Goal: Task Accomplishment & Management: Use online tool/utility

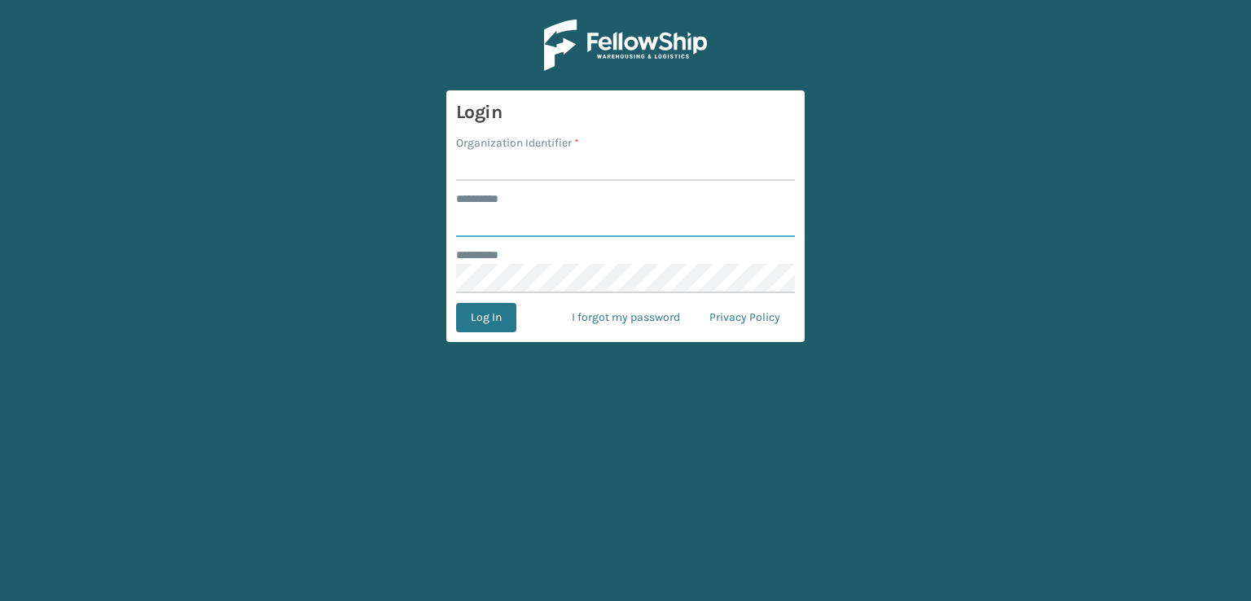
type input "***"
click at [507, 166] on input "Organization Identifier *" at bounding box center [625, 165] width 339 height 29
type input "sleepgeekz warehouse"
click at [476, 313] on button "Log In" at bounding box center [486, 317] width 60 height 29
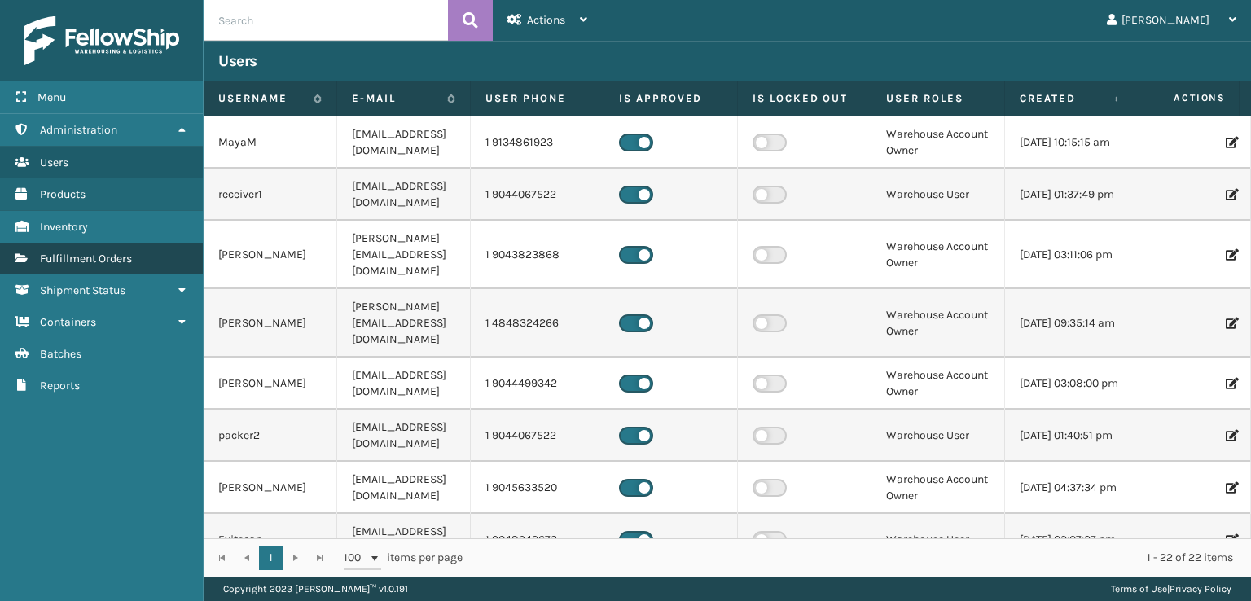
click at [74, 258] on span "Fulfillment Orders" at bounding box center [86, 259] width 92 height 14
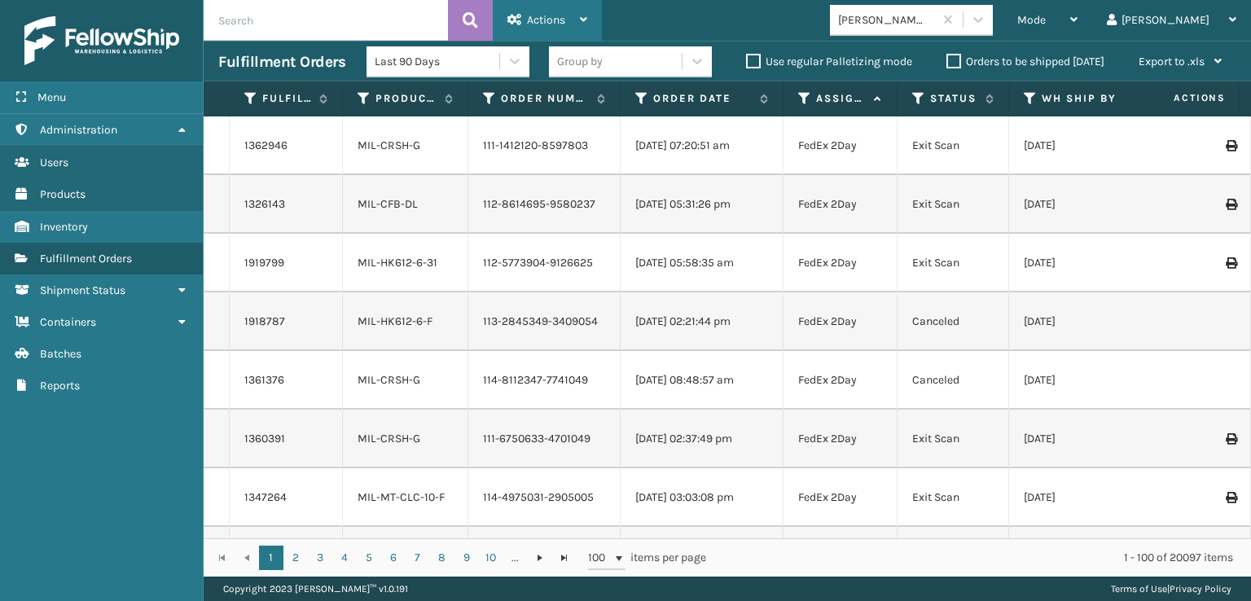
click at [550, 10] on div "Actions" at bounding box center [547, 20] width 80 height 41
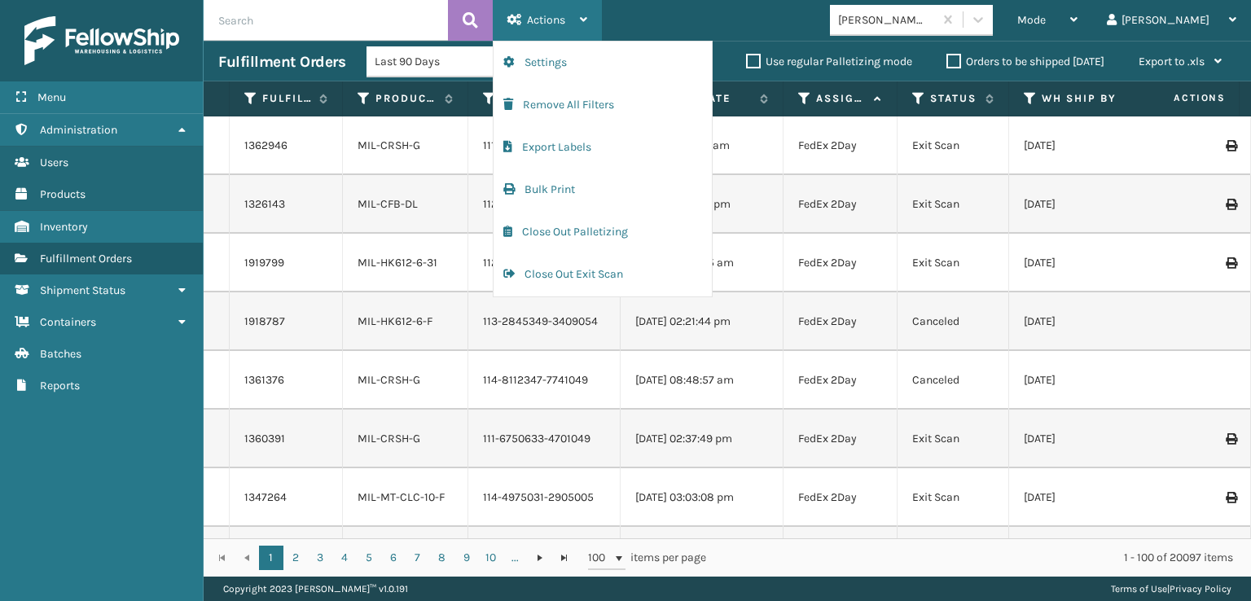
click at [550, 10] on div "Actions" at bounding box center [547, 20] width 80 height 41
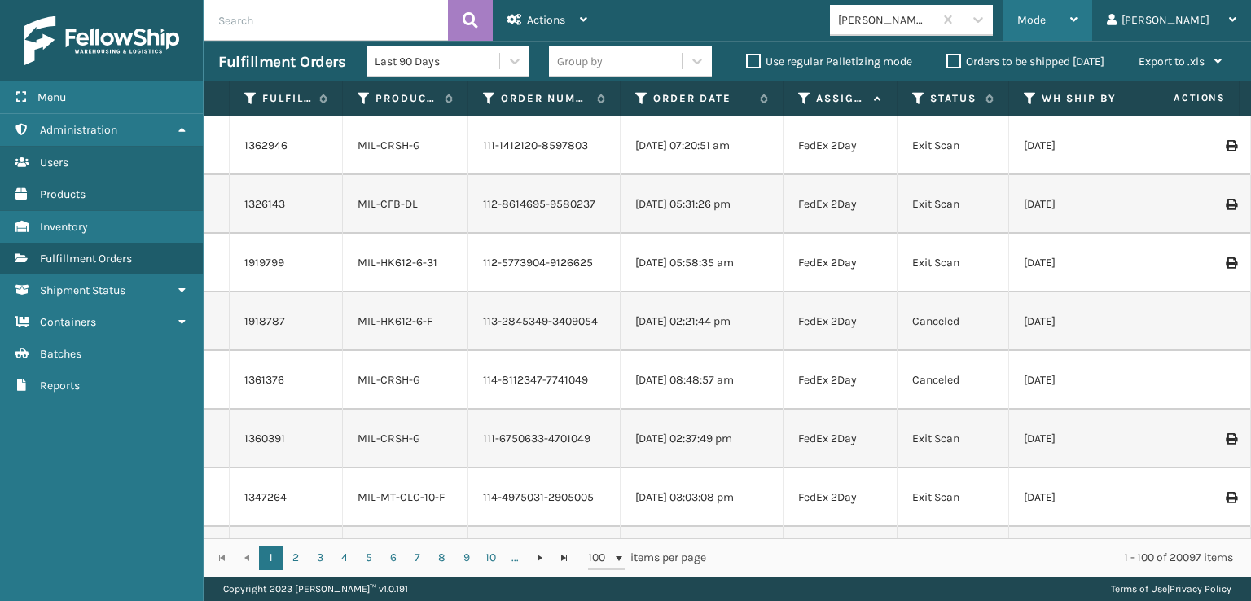
click at [1077, 9] on div "Mode" at bounding box center [1047, 20] width 60 height 41
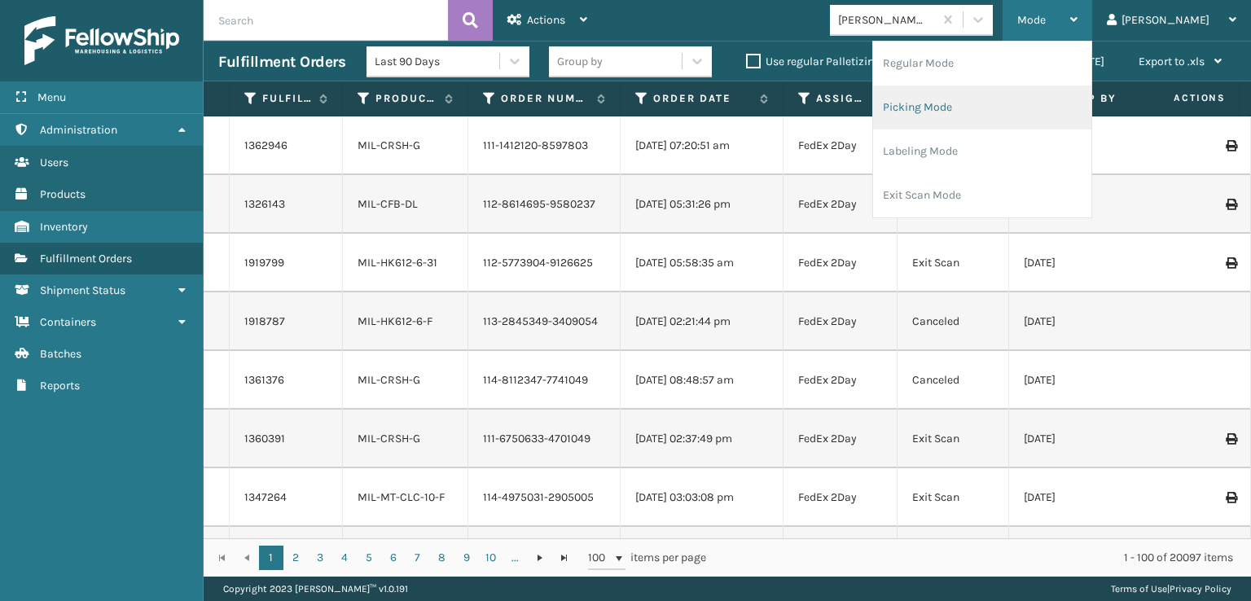
click at [971, 105] on li "Picking Mode" at bounding box center [982, 107] width 218 height 44
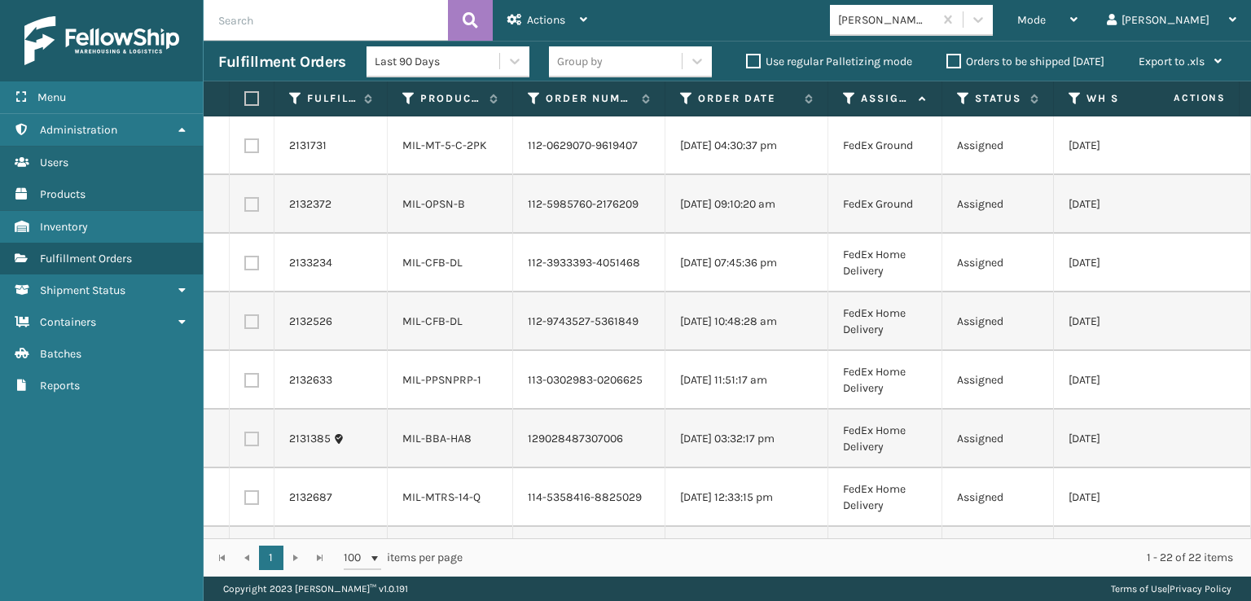
click at [254, 98] on label at bounding box center [249, 98] width 10 height 15
click at [245, 98] on input "checkbox" at bounding box center [244, 99] width 1 height 11
checkbox input "true"
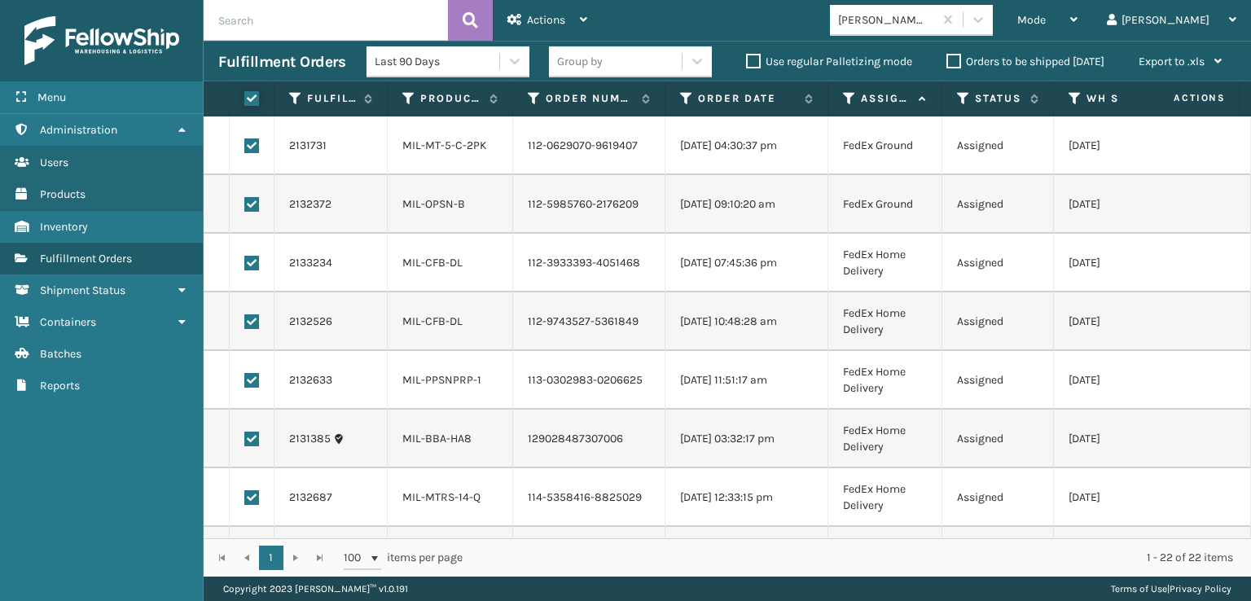
checkbox input "true"
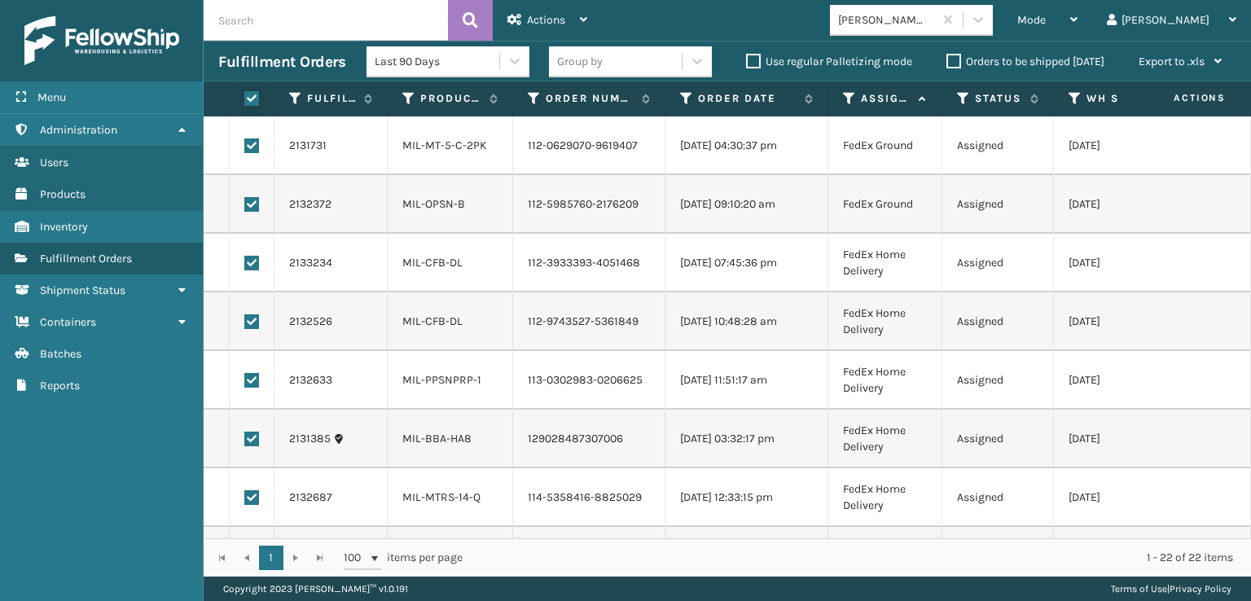
checkbox input "true"
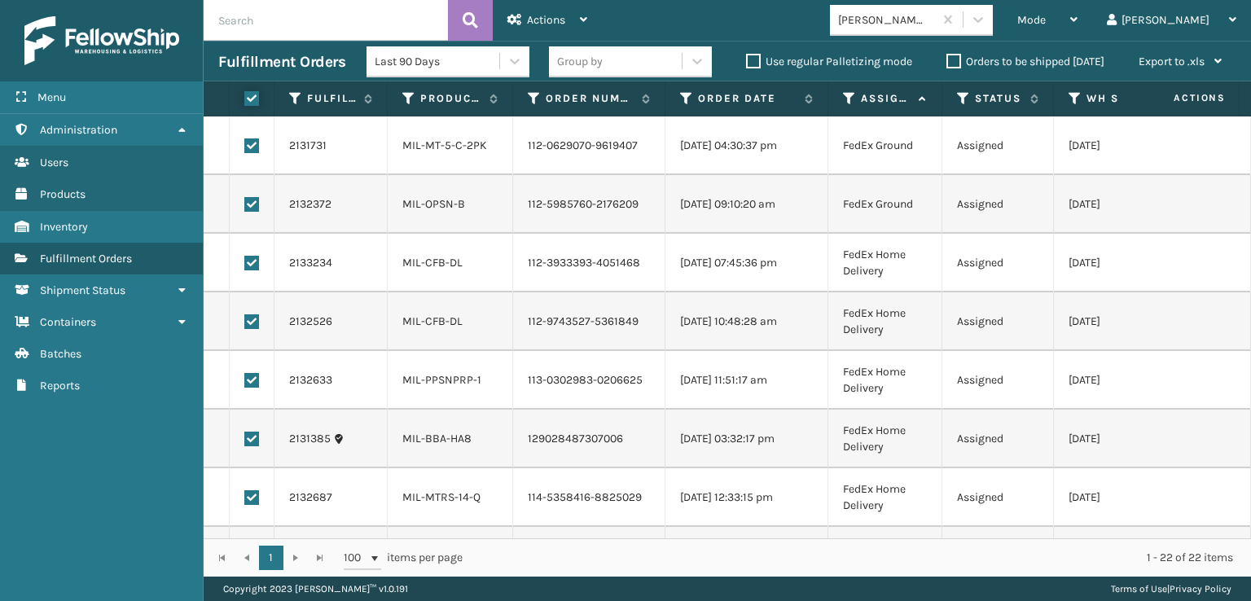
checkbox input "true"
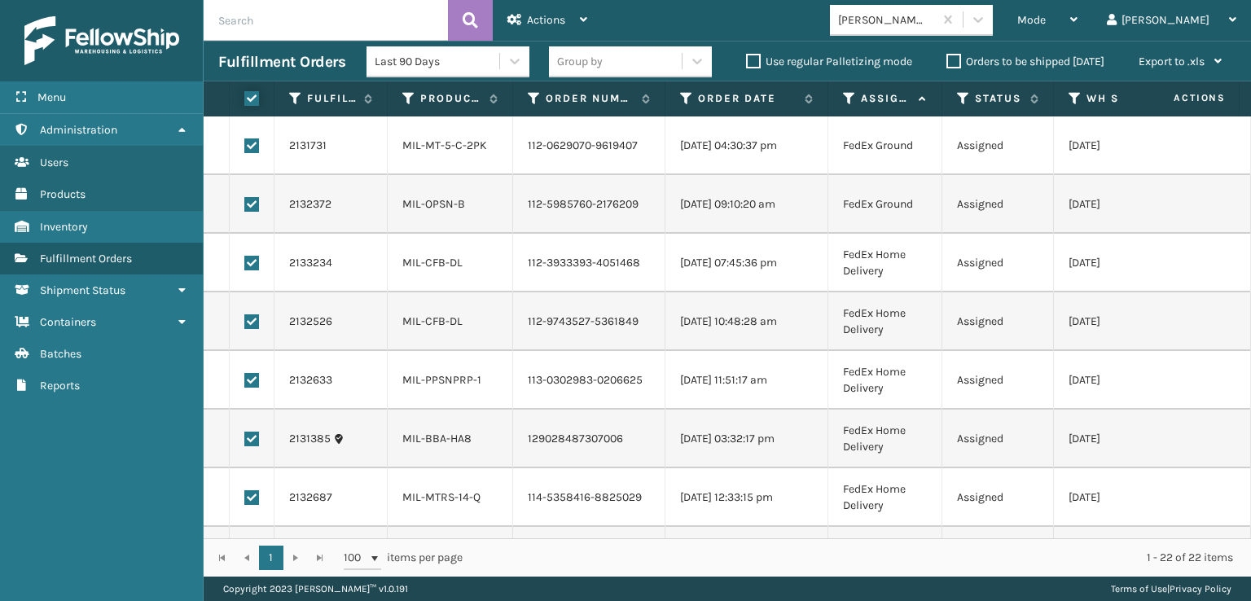
checkbox input "true"
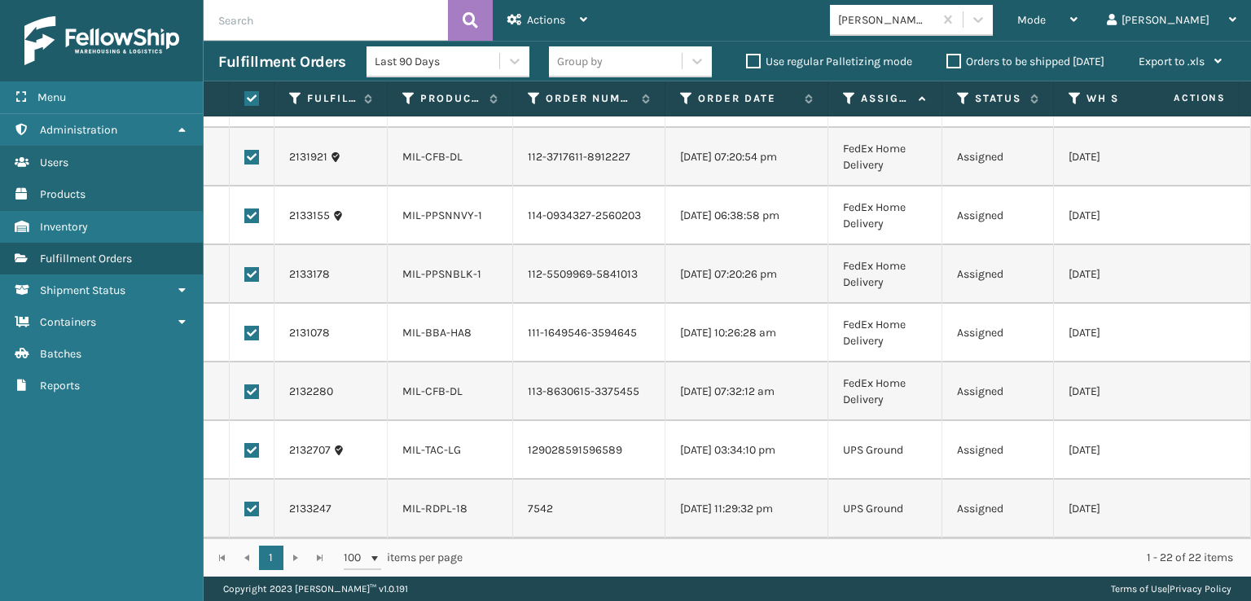
click at [252, 502] on label at bounding box center [251, 509] width 15 height 15
click at [245, 502] on input "checkbox" at bounding box center [244, 507] width 1 height 11
checkbox input "false"
click at [252, 443] on label at bounding box center [251, 450] width 15 height 15
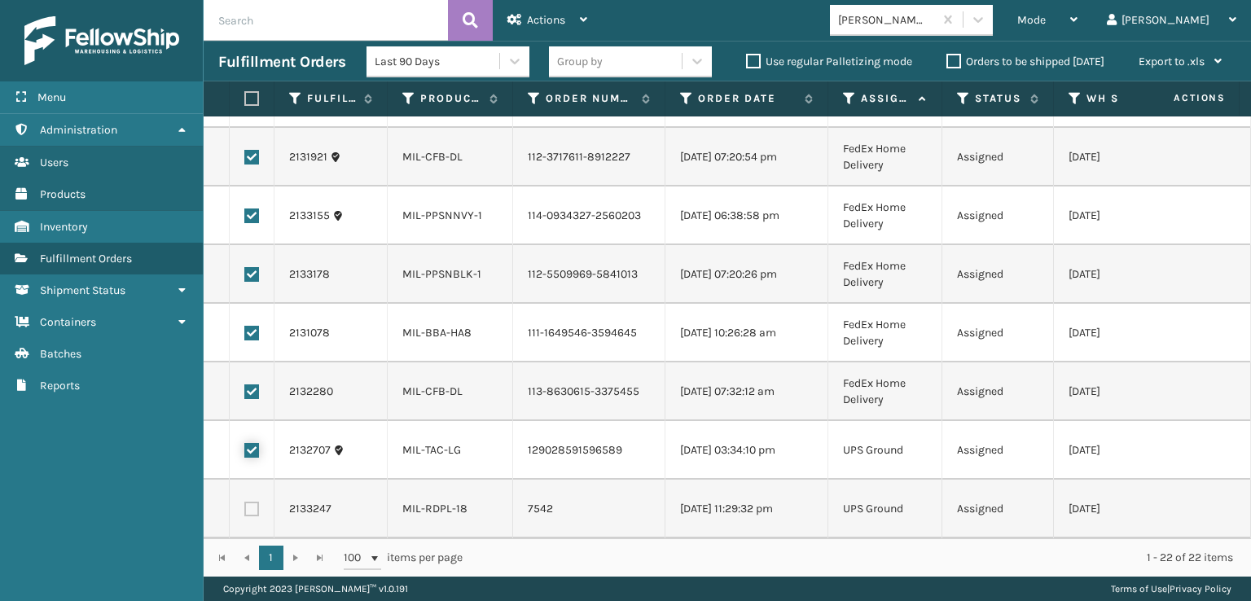
click at [245, 443] on input "checkbox" at bounding box center [244, 448] width 1 height 11
checkbox input "false"
click at [541, 26] on div "Actions" at bounding box center [547, 20] width 80 height 41
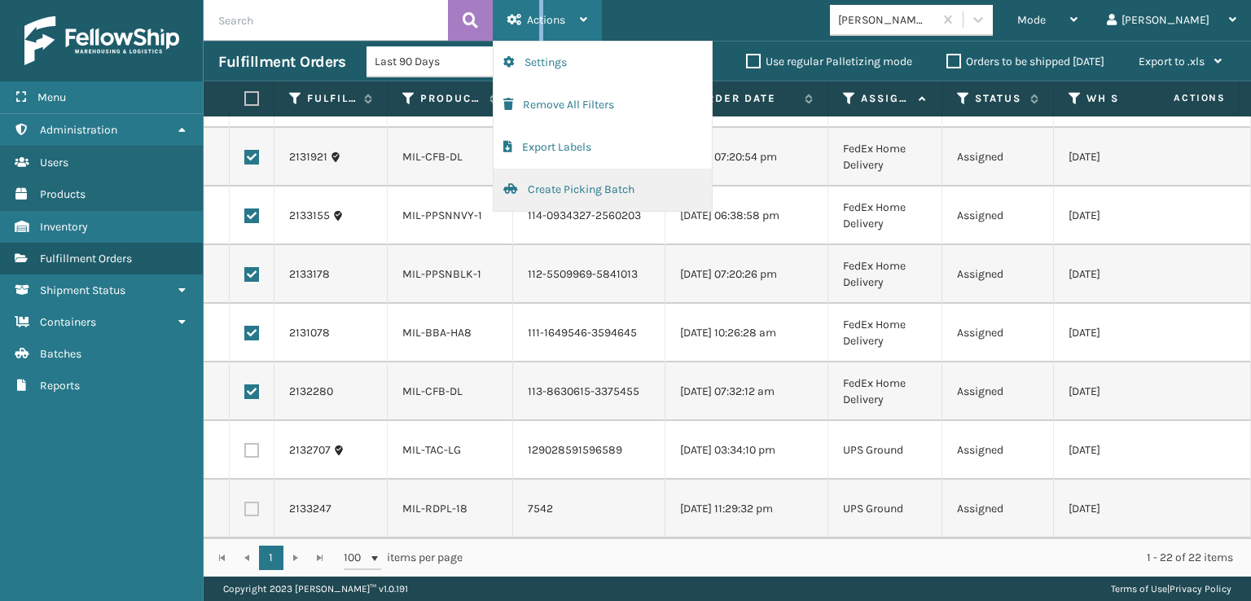
click at [550, 186] on button "Create Picking Batch" at bounding box center [602, 190] width 218 height 42
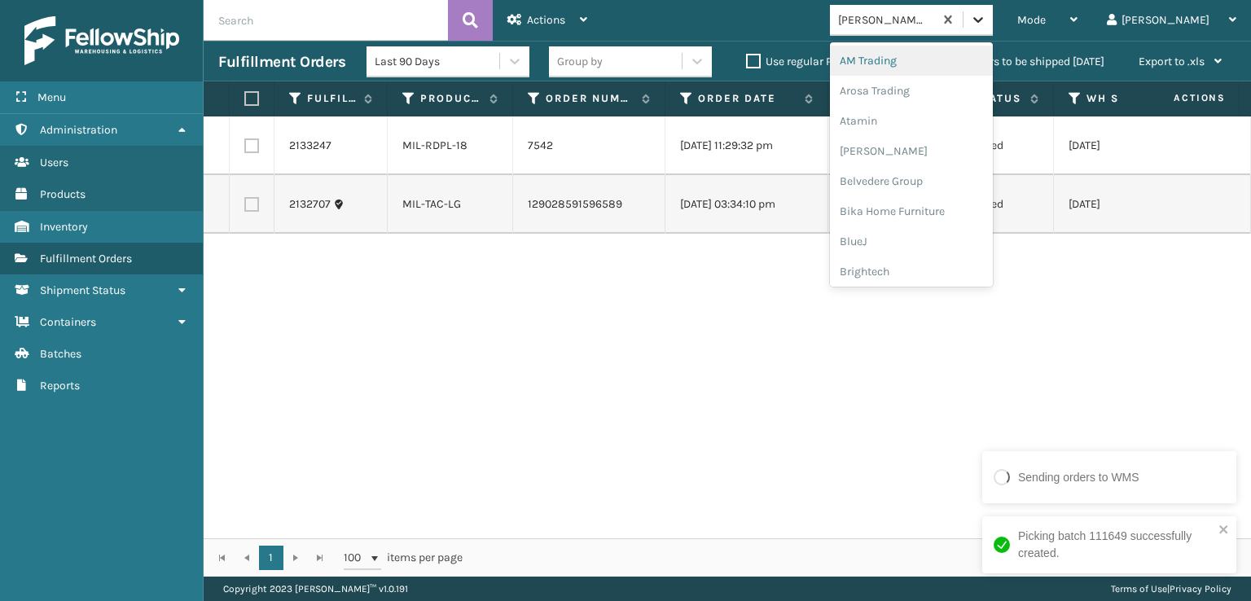
click at [993, 19] on div at bounding box center [977, 19] width 29 height 29
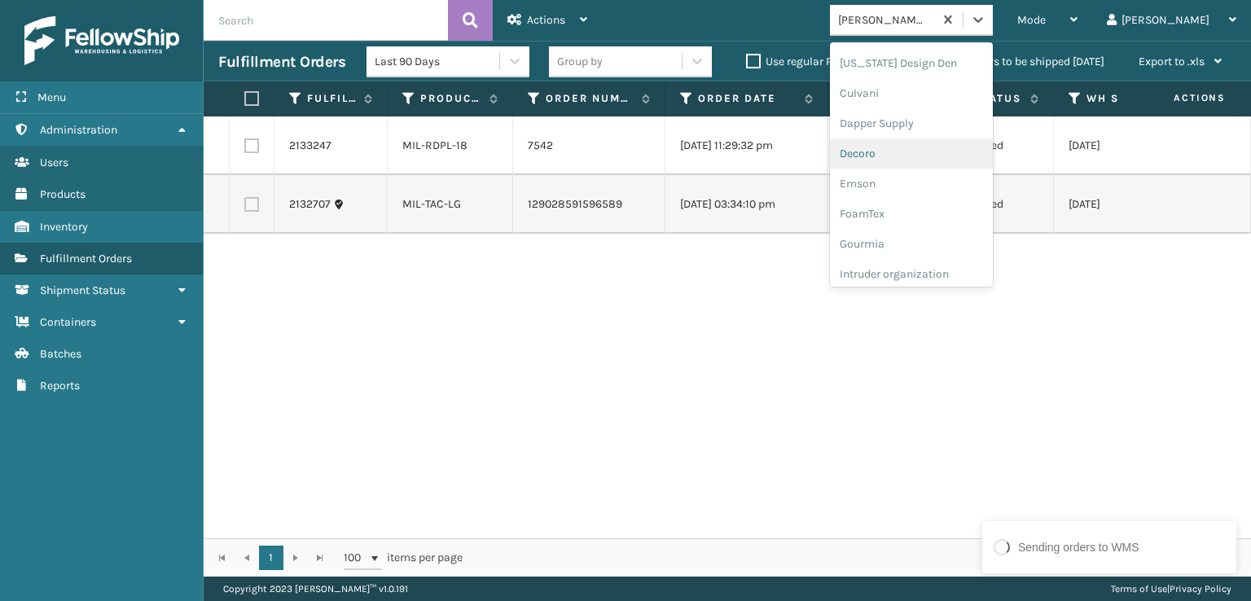
scroll to position [326, 0]
click at [929, 125] on div "FoamTex" at bounding box center [911, 127] width 163 height 30
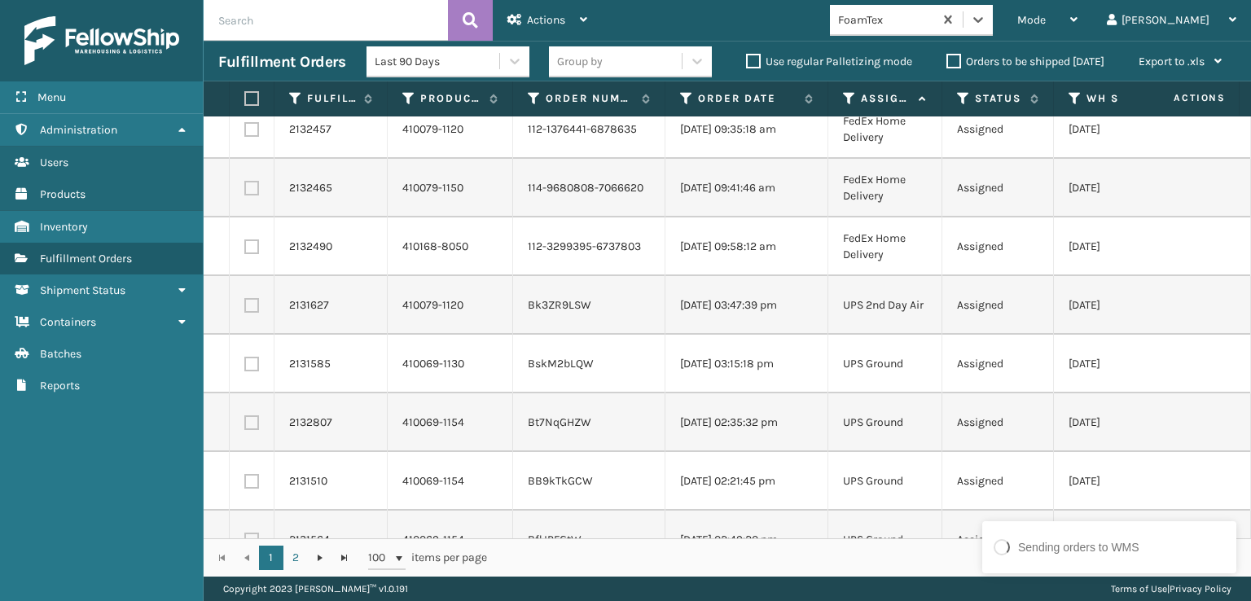
scroll to position [5289, 0]
click at [252, 99] on label at bounding box center [249, 98] width 10 height 15
click at [245, 99] on input "checkbox" at bounding box center [244, 99] width 1 height 11
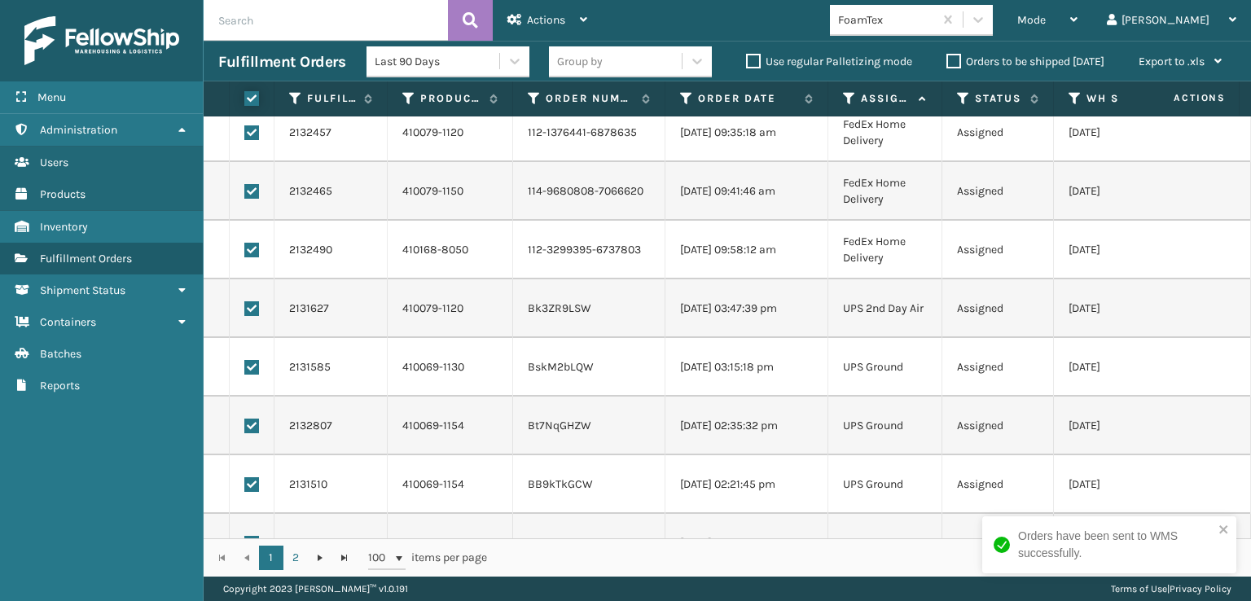
checkbox input "true"
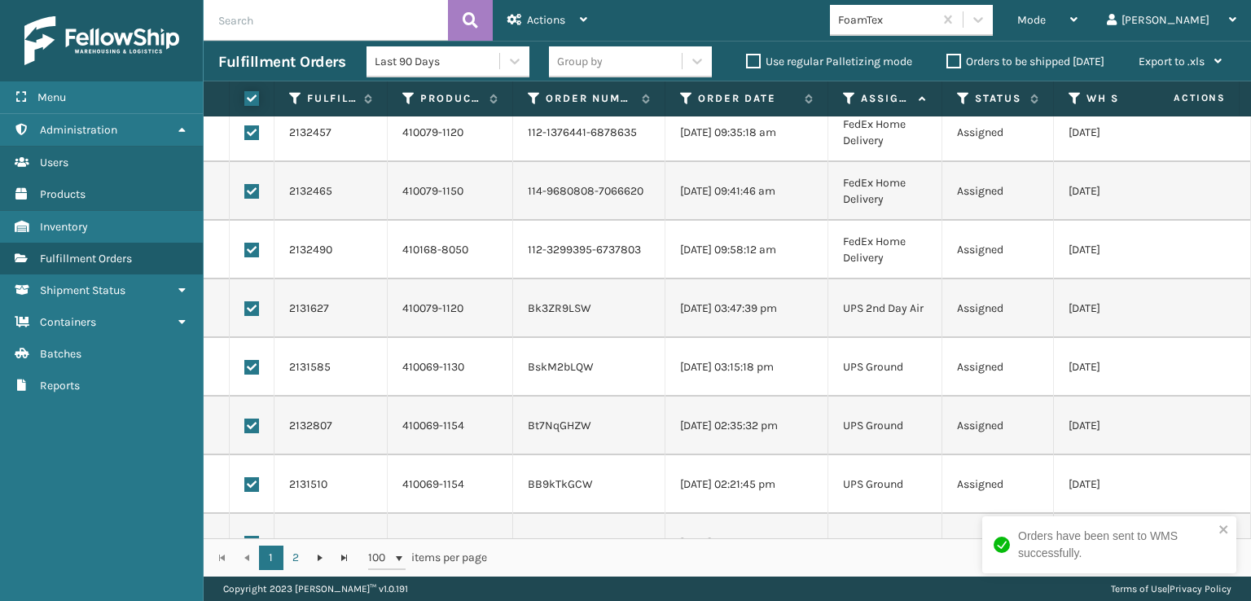
checkbox input "true"
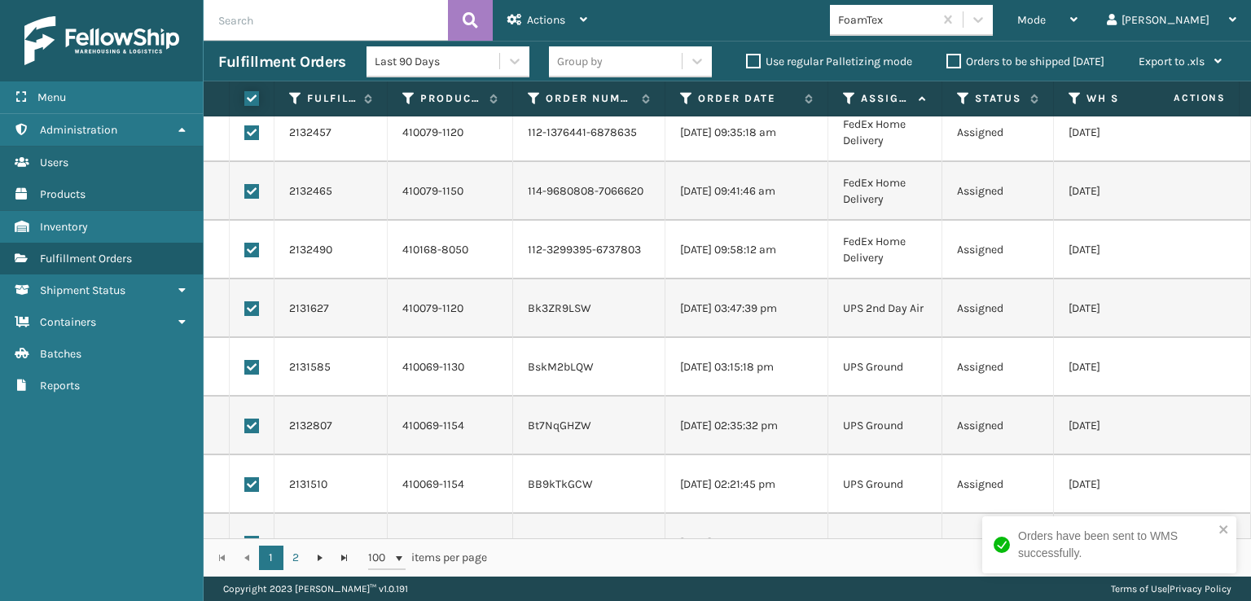
checkbox input "true"
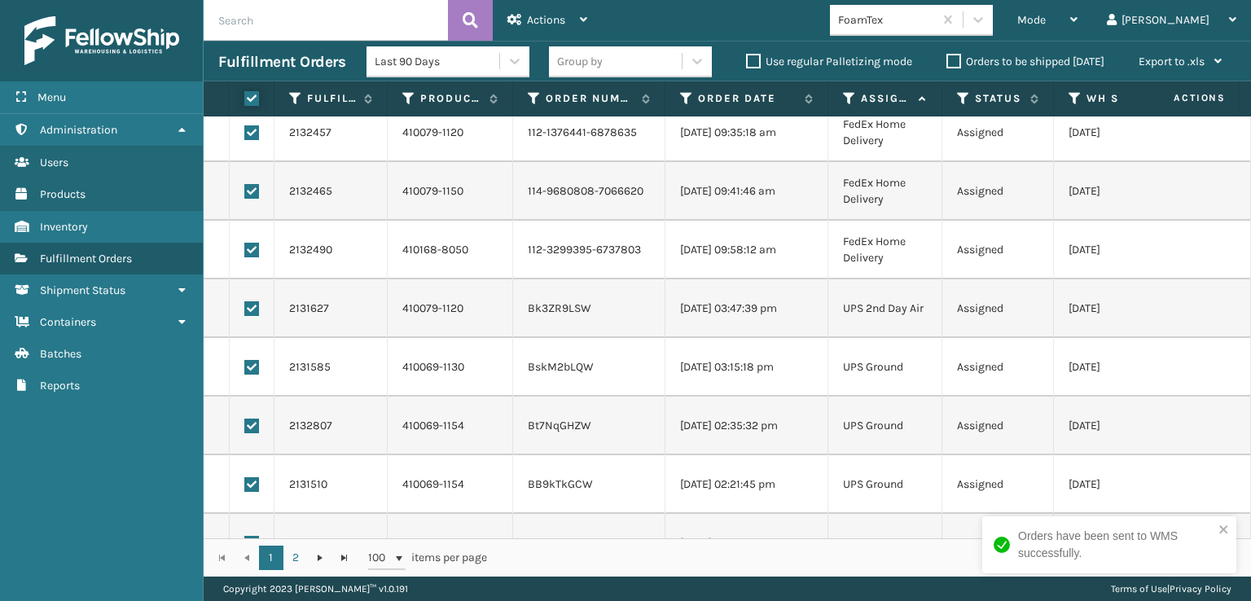
checkbox input "true"
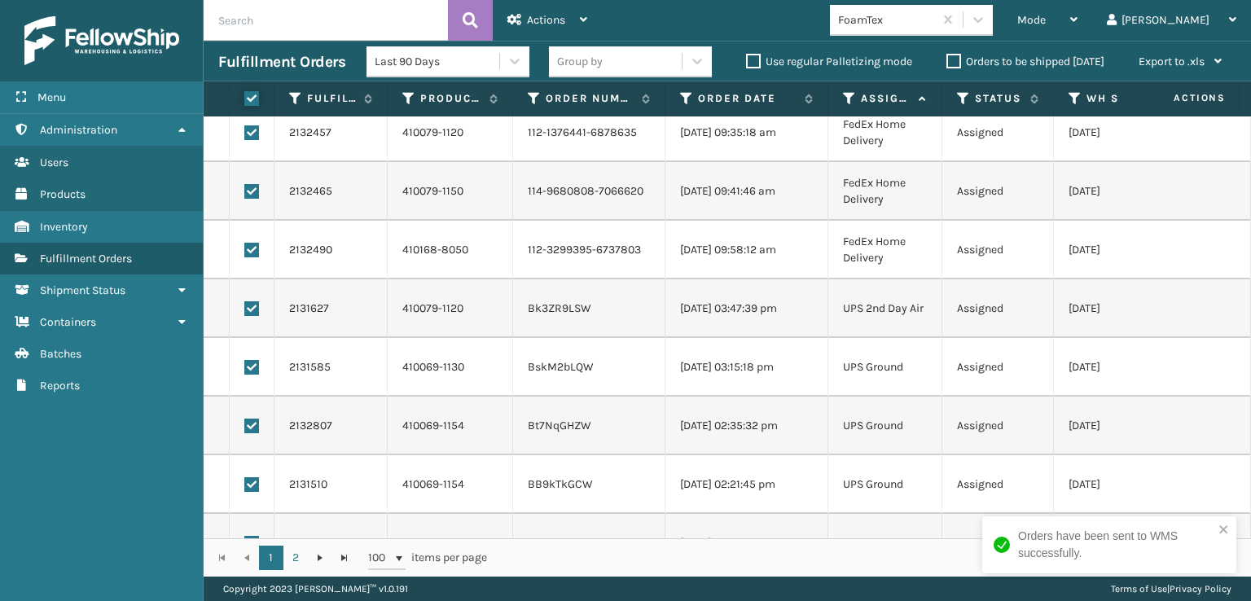
checkbox input "true"
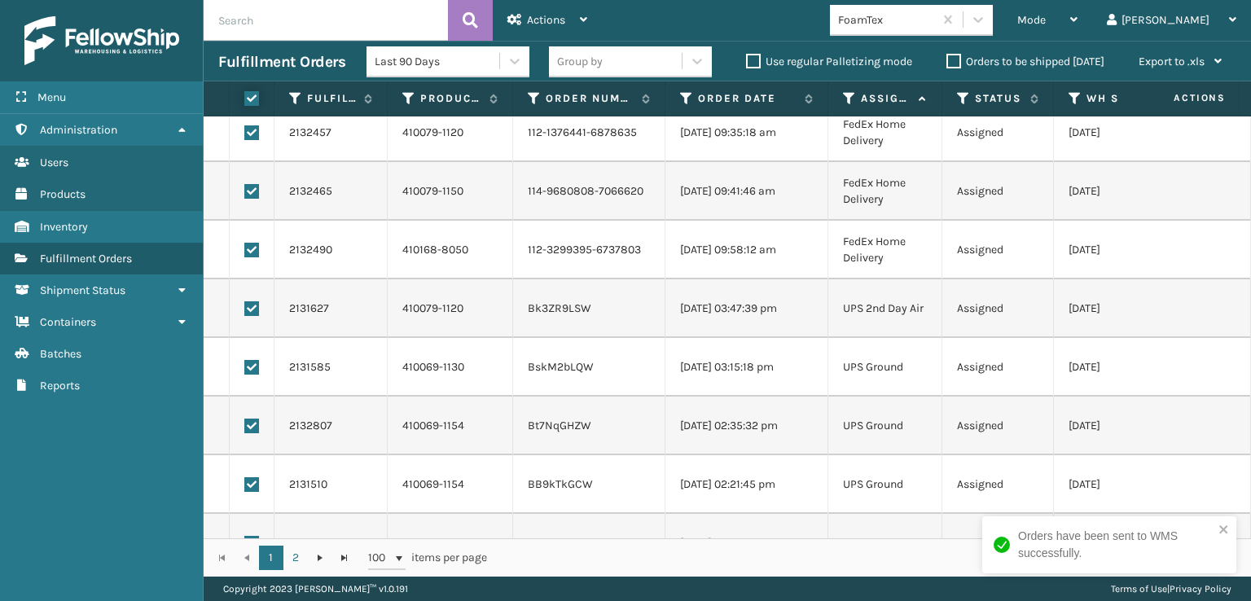
checkbox input "true"
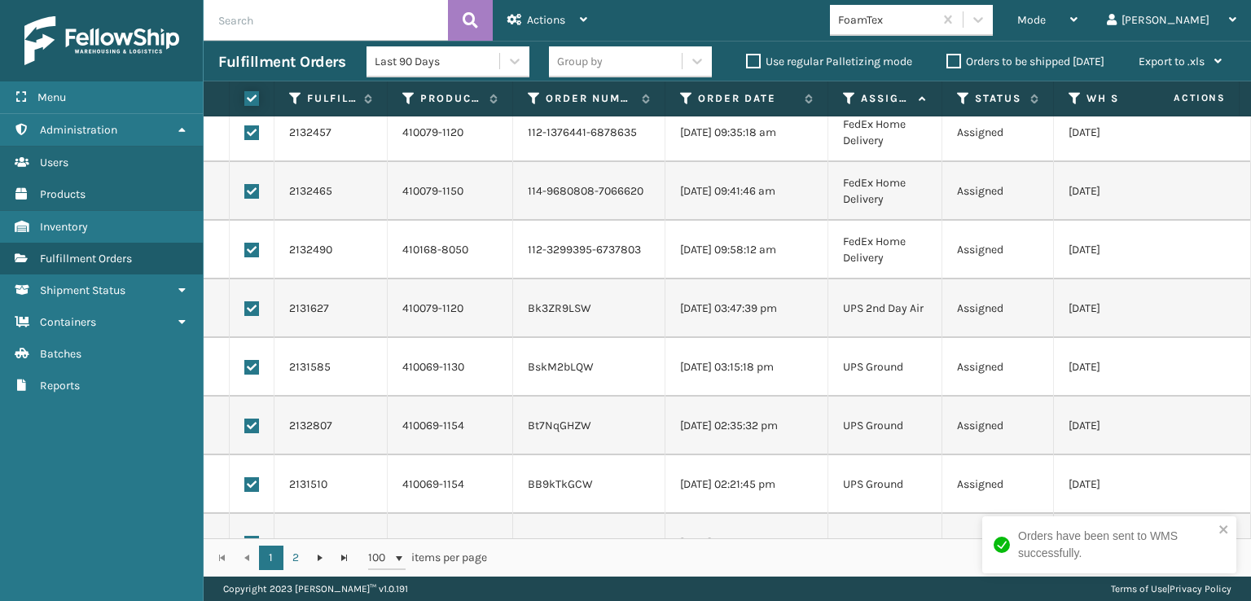
checkbox input "true"
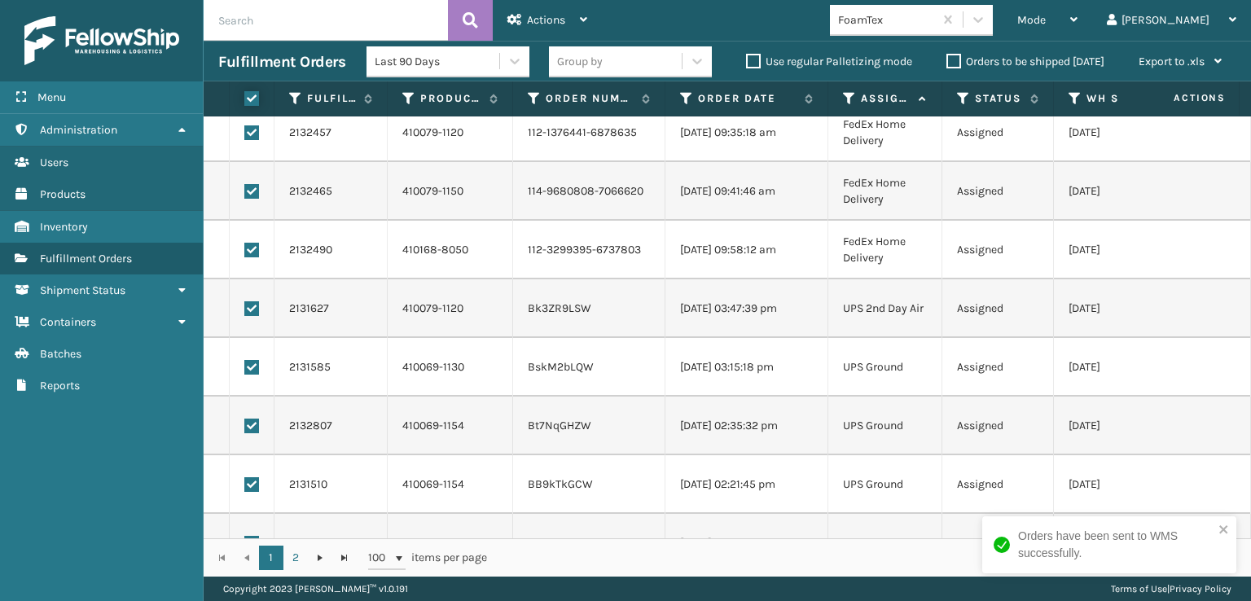
checkbox input "true"
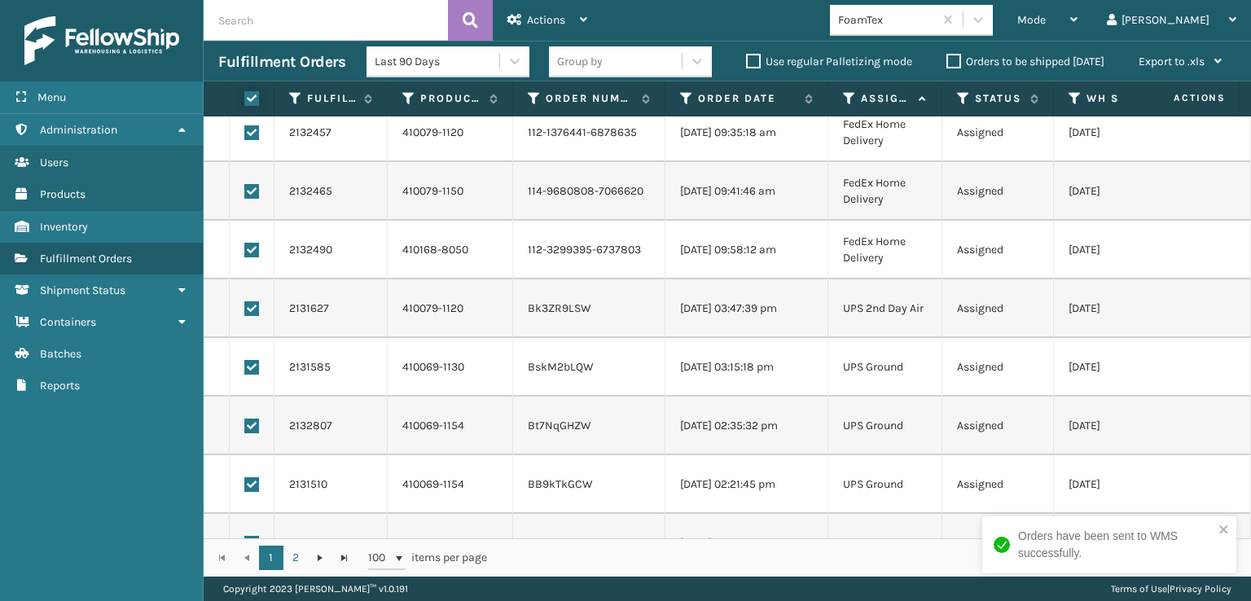
checkbox input "true"
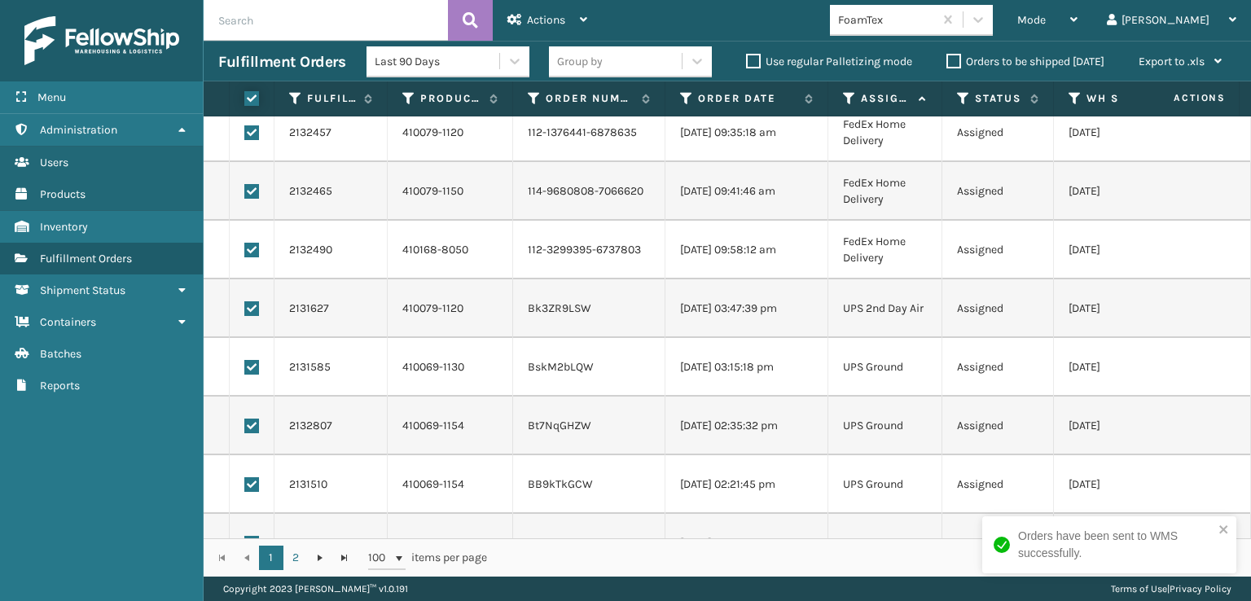
checkbox input "true"
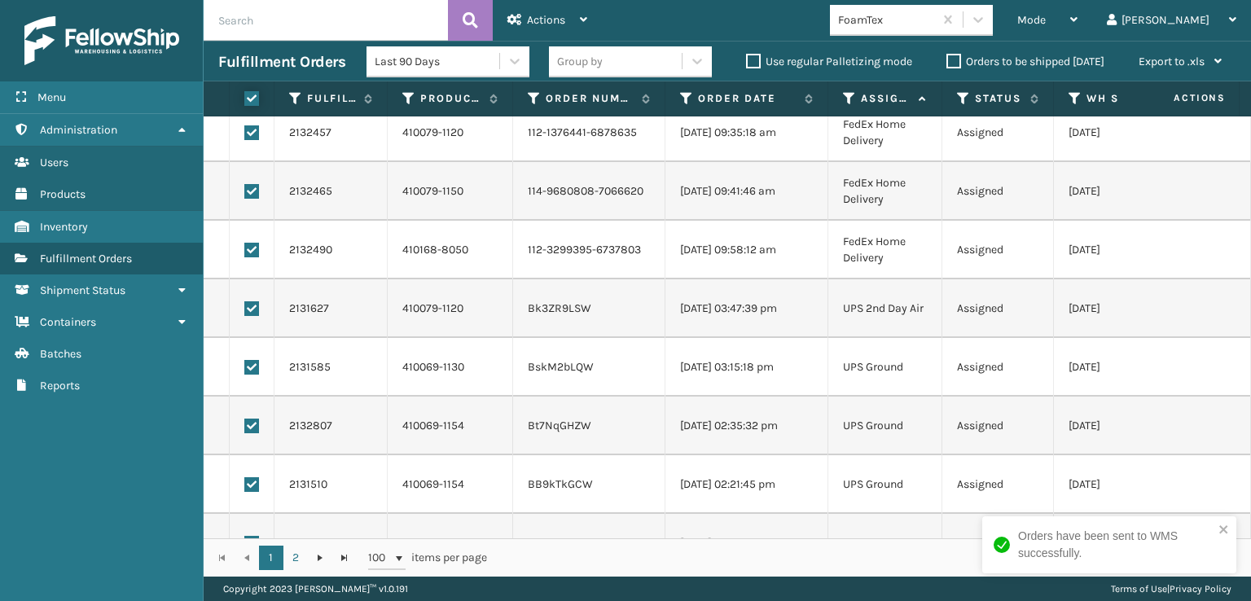
checkbox input "true"
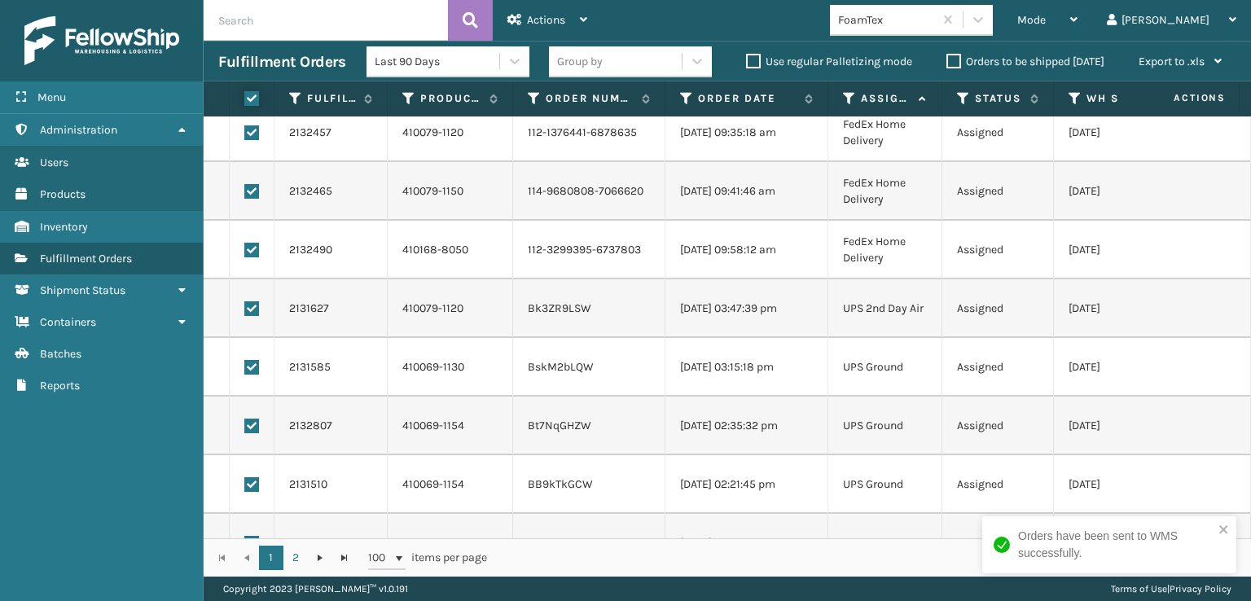
checkbox input "true"
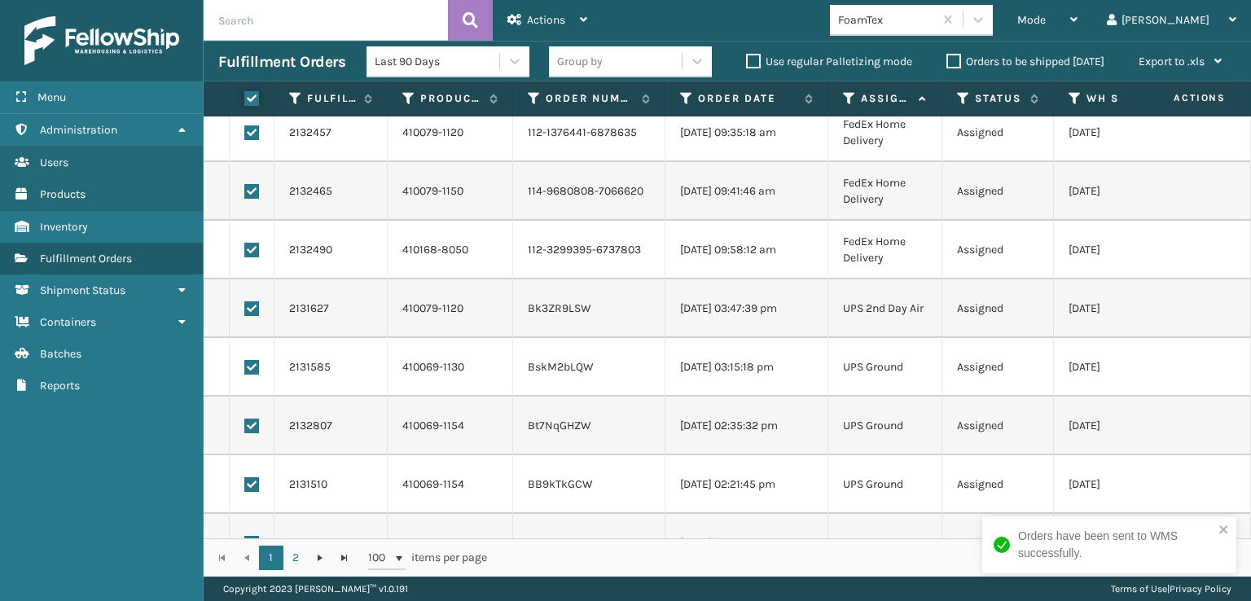
checkbox input "true"
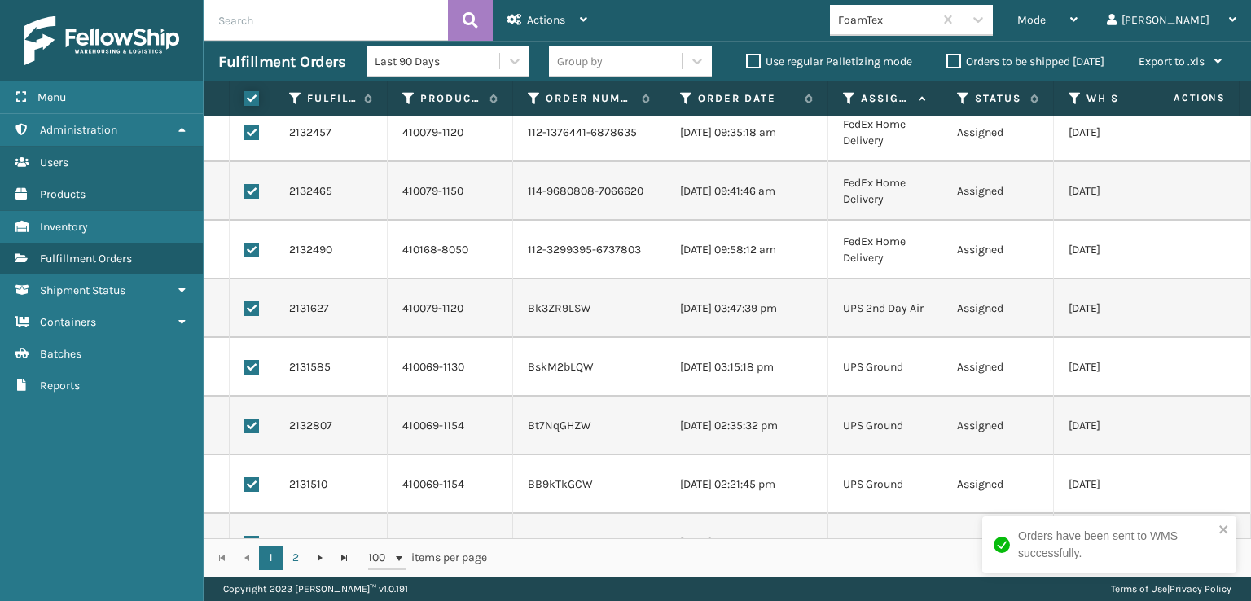
checkbox input "true"
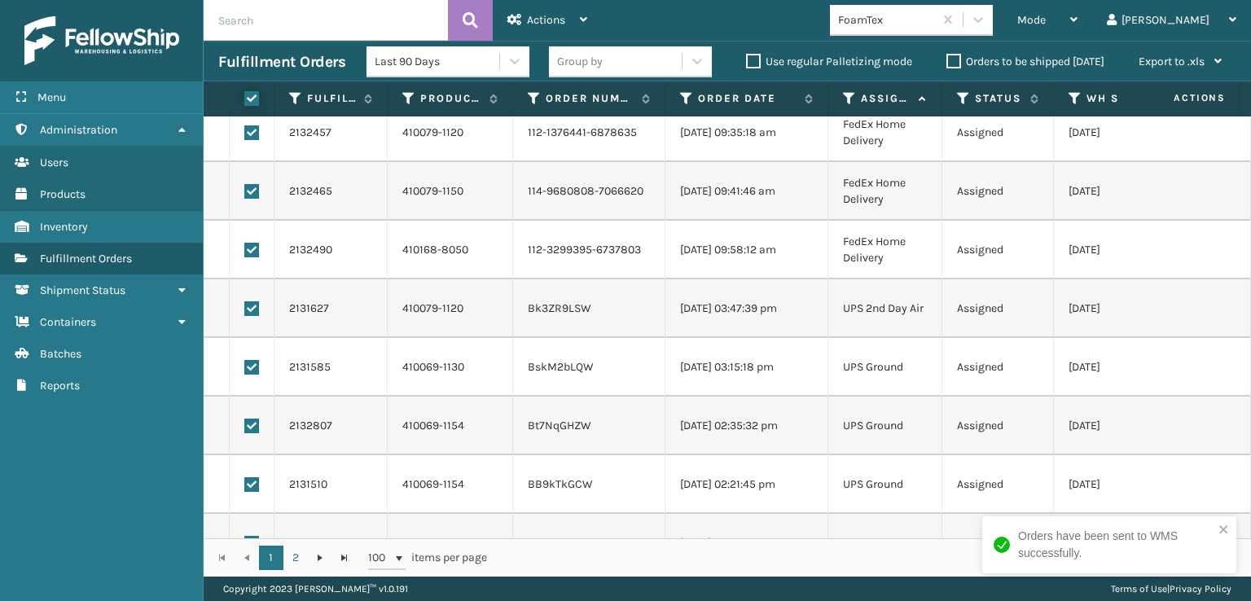
checkbox input "true"
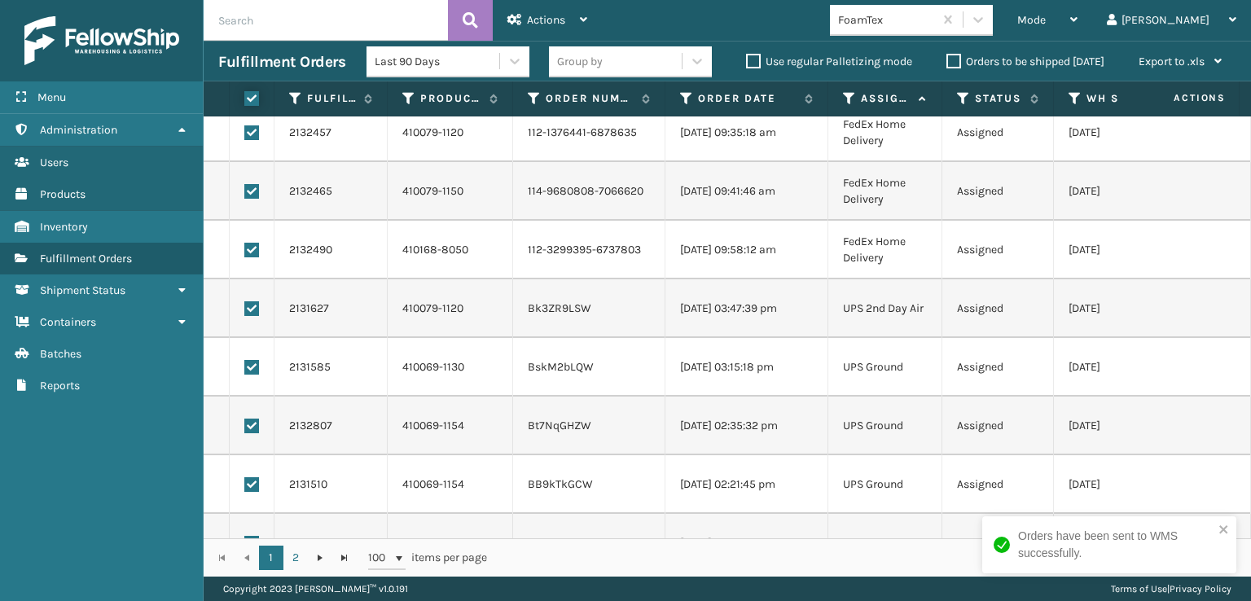
checkbox input "true"
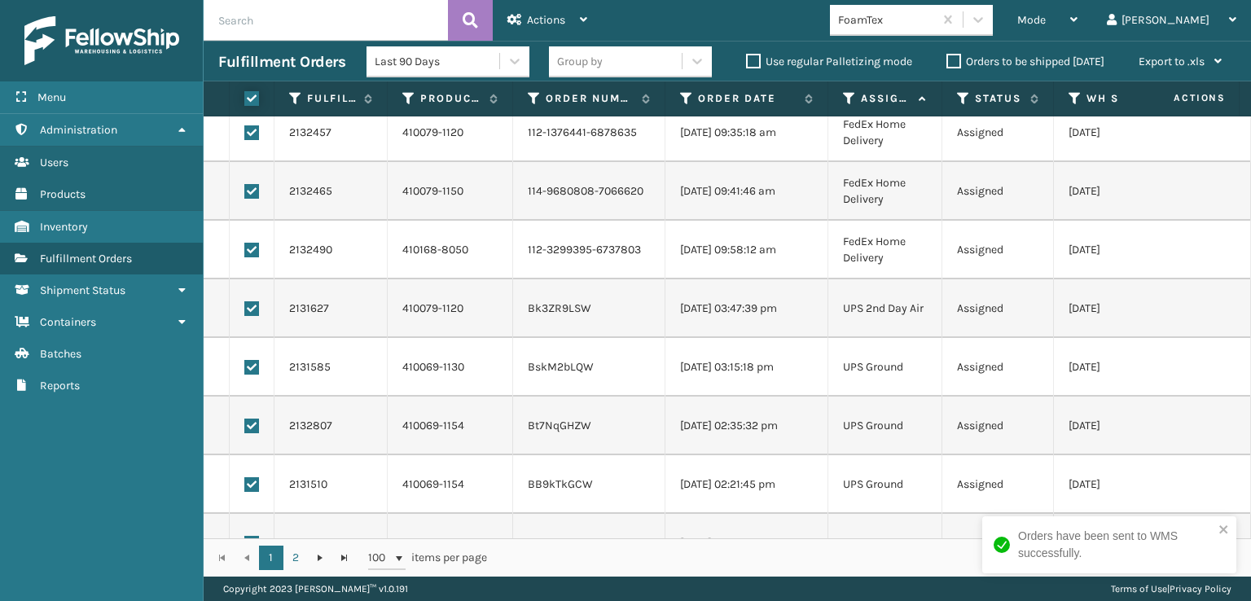
checkbox input "true"
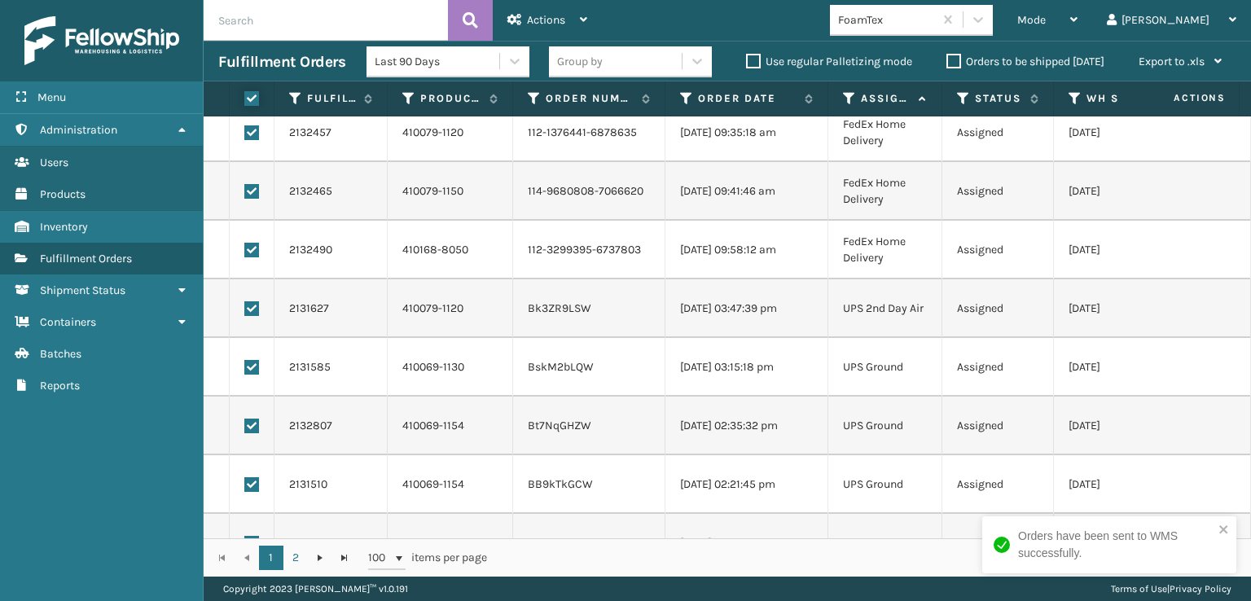
checkbox input "true"
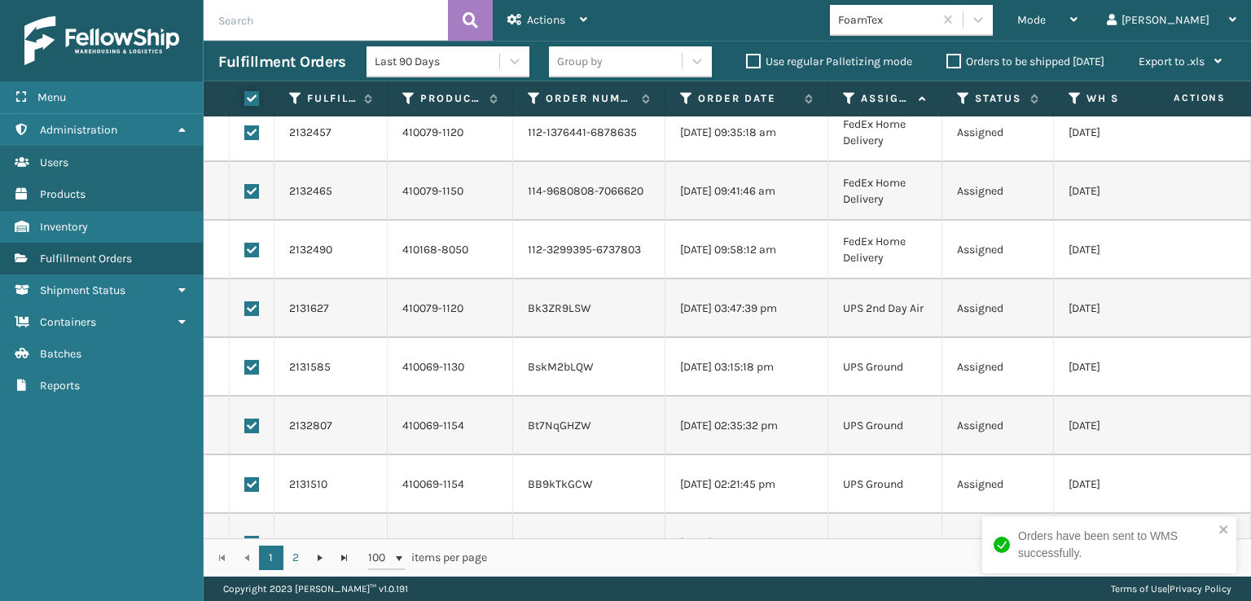
checkbox input "true"
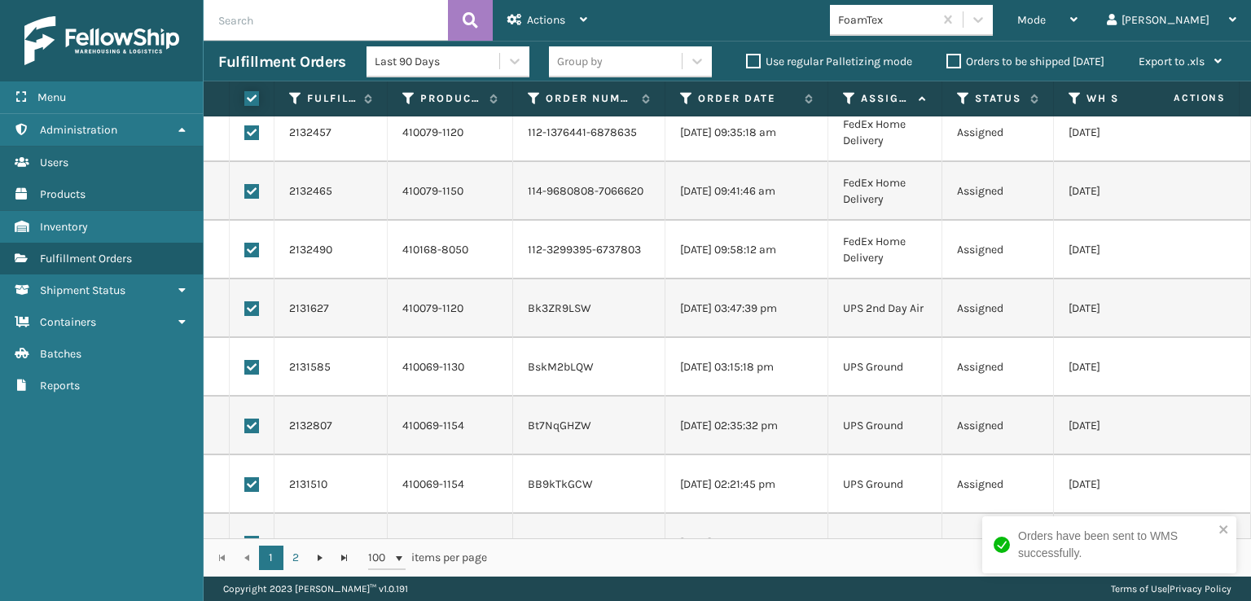
checkbox input "true"
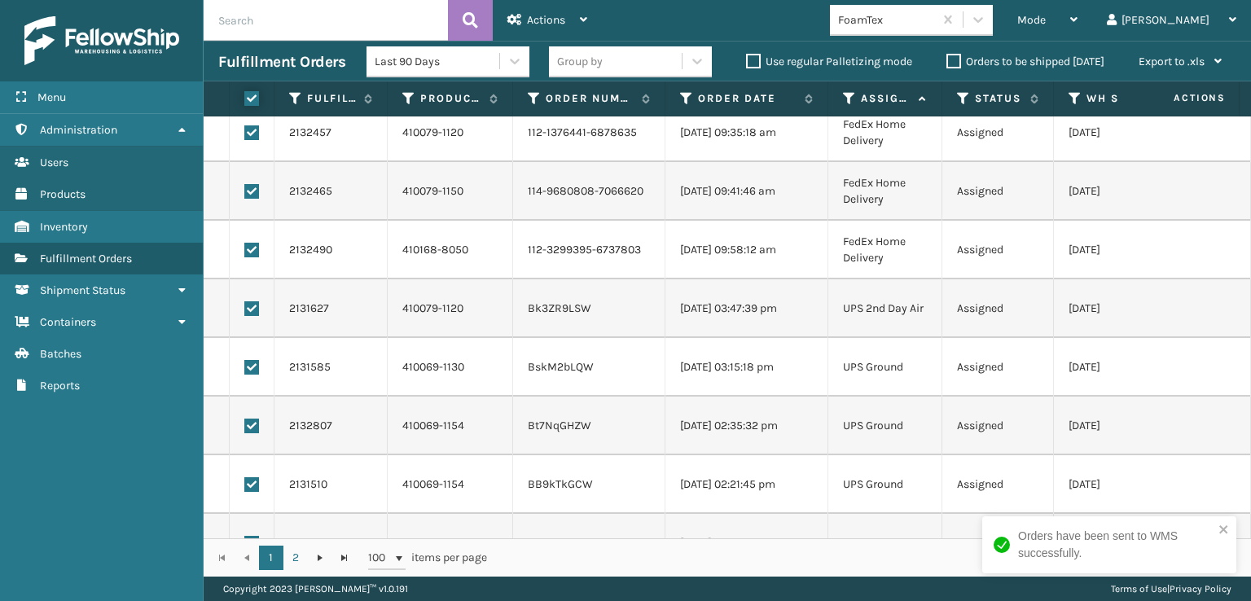
checkbox input "true"
click at [254, 307] on label at bounding box center [251, 308] width 15 height 15
click at [245, 307] on input "checkbox" at bounding box center [244, 306] width 1 height 11
checkbox input "false"
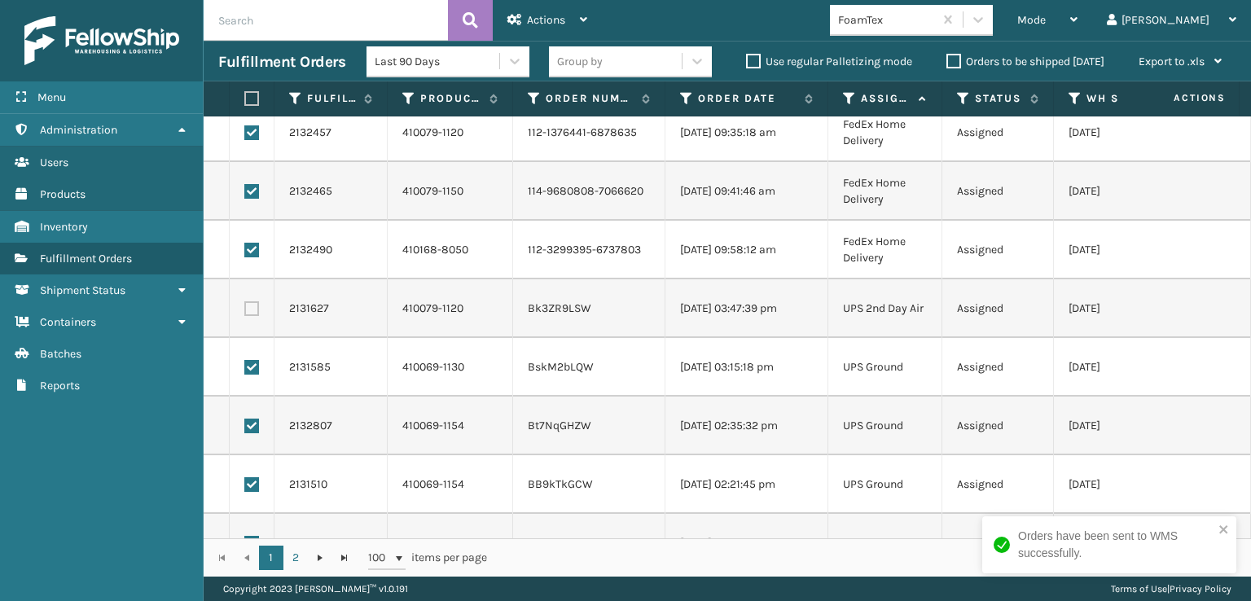
click at [251, 366] on label at bounding box center [251, 367] width 15 height 15
click at [245, 366] on input "checkbox" at bounding box center [244, 365] width 1 height 11
checkbox input "false"
click at [250, 421] on label at bounding box center [251, 426] width 15 height 15
click at [245, 421] on input "checkbox" at bounding box center [244, 424] width 1 height 11
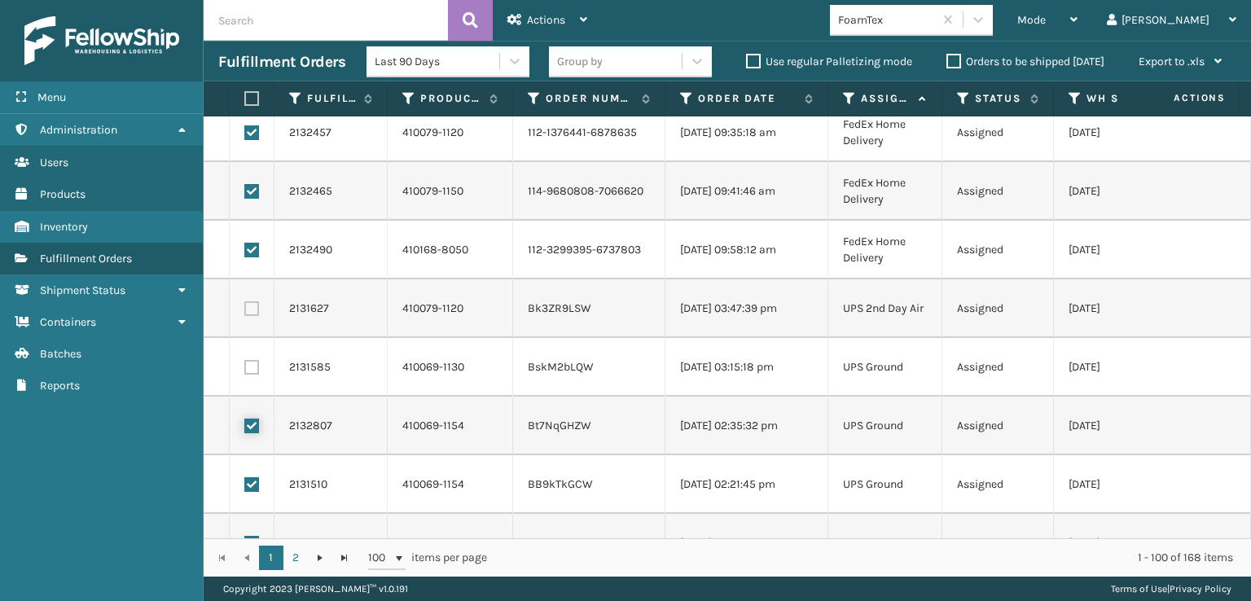
checkbox input "false"
click at [256, 480] on label at bounding box center [251, 484] width 15 height 15
click at [245, 480] on input "checkbox" at bounding box center [244, 482] width 1 height 11
checkbox input "false"
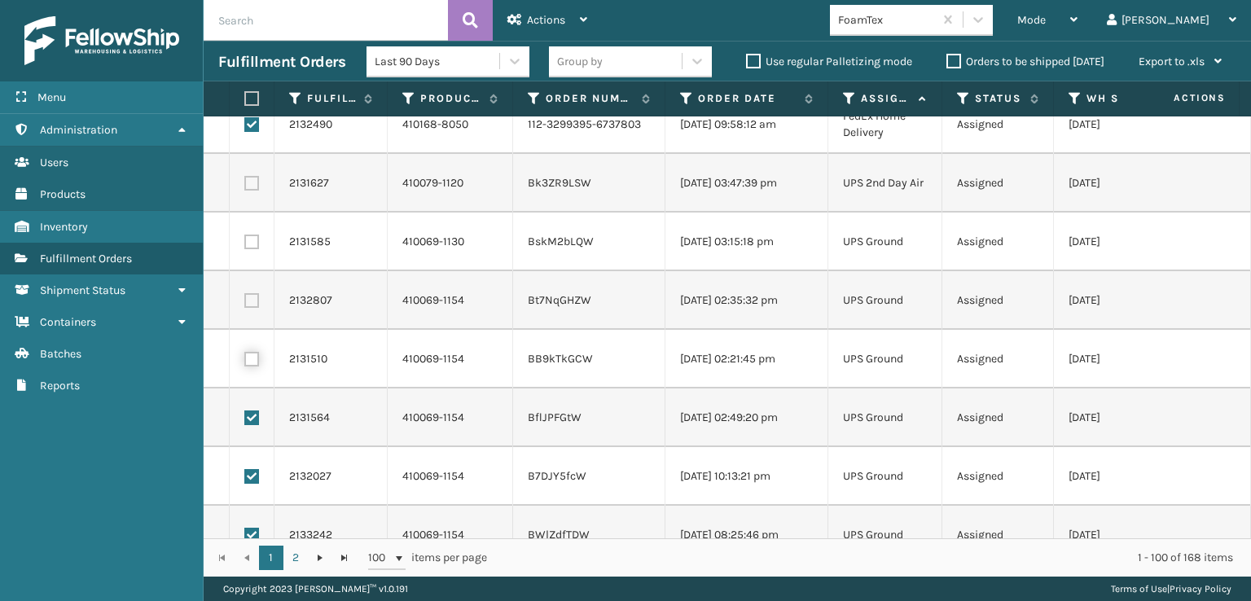
scroll to position [5452, 0]
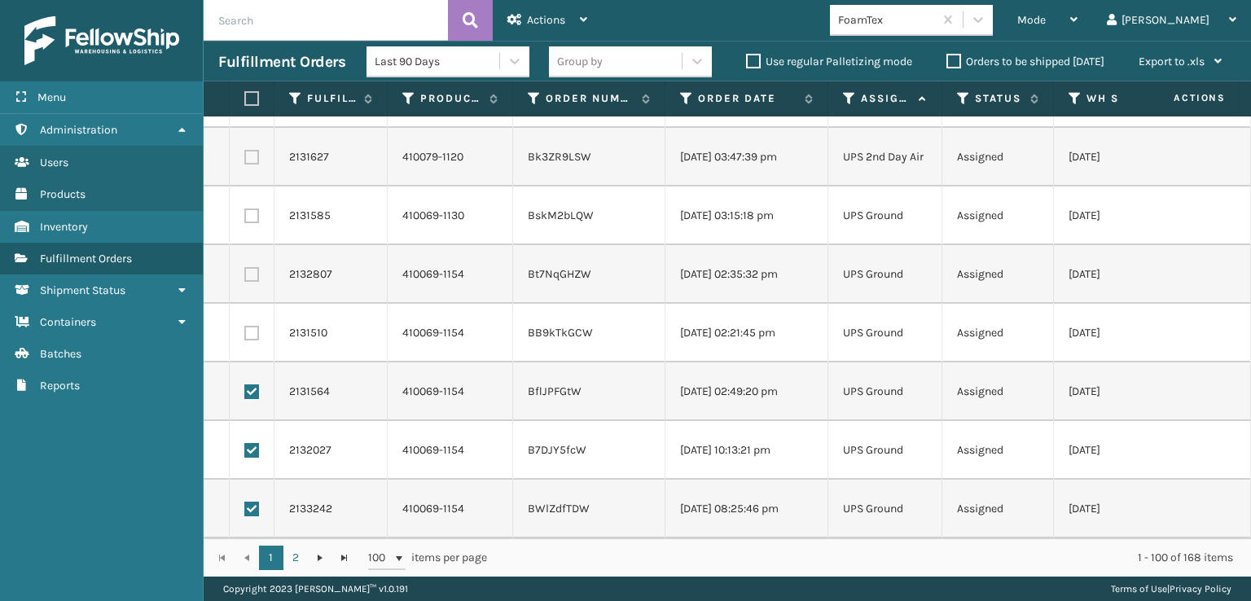
click at [254, 384] on label at bounding box center [251, 391] width 15 height 15
click at [245, 384] on input "checkbox" at bounding box center [244, 389] width 1 height 11
checkbox input "false"
click at [256, 427] on td at bounding box center [252, 450] width 45 height 59
click at [253, 443] on label at bounding box center [251, 450] width 15 height 15
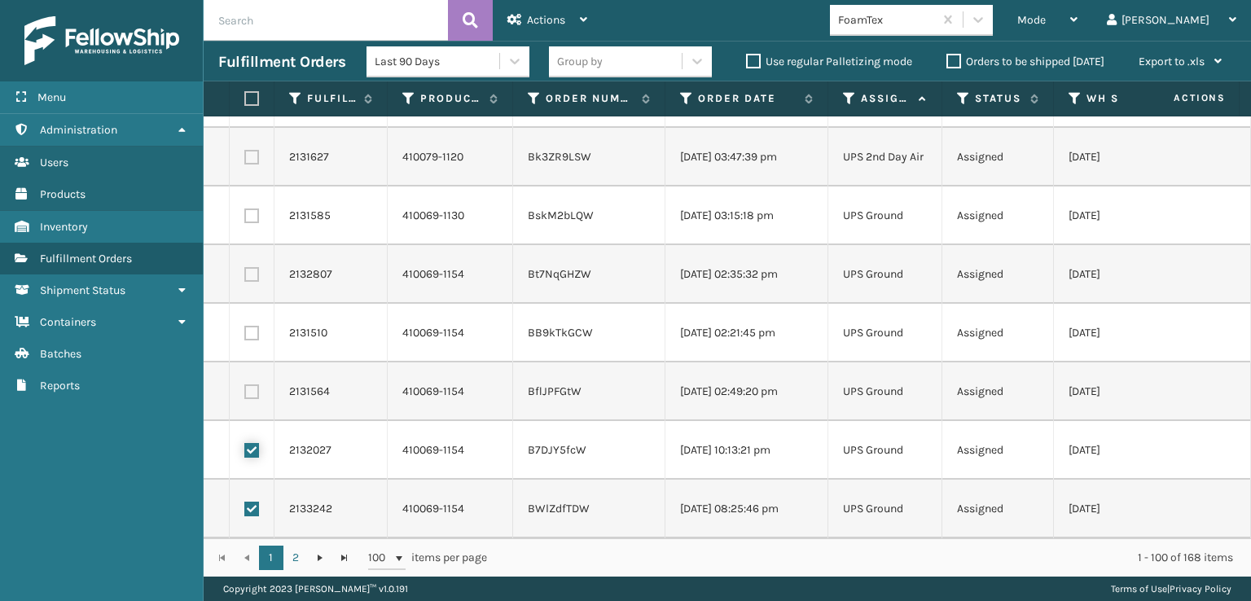
click at [245, 443] on input "checkbox" at bounding box center [244, 448] width 1 height 11
checkbox input "false"
click at [253, 502] on label at bounding box center [251, 509] width 15 height 15
click at [245, 502] on input "checkbox" at bounding box center [244, 507] width 1 height 11
checkbox input "false"
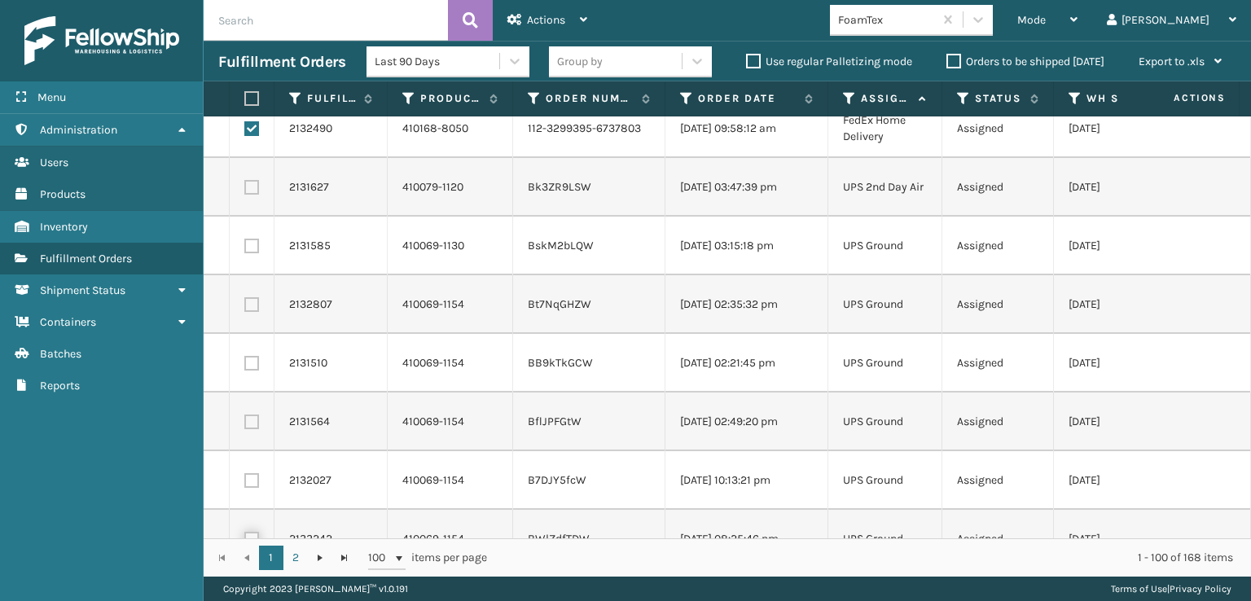
scroll to position [5371, 0]
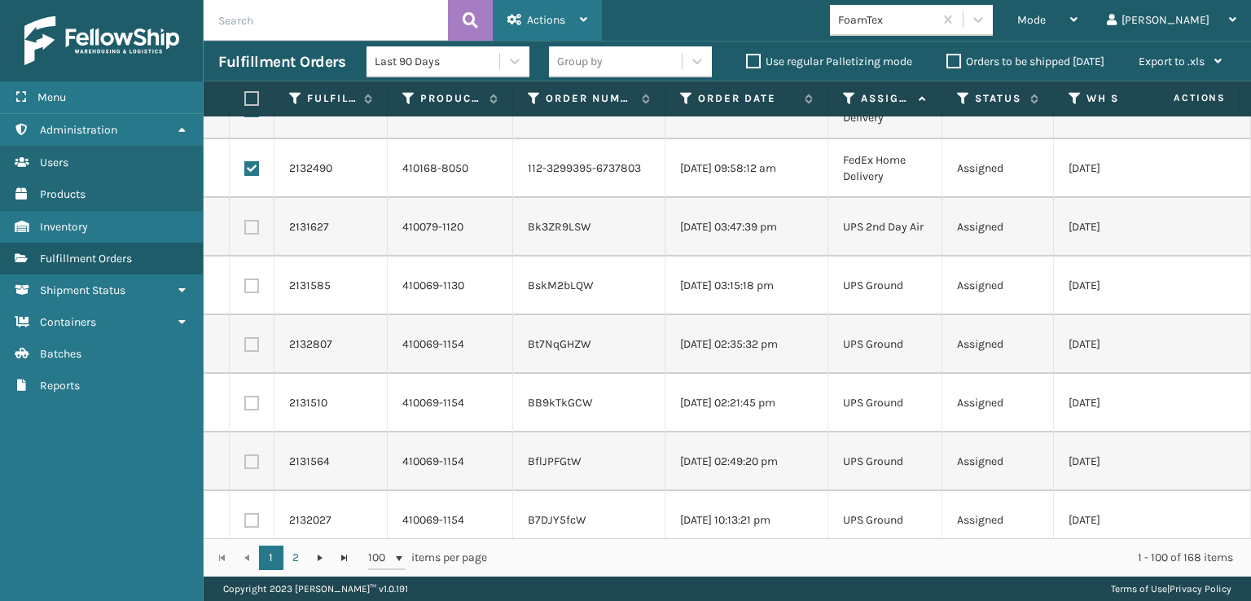
click at [528, 15] on span "Actions" at bounding box center [546, 20] width 38 height 14
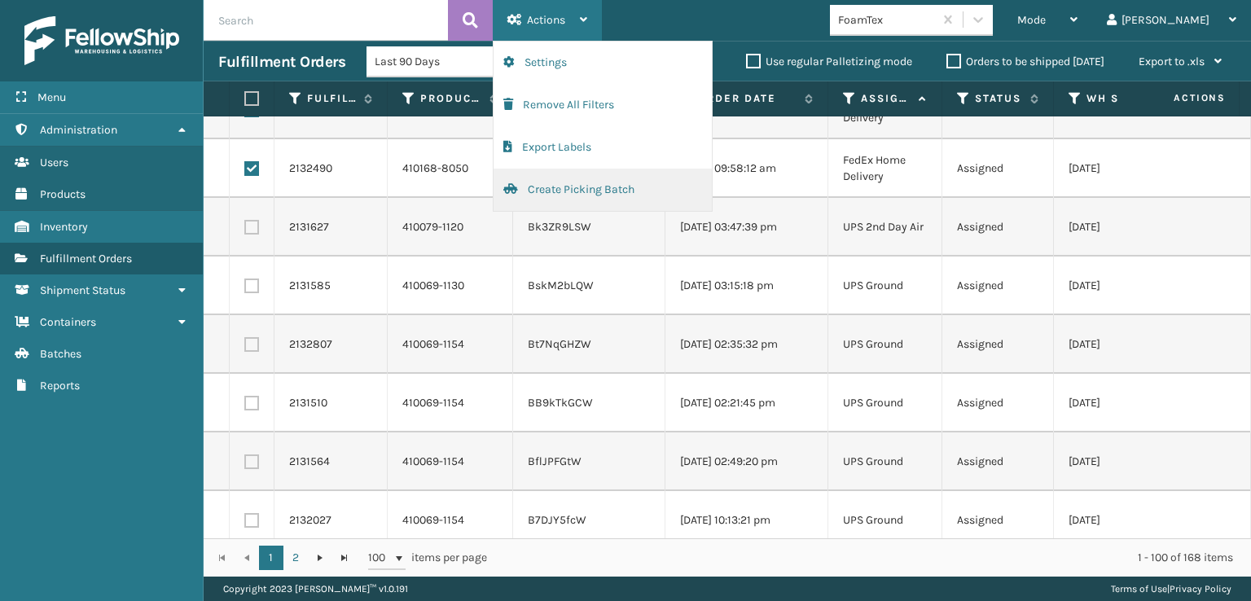
click at [538, 187] on button "Create Picking Batch" at bounding box center [602, 190] width 218 height 42
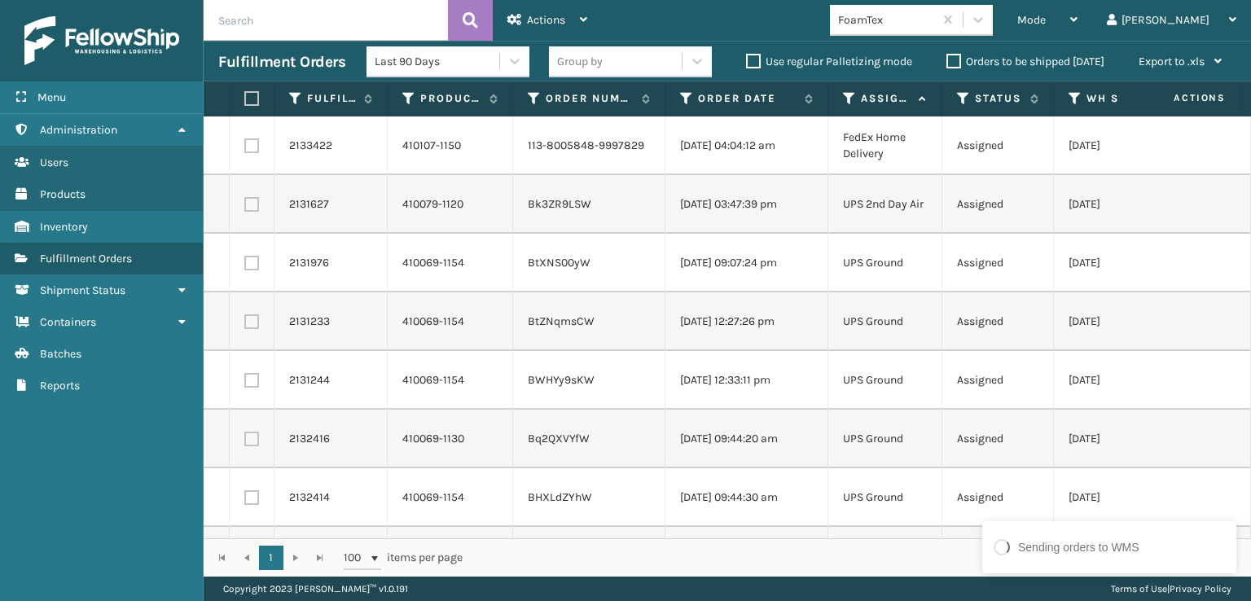
click at [249, 147] on label at bounding box center [251, 145] width 15 height 15
click at [245, 147] on input "checkbox" at bounding box center [244, 143] width 1 height 11
checkbox input "true"
click at [540, 16] on span "Actions" at bounding box center [546, 20] width 38 height 14
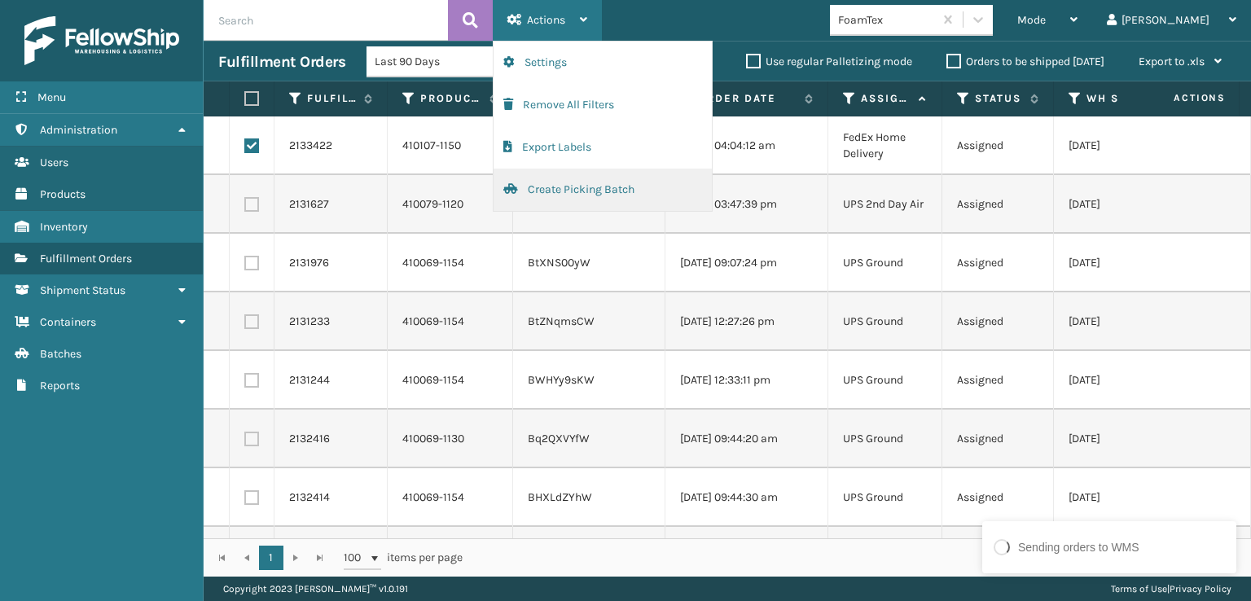
click at [568, 189] on button "Create Picking Batch" at bounding box center [602, 190] width 218 height 42
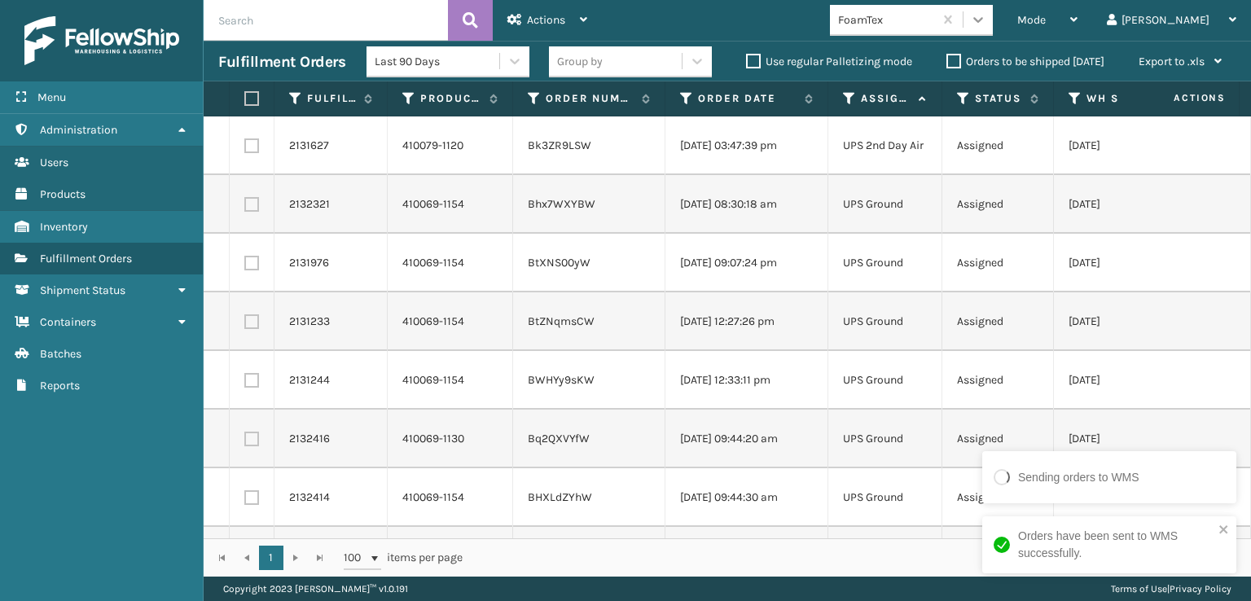
click at [983, 20] on icon at bounding box center [978, 20] width 10 height 6
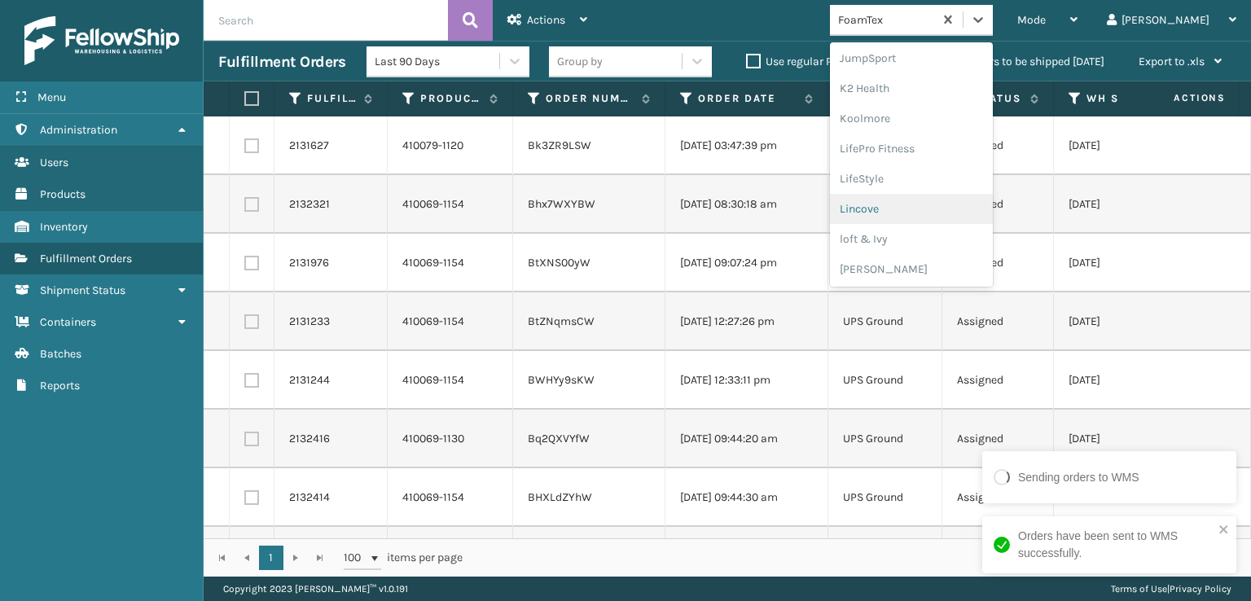
scroll to position [817, 0]
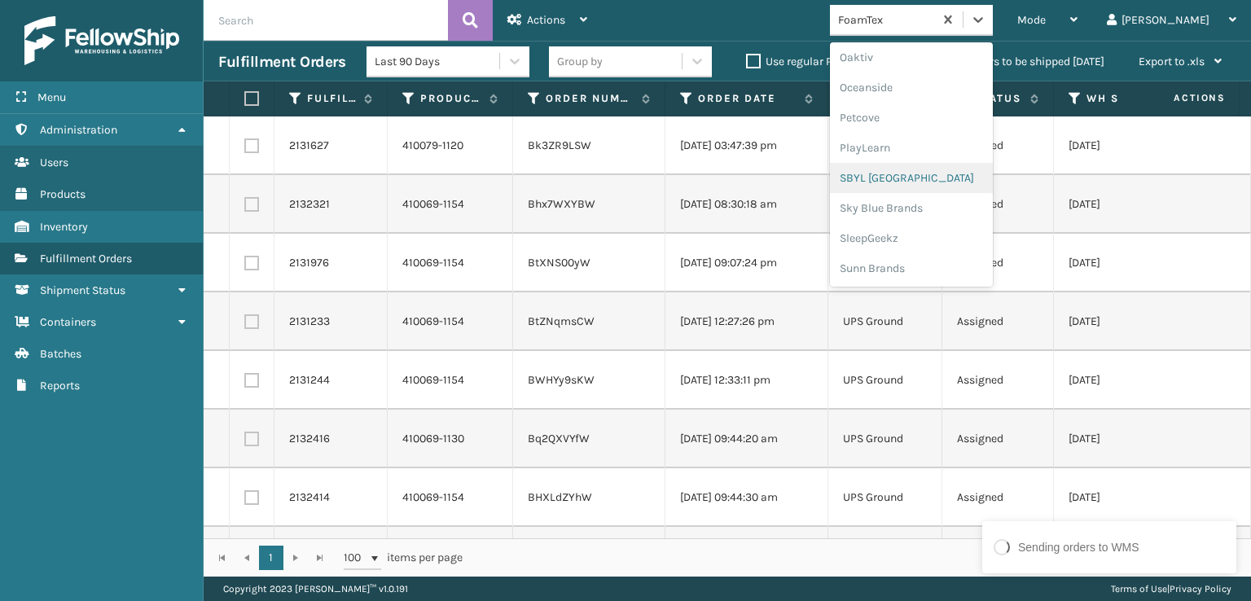
click at [929, 180] on div "SBYL [GEOGRAPHIC_DATA]" at bounding box center [911, 178] width 163 height 30
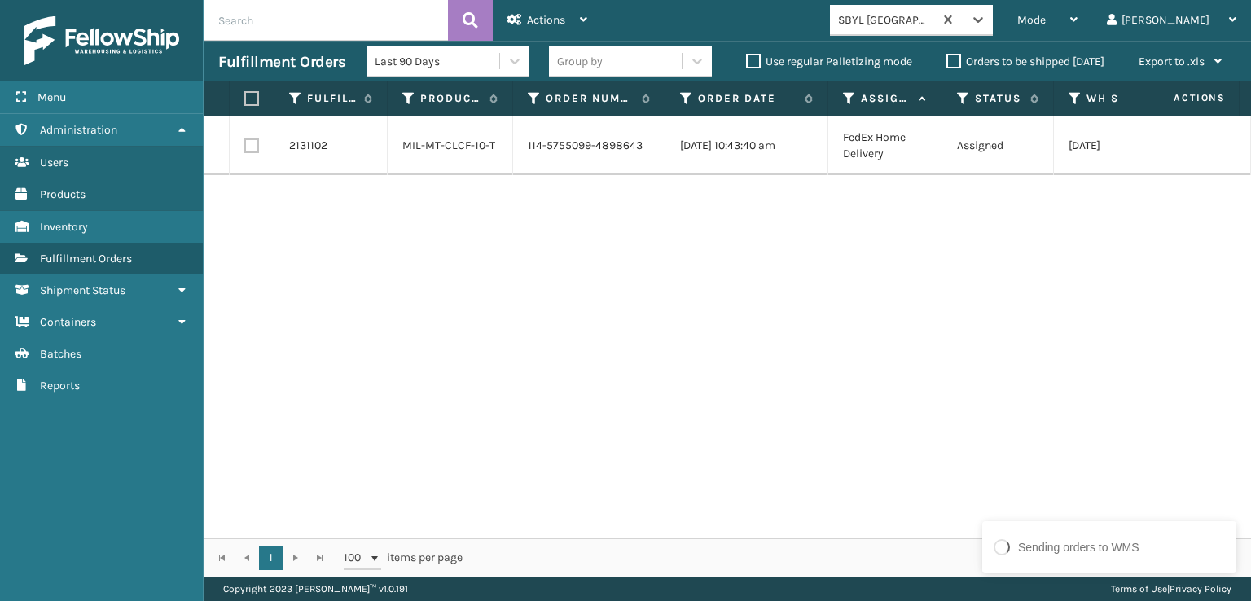
click at [249, 146] on label at bounding box center [251, 145] width 15 height 15
click at [245, 146] on input "checkbox" at bounding box center [244, 143] width 1 height 11
checkbox input "true"
click at [521, 20] on icon at bounding box center [514, 19] width 15 height 11
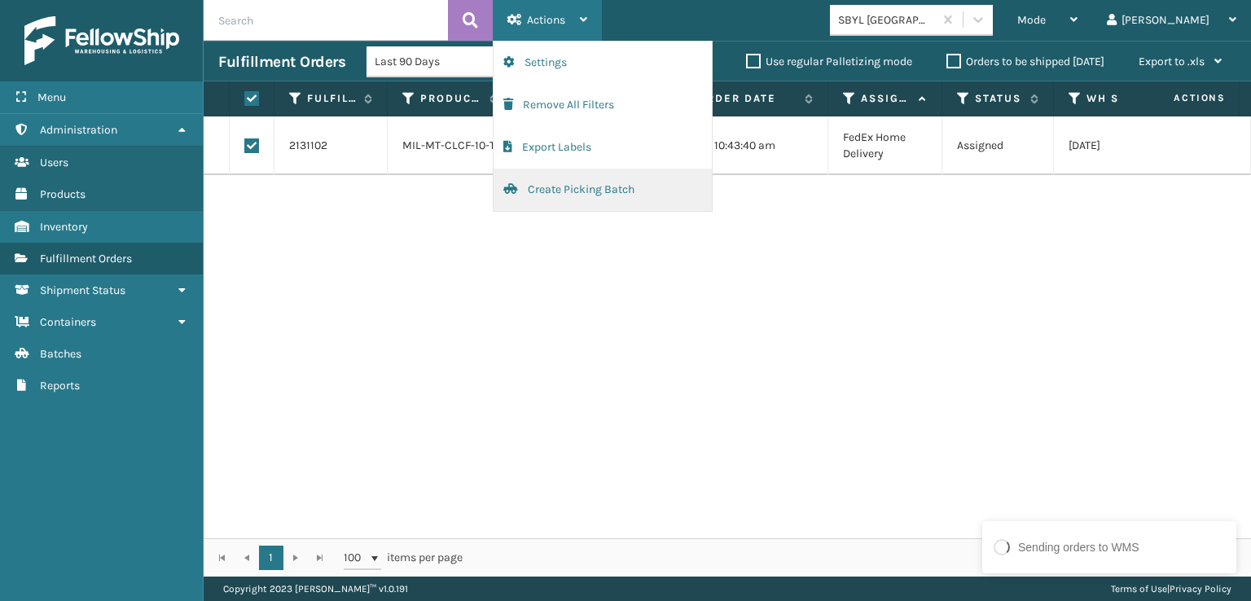
click at [568, 193] on button "Create Picking Batch" at bounding box center [602, 190] width 218 height 42
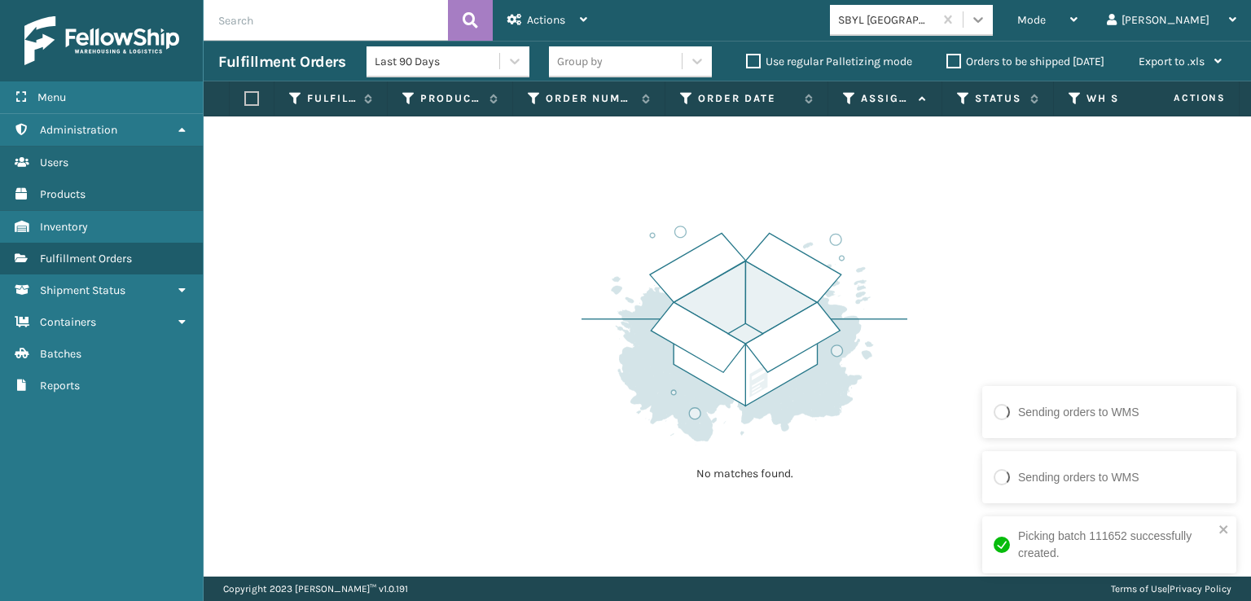
click at [986, 17] on icon at bounding box center [978, 19] width 16 height 16
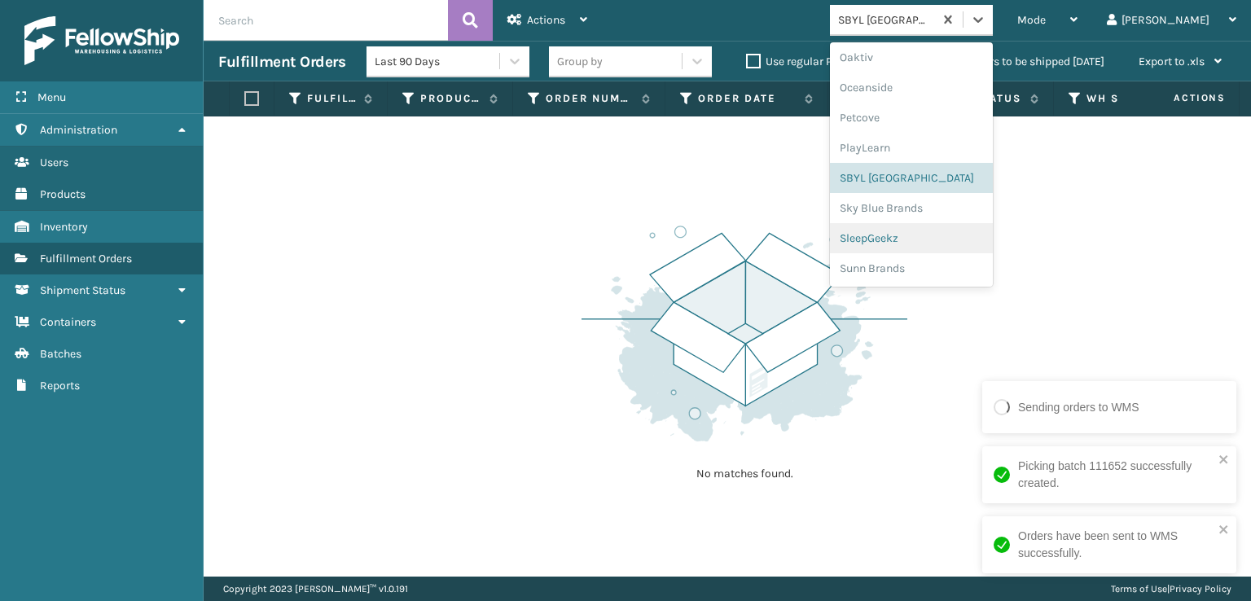
click at [923, 232] on div "SleepGeekz" at bounding box center [911, 238] width 163 height 30
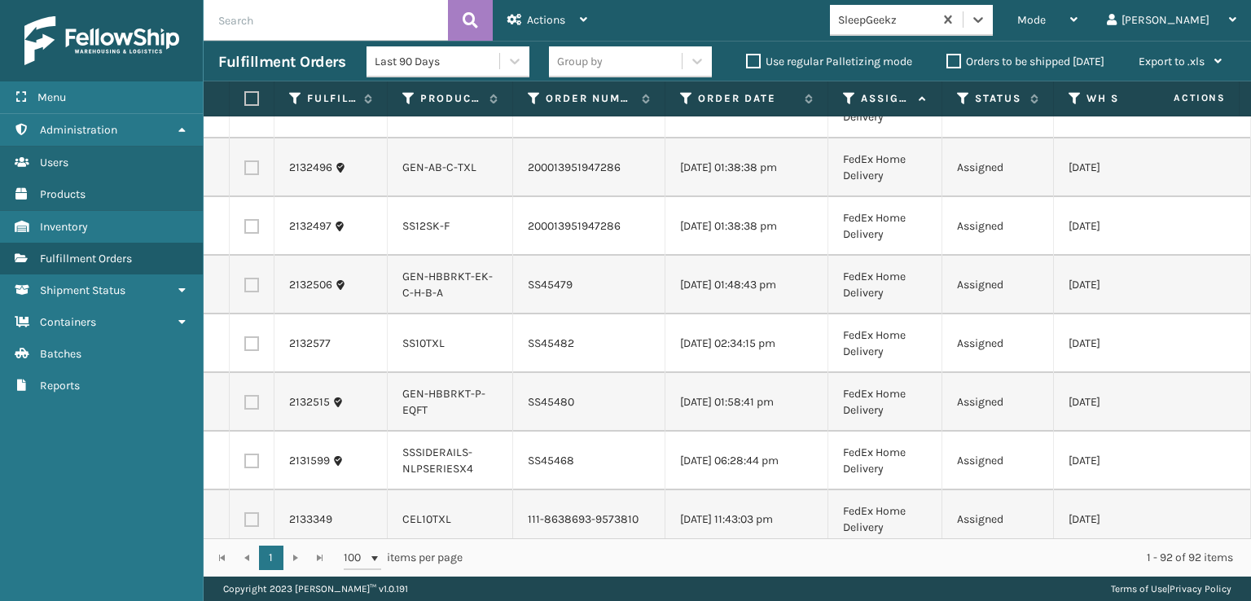
scroll to position [0, 0]
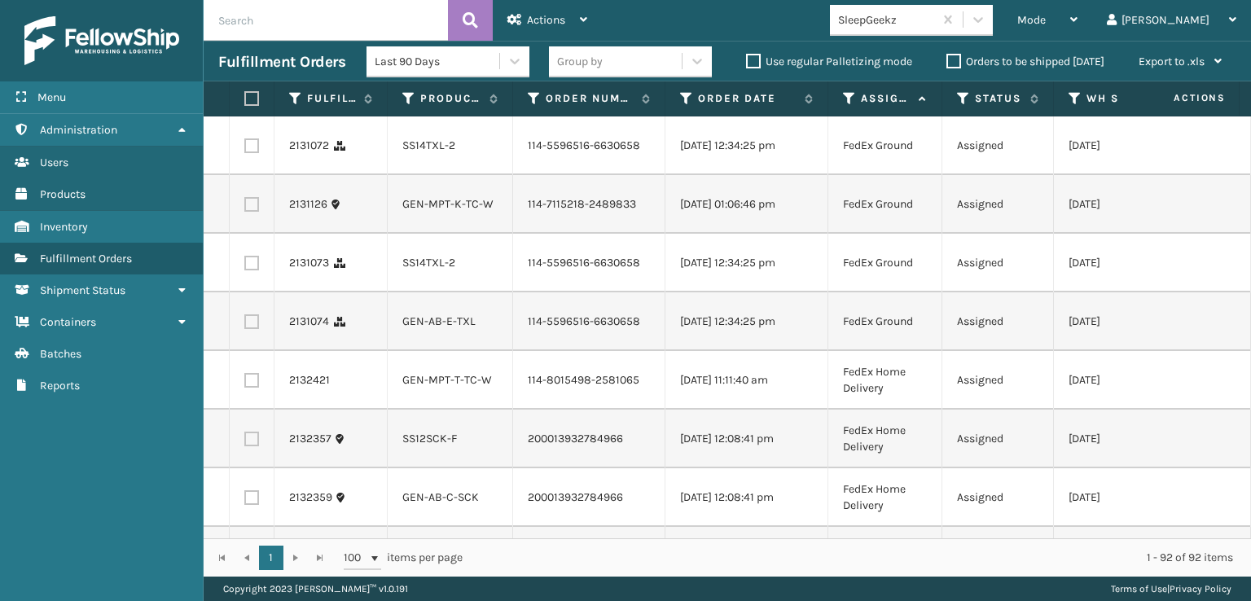
click at [254, 153] on label at bounding box center [251, 145] width 15 height 15
click at [245, 149] on input "checkbox" at bounding box center [244, 143] width 1 height 11
checkbox input "true"
click at [256, 270] on label at bounding box center [251, 263] width 15 height 15
click at [245, 266] on input "checkbox" at bounding box center [244, 261] width 1 height 11
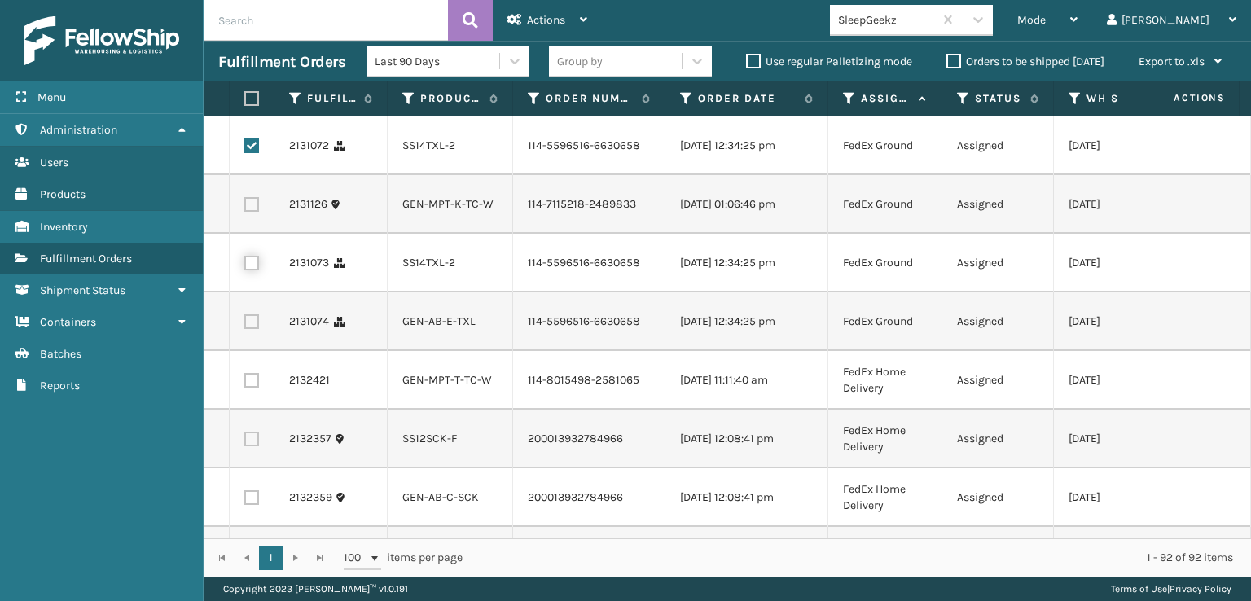
checkbox input "true"
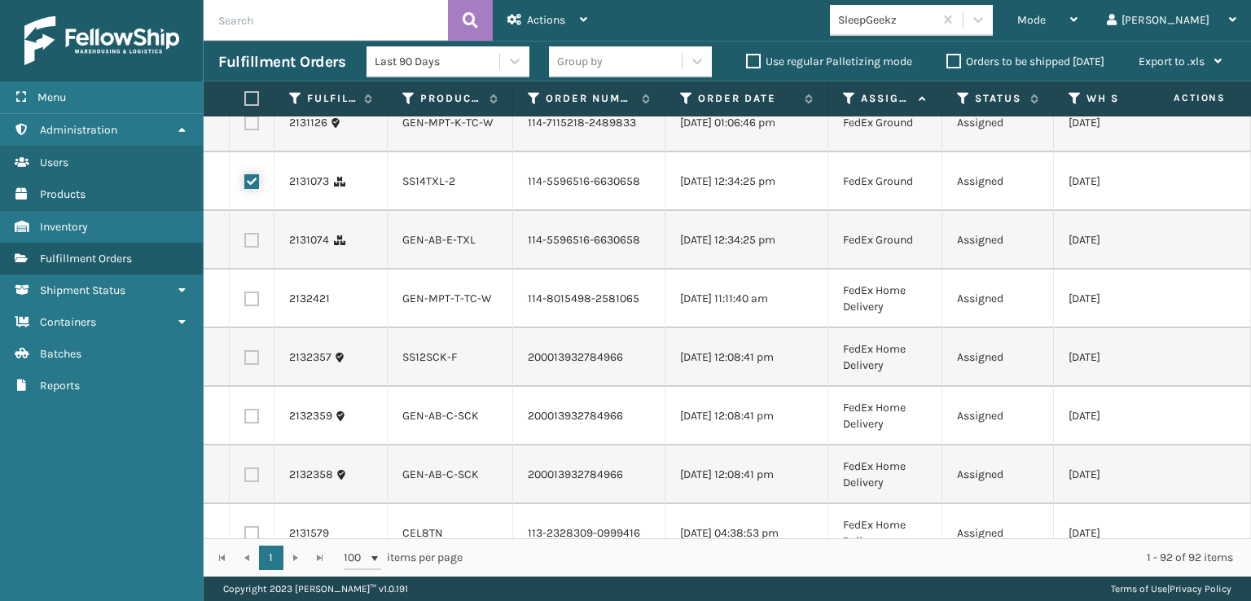
scroll to position [163, 0]
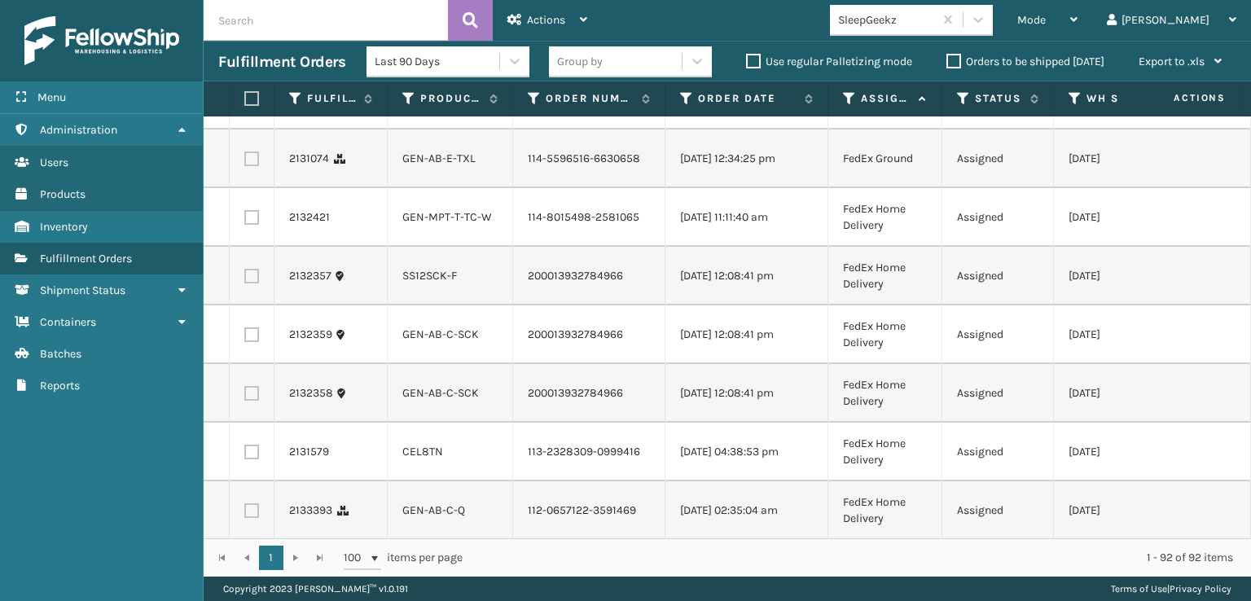
click at [250, 283] on label at bounding box center [251, 276] width 15 height 15
click at [245, 279] on input "checkbox" at bounding box center [244, 274] width 1 height 11
checkbox input "true"
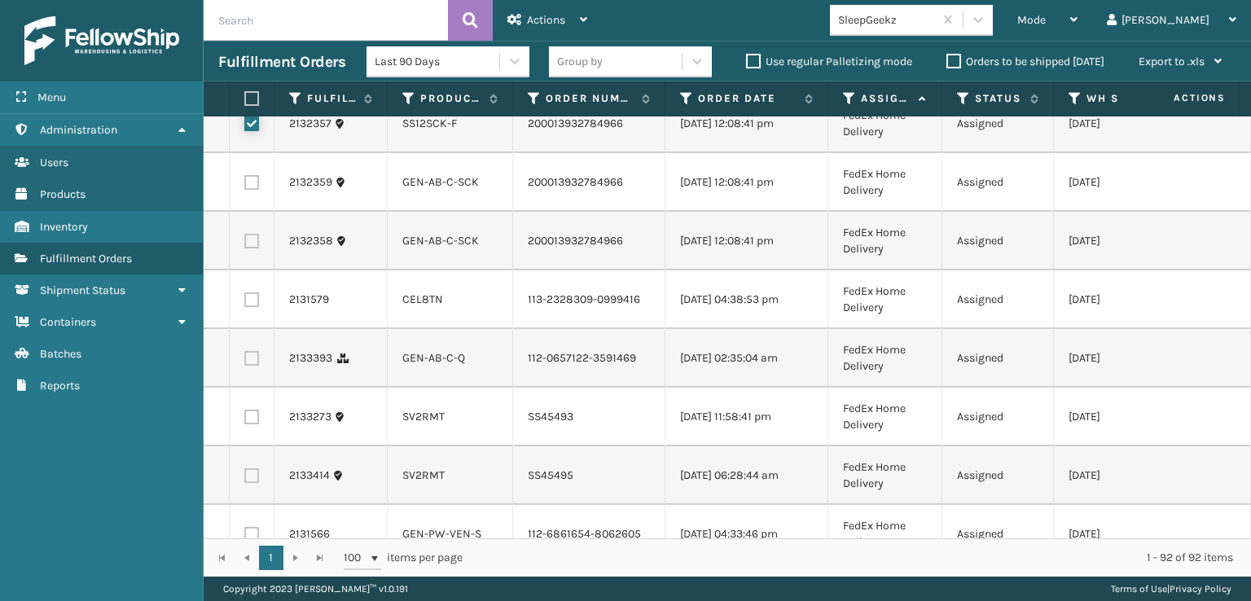
scroll to position [326, 0]
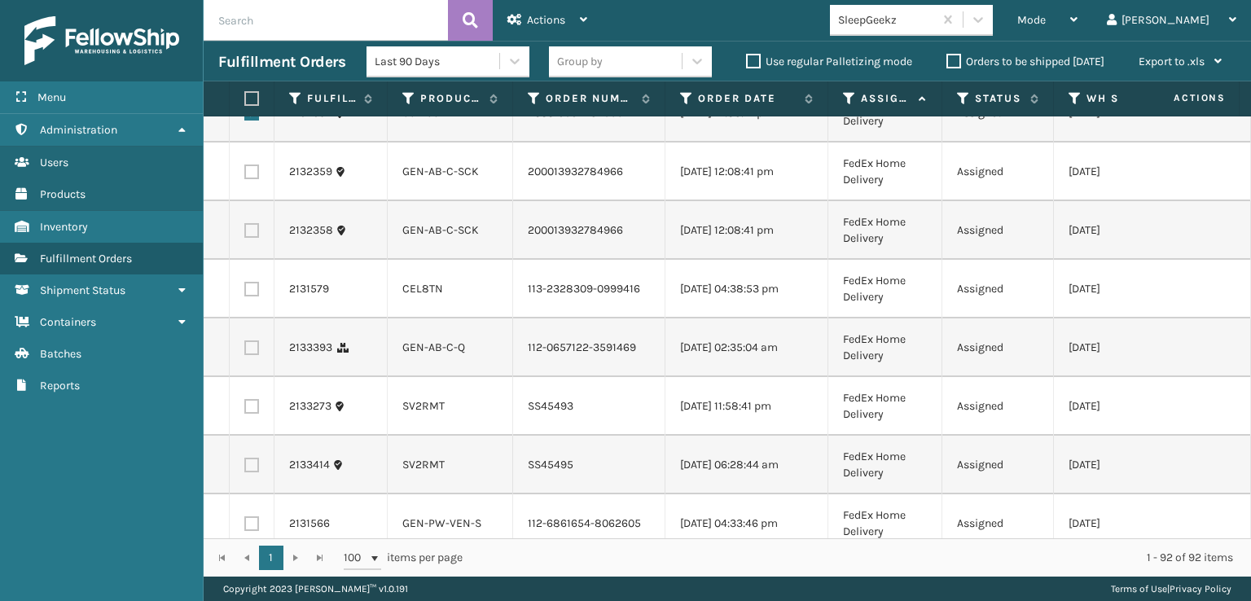
click at [251, 296] on label at bounding box center [251, 289] width 15 height 15
click at [245, 292] on input "checkbox" at bounding box center [244, 287] width 1 height 11
checkbox input "true"
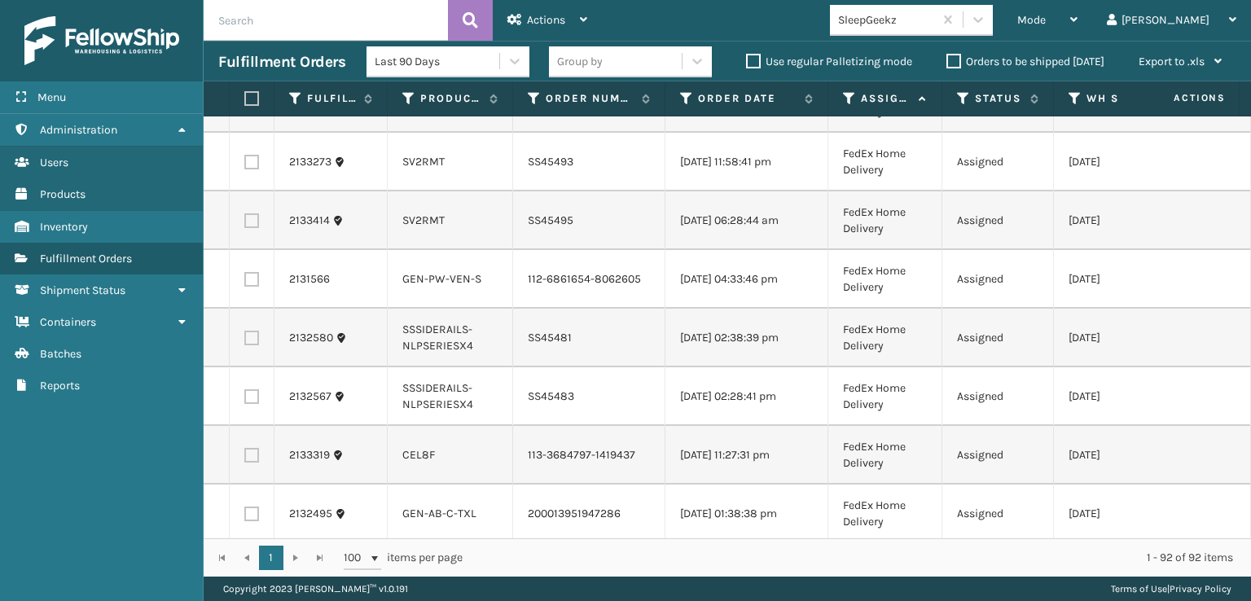
scroll to position [814, 0]
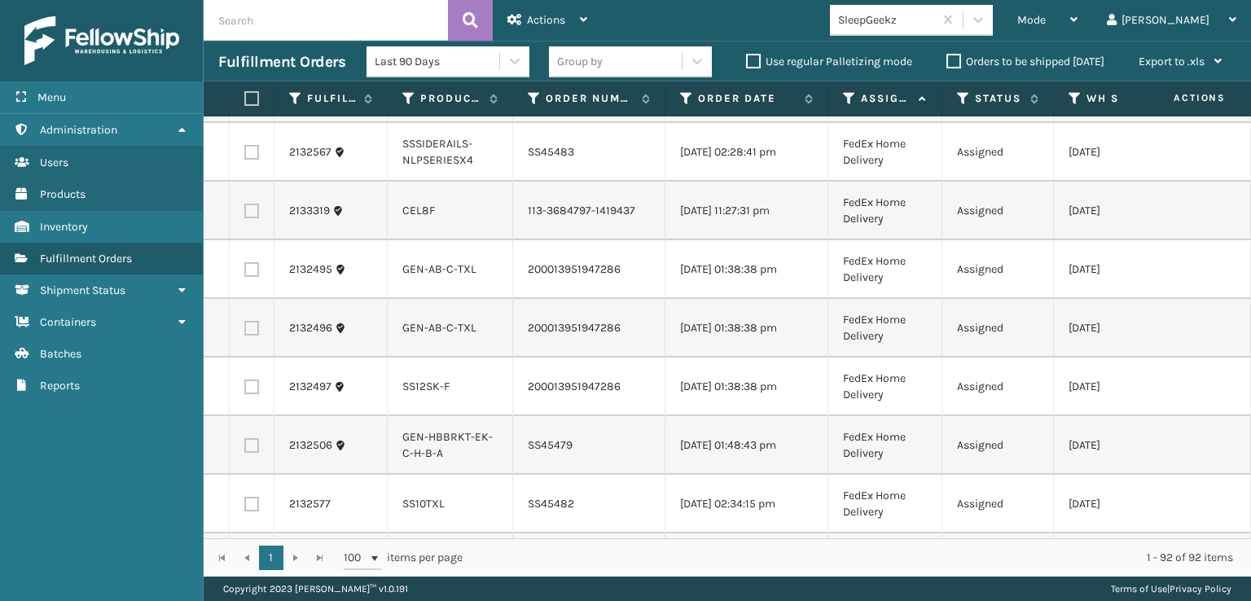
click at [248, 218] on label at bounding box center [251, 211] width 15 height 15
click at [245, 214] on input "checkbox" at bounding box center [244, 209] width 1 height 11
checkbox input "true"
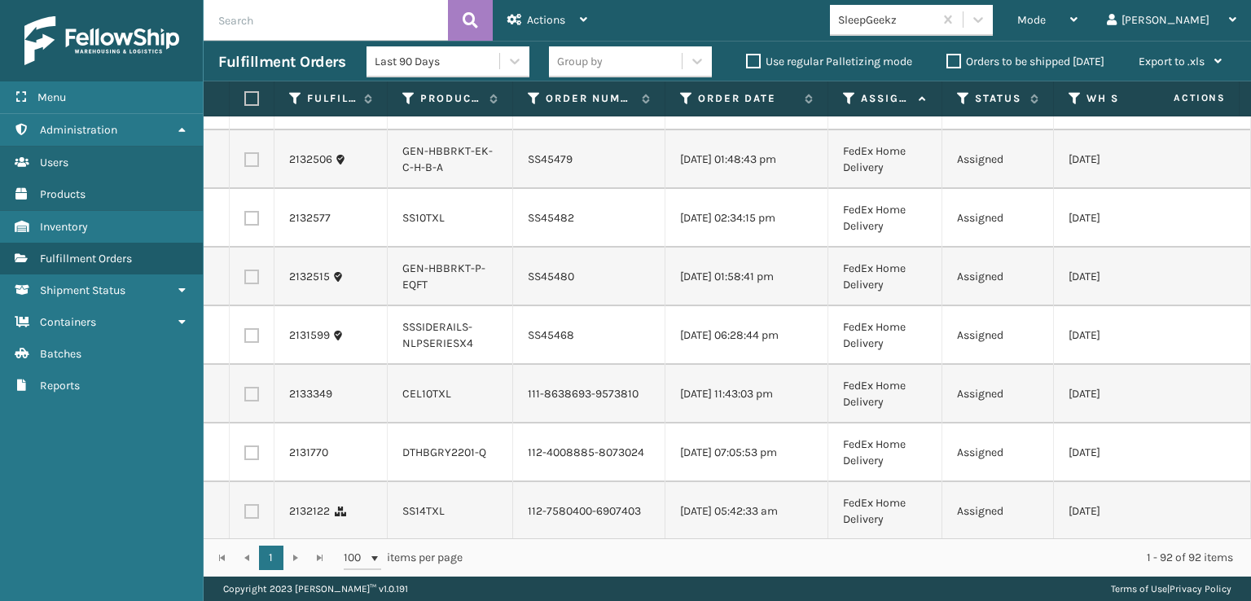
scroll to position [1140, 0]
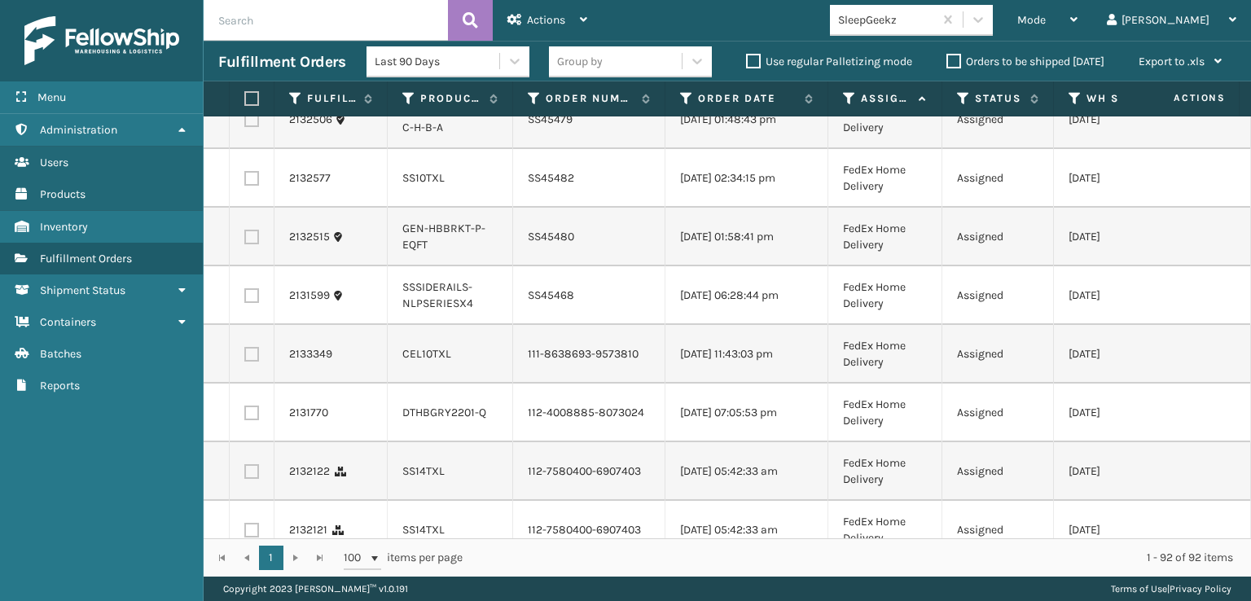
click at [254, 68] on label at bounding box center [251, 61] width 15 height 15
click at [245, 64] on input "checkbox" at bounding box center [244, 59] width 1 height 11
checkbox input "true"
click at [249, 186] on label at bounding box center [251, 178] width 15 height 15
click at [245, 182] on input "checkbox" at bounding box center [244, 176] width 1 height 11
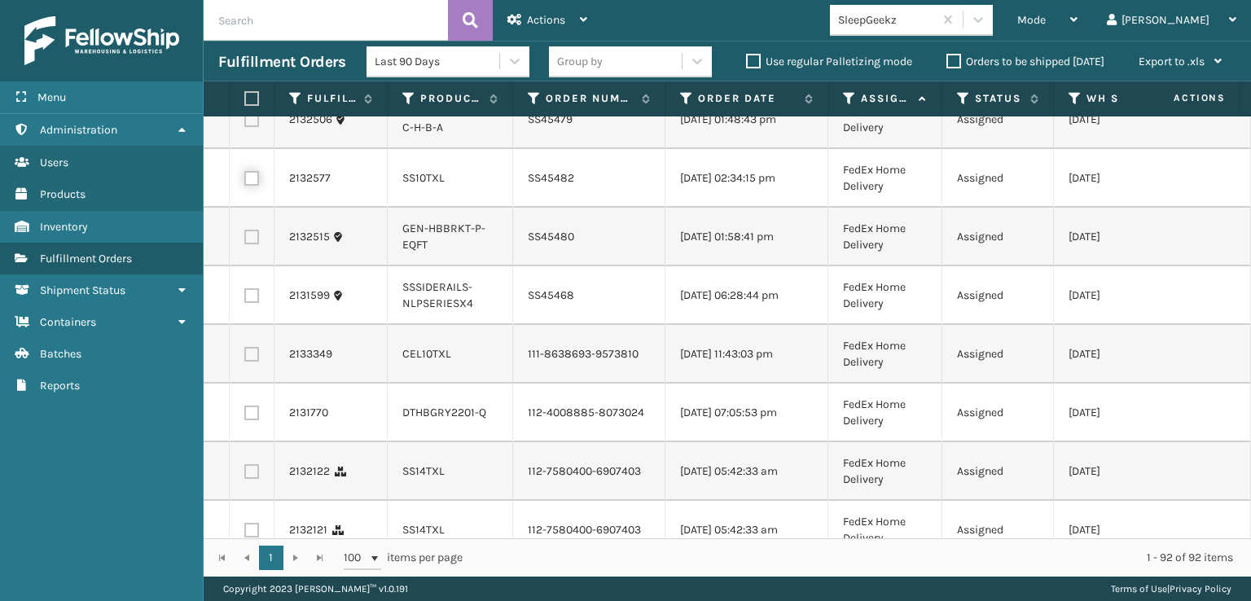
checkbox input "true"
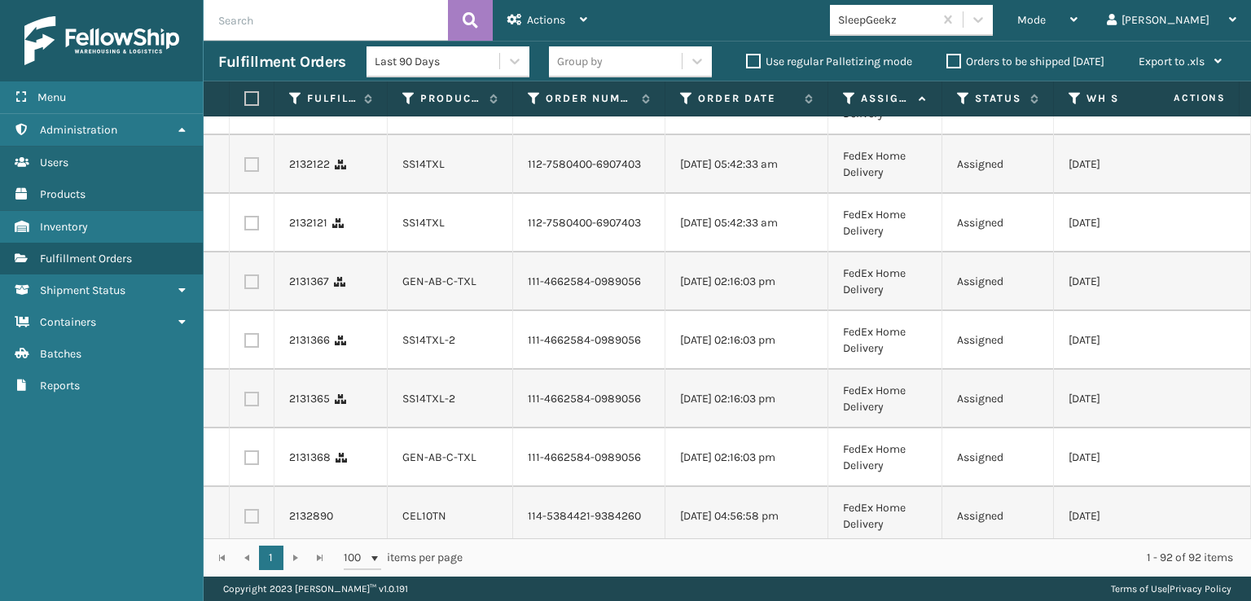
scroll to position [1466, 0]
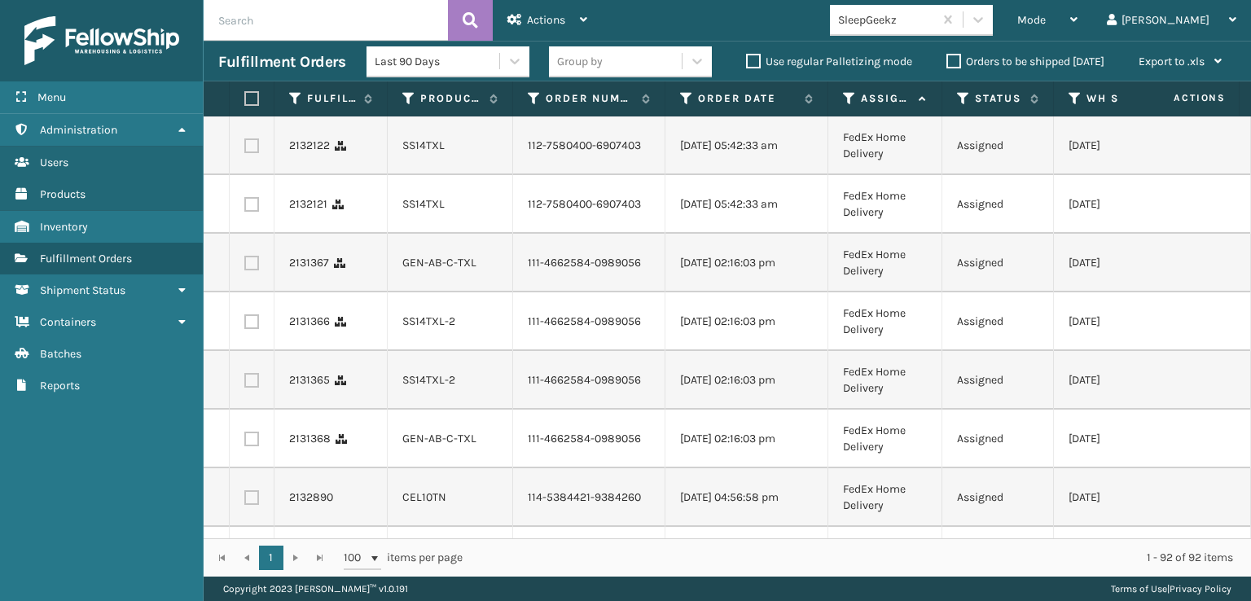
click at [253, 36] on label at bounding box center [251, 28] width 15 height 15
click at [245, 32] on input "checkbox" at bounding box center [244, 26] width 1 height 11
checkbox input "true"
click at [252, 153] on label at bounding box center [251, 145] width 15 height 15
click at [245, 149] on input "checkbox" at bounding box center [244, 143] width 1 height 11
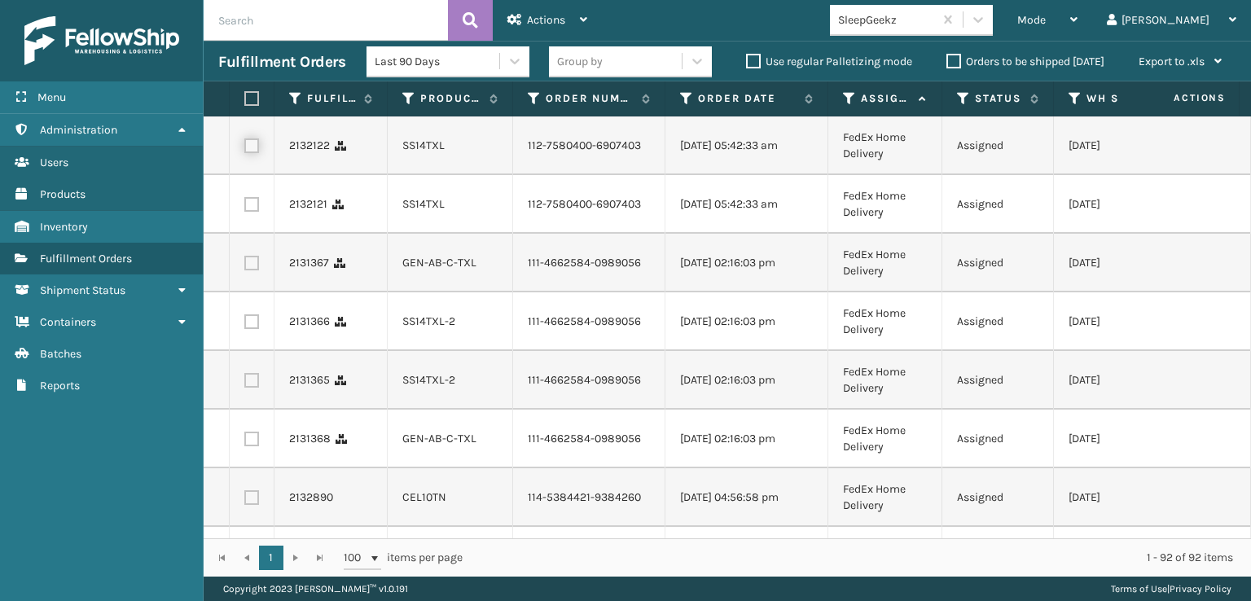
checkbox input "true"
click at [248, 212] on label at bounding box center [251, 204] width 15 height 15
click at [245, 208] on input "checkbox" at bounding box center [244, 202] width 1 height 11
checkbox input "true"
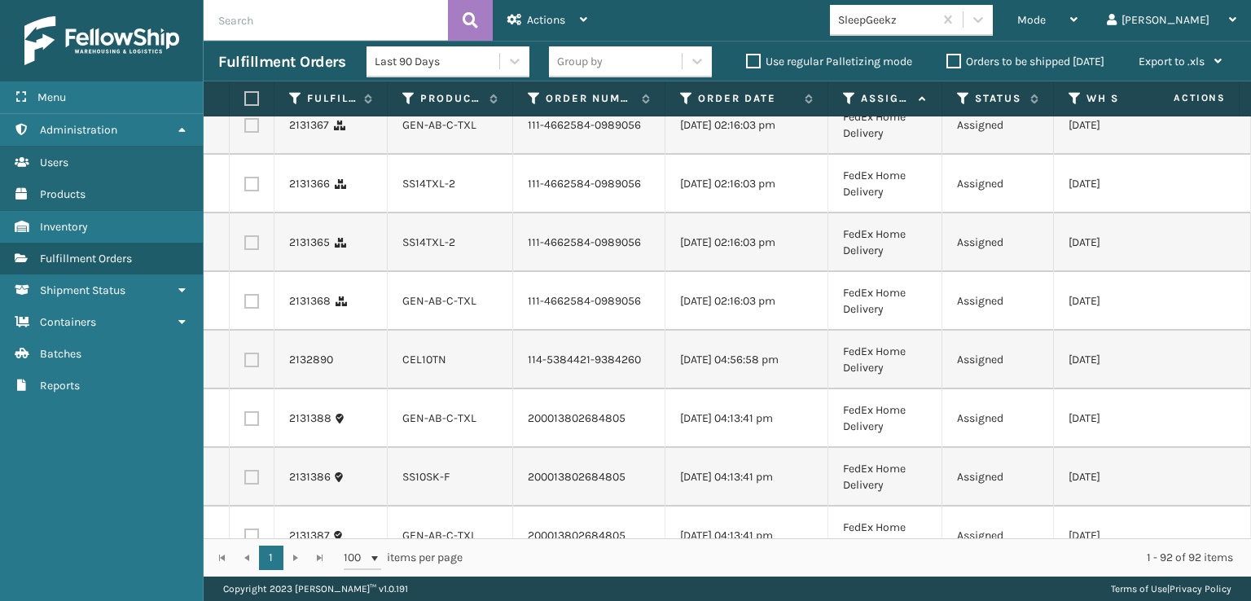
scroll to position [1710, 0]
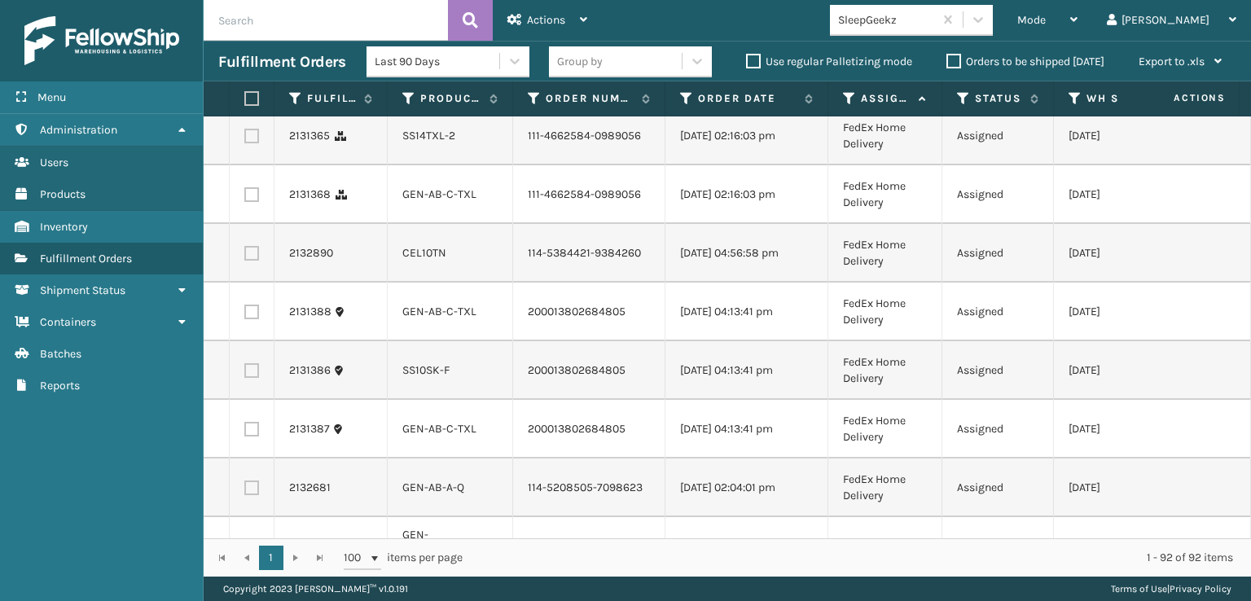
click at [252, 85] on label at bounding box center [251, 77] width 15 height 15
click at [245, 81] on input "checkbox" at bounding box center [244, 75] width 1 height 11
checkbox input "true"
click at [253, 143] on label at bounding box center [251, 136] width 15 height 15
click at [245, 139] on input "checkbox" at bounding box center [244, 134] width 1 height 11
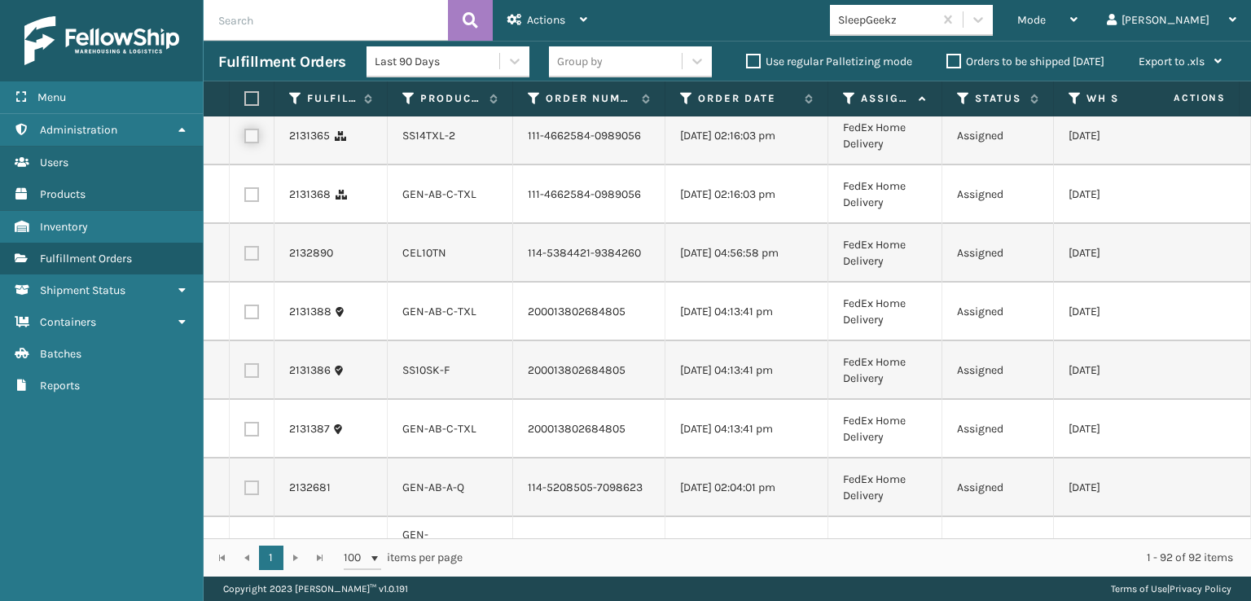
checkbox input "true"
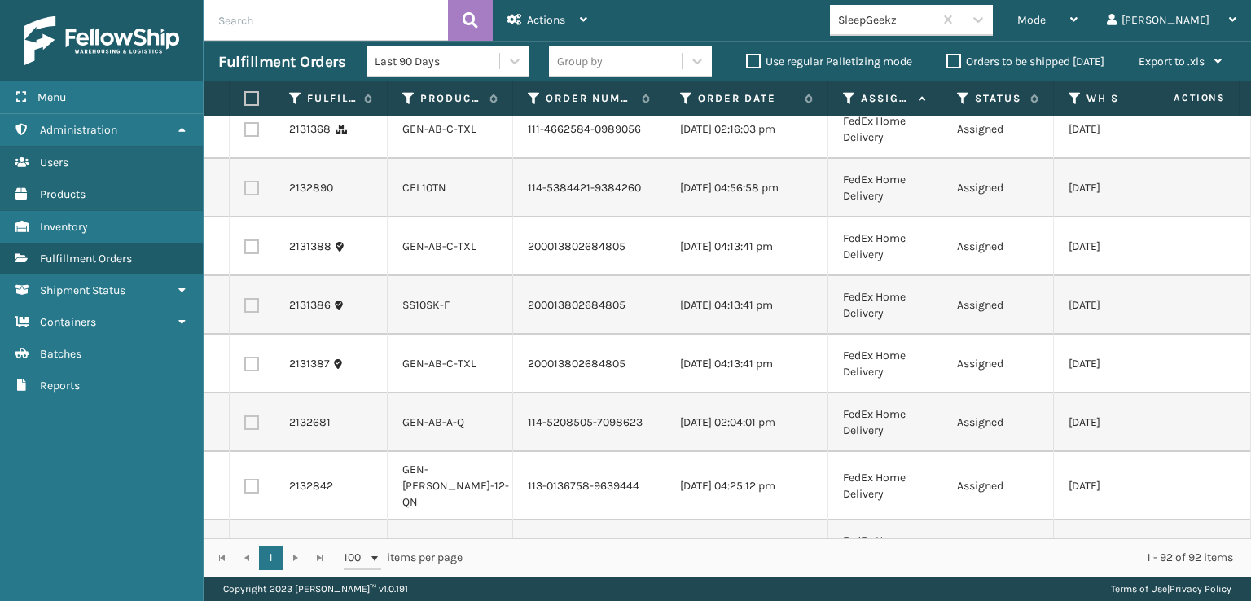
scroll to position [1873, 0]
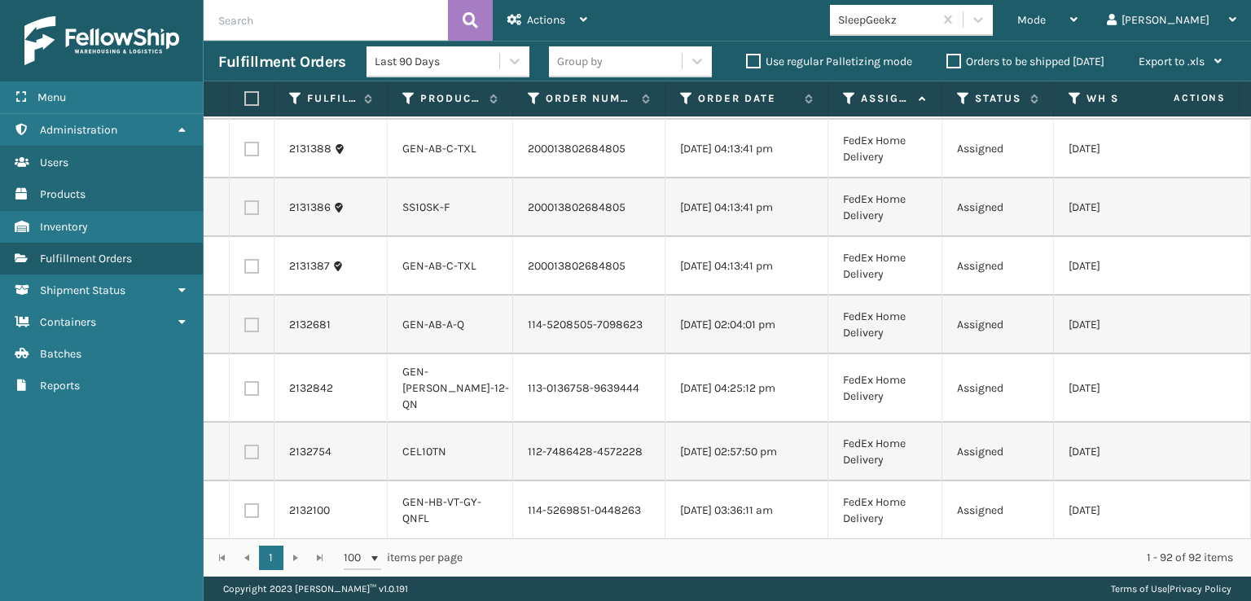
click at [251, 98] on label at bounding box center [251, 90] width 15 height 15
click at [245, 94] on input "checkbox" at bounding box center [244, 88] width 1 height 11
checkbox input "true"
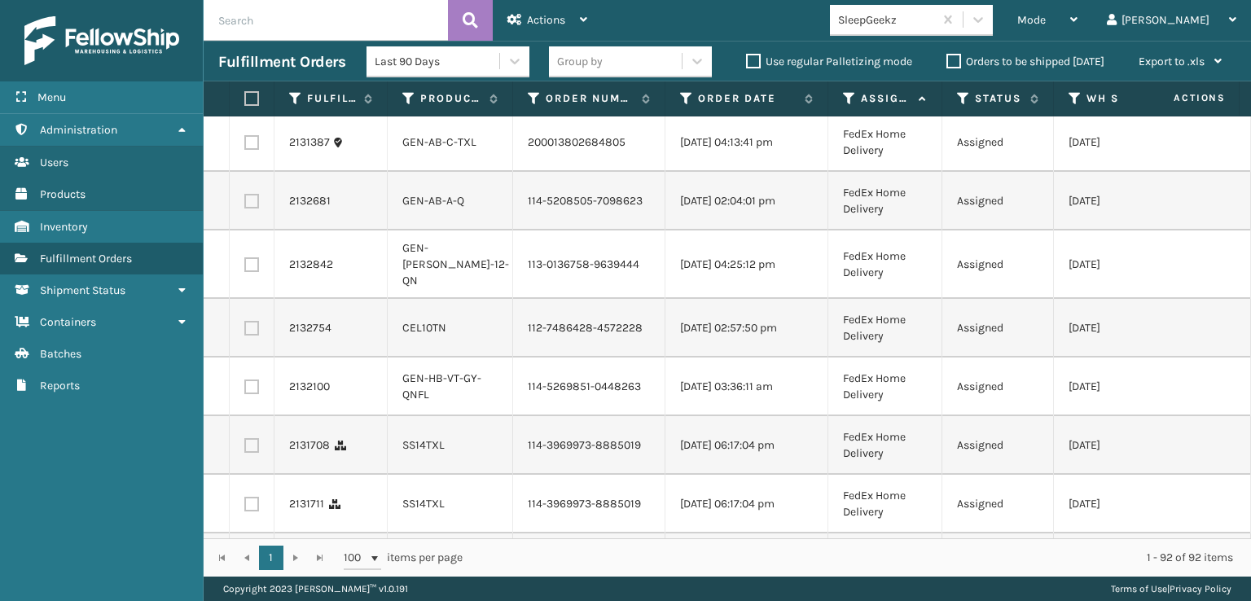
scroll to position [2036, 0]
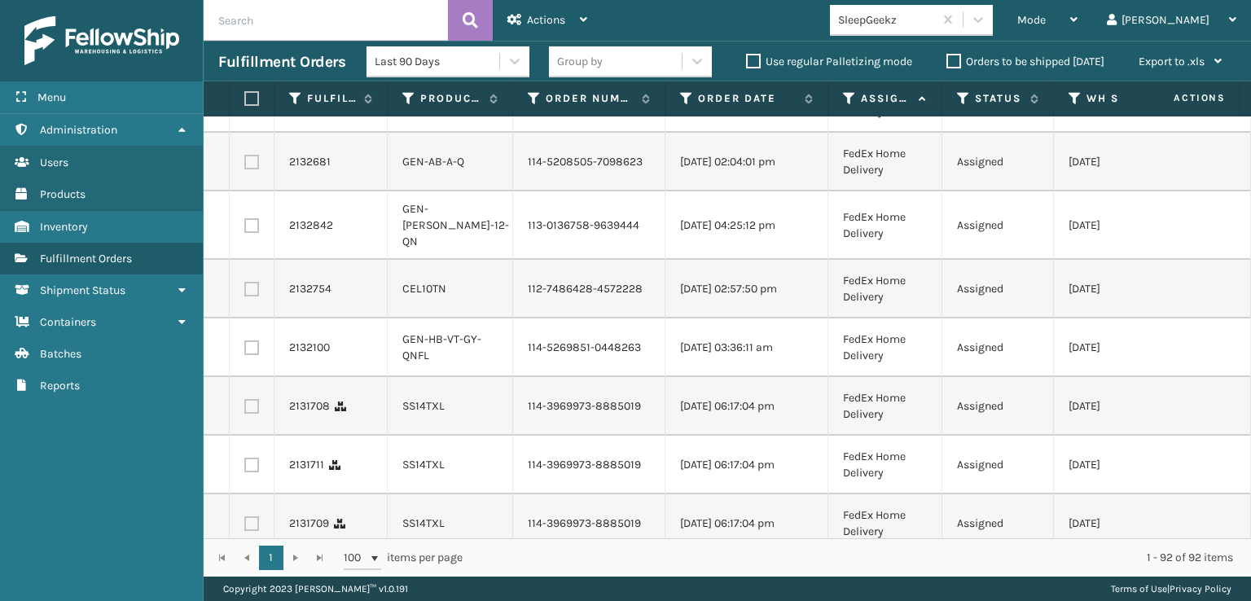
click at [252, 52] on label at bounding box center [251, 44] width 15 height 15
click at [245, 48] on input "checkbox" at bounding box center [244, 42] width 1 height 11
checkbox input "true"
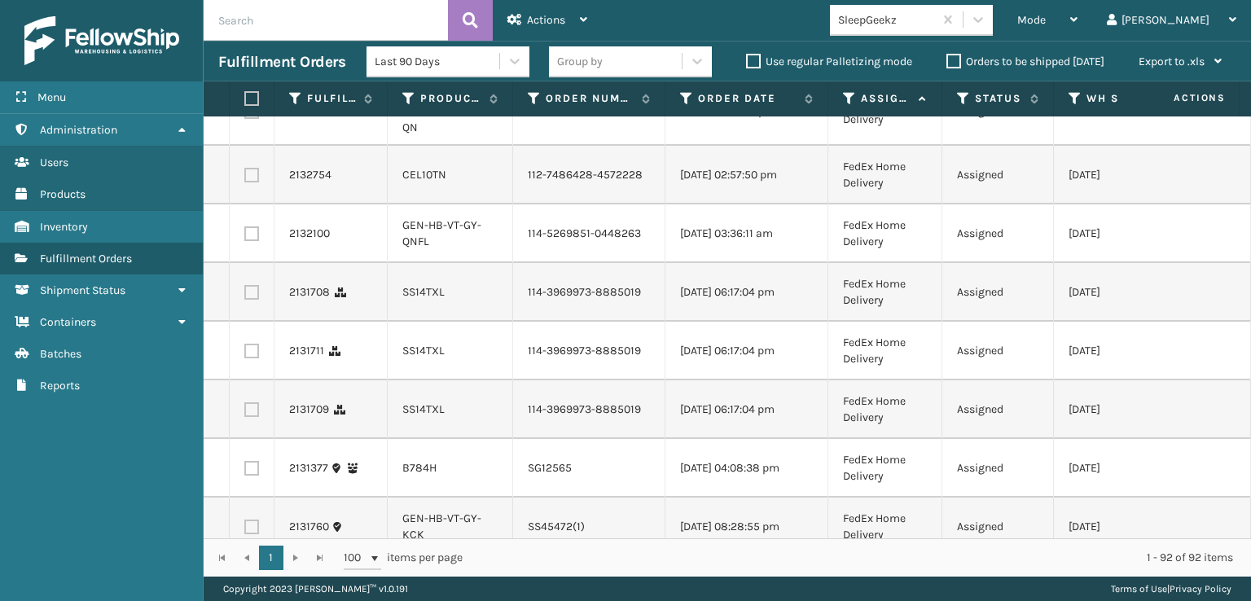
scroll to position [2199, 0]
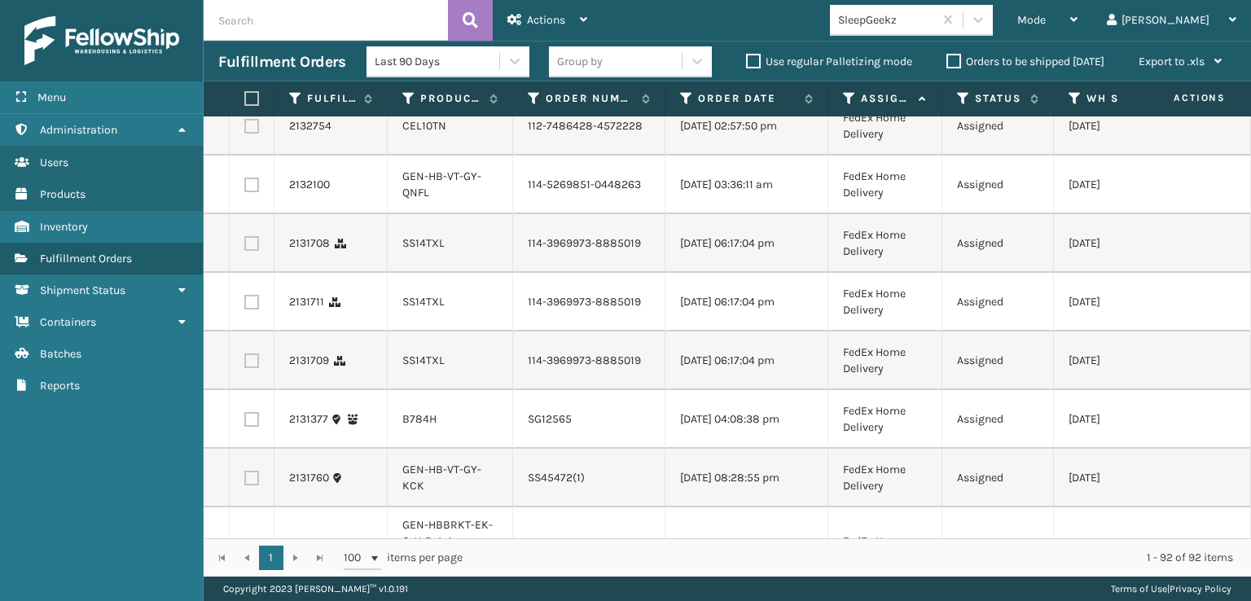
click at [252, 156] on td at bounding box center [252, 126] width 45 height 59
click at [253, 134] on label at bounding box center [251, 126] width 15 height 15
click at [245, 129] on input "checkbox" at bounding box center [244, 124] width 1 height 11
checkbox input "true"
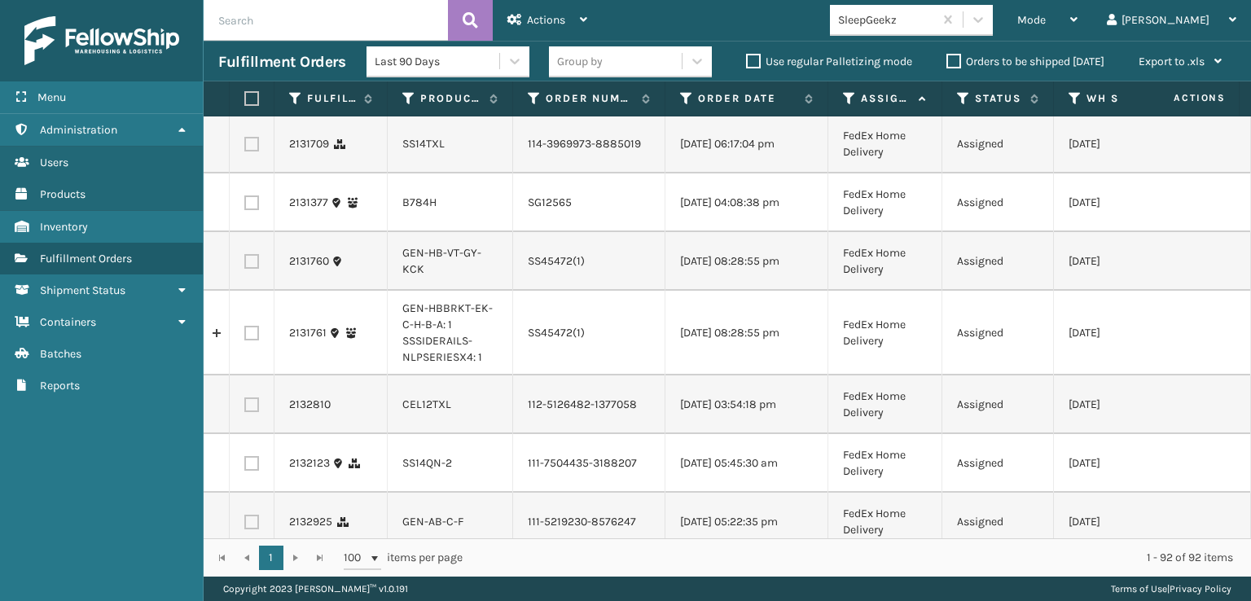
scroll to position [2443, 0]
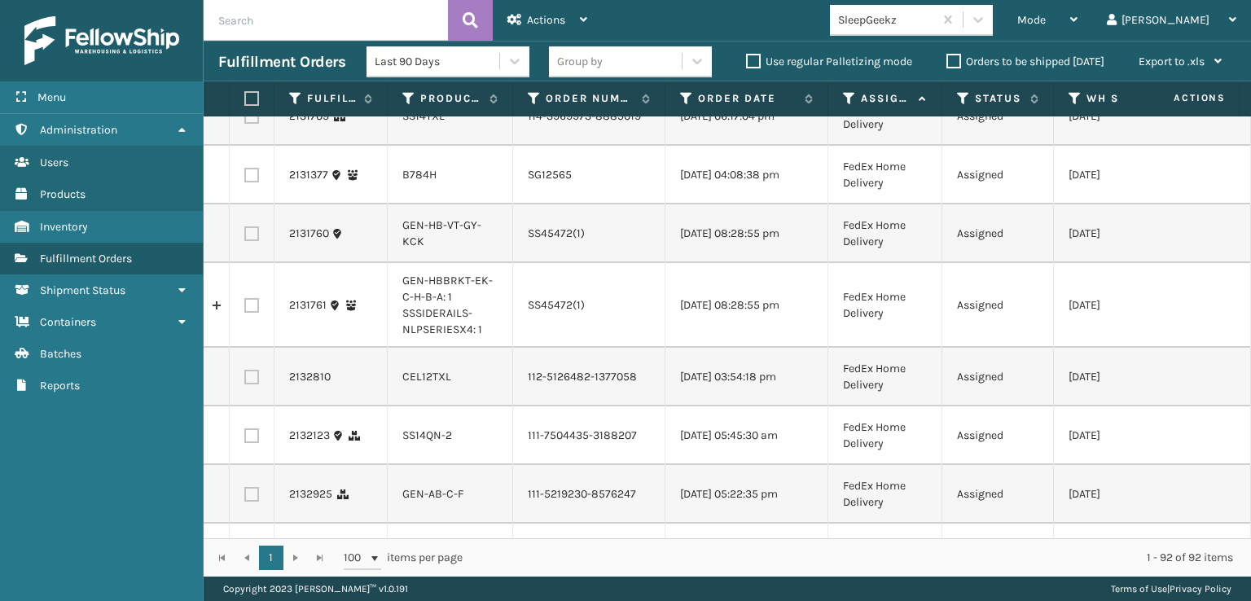
checkbox input "true"
click at [256, 65] on label at bounding box center [251, 57] width 15 height 15
click at [245, 61] on input "checkbox" at bounding box center [244, 55] width 1 height 11
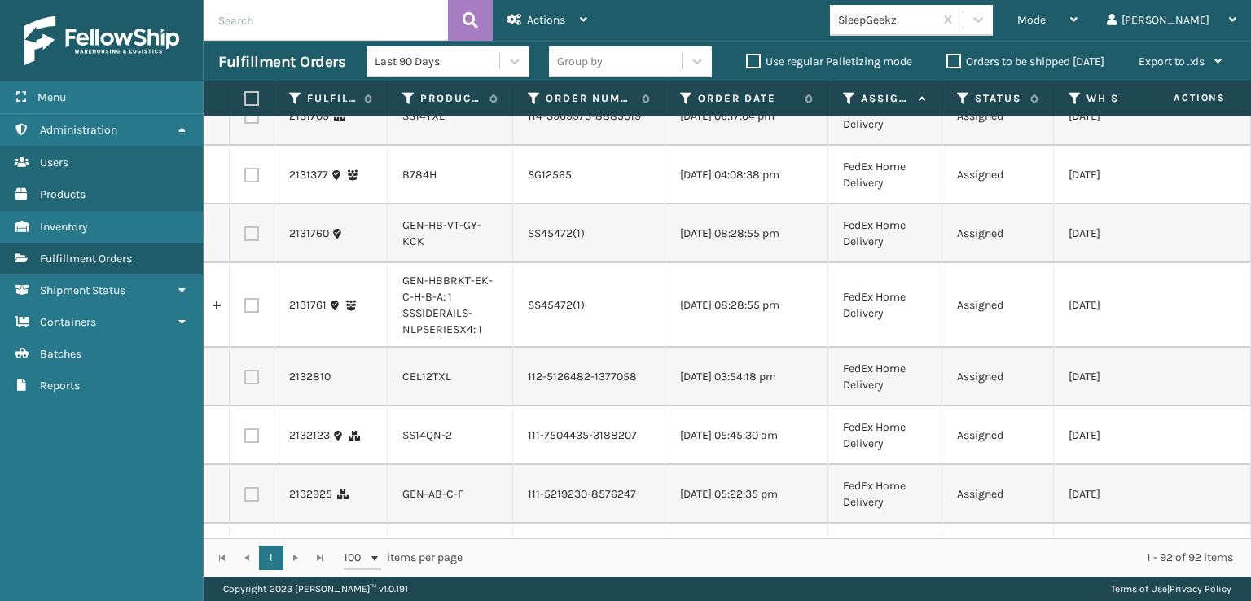
checkbox input "true"
click at [252, 124] on label at bounding box center [251, 116] width 15 height 15
click at [245, 120] on input "checkbox" at bounding box center [244, 114] width 1 height 11
checkbox input "true"
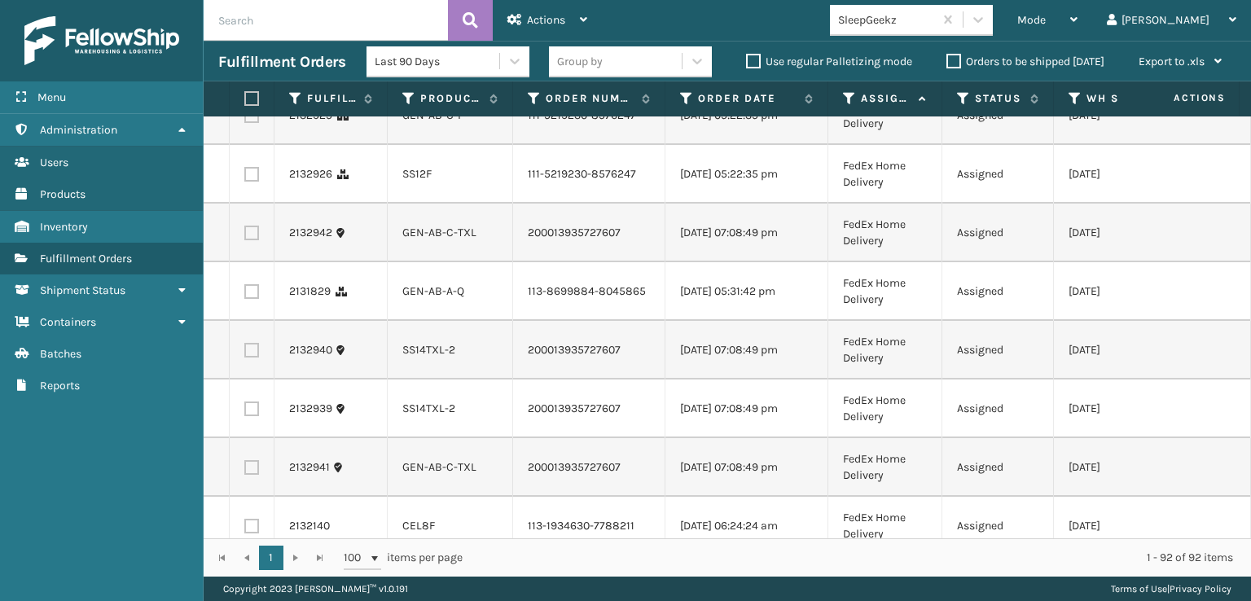
scroll to position [2850, 0]
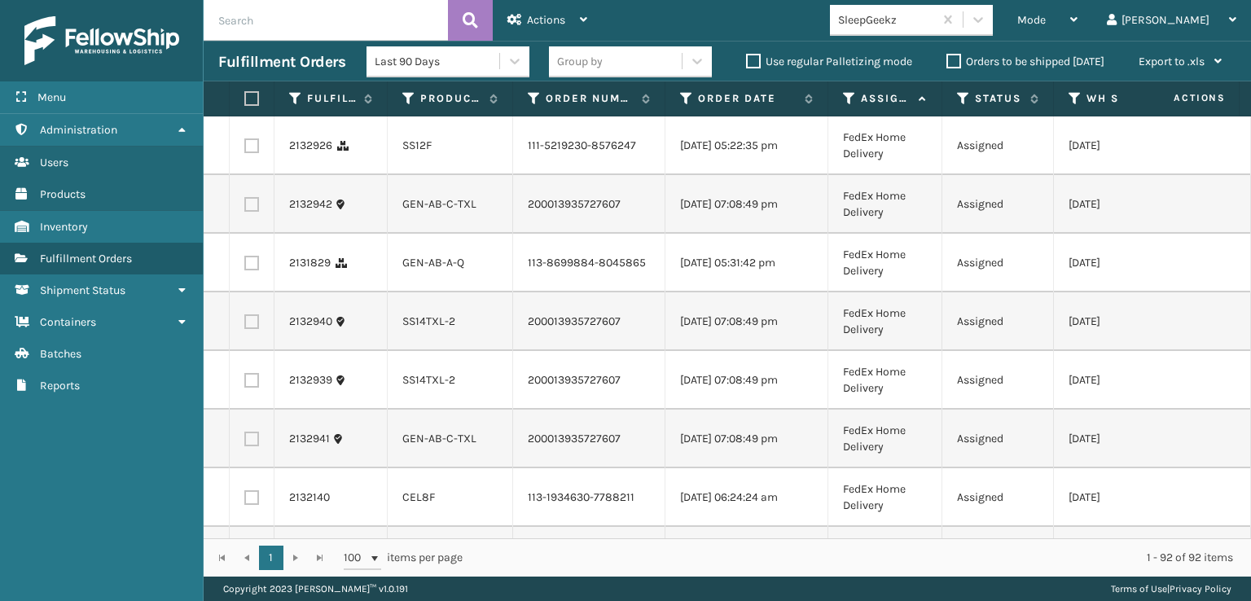
checkbox input "true"
click at [250, 36] on label at bounding box center [251, 28] width 15 height 15
click at [245, 32] on input "checkbox" at bounding box center [244, 26] width 1 height 11
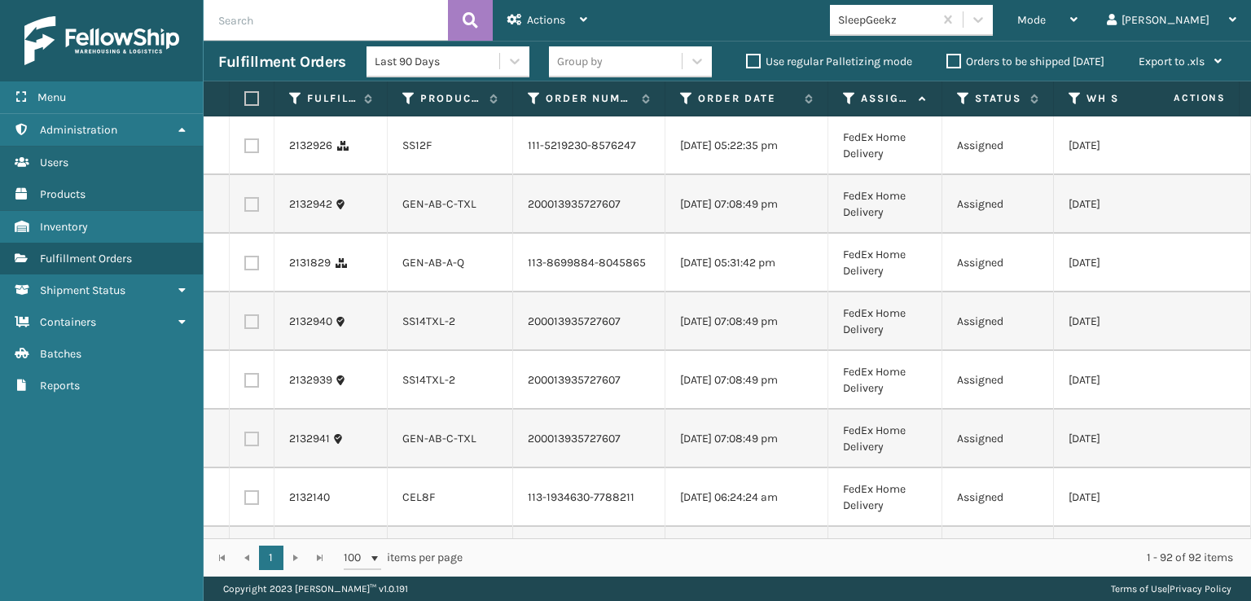
checkbox input "true"
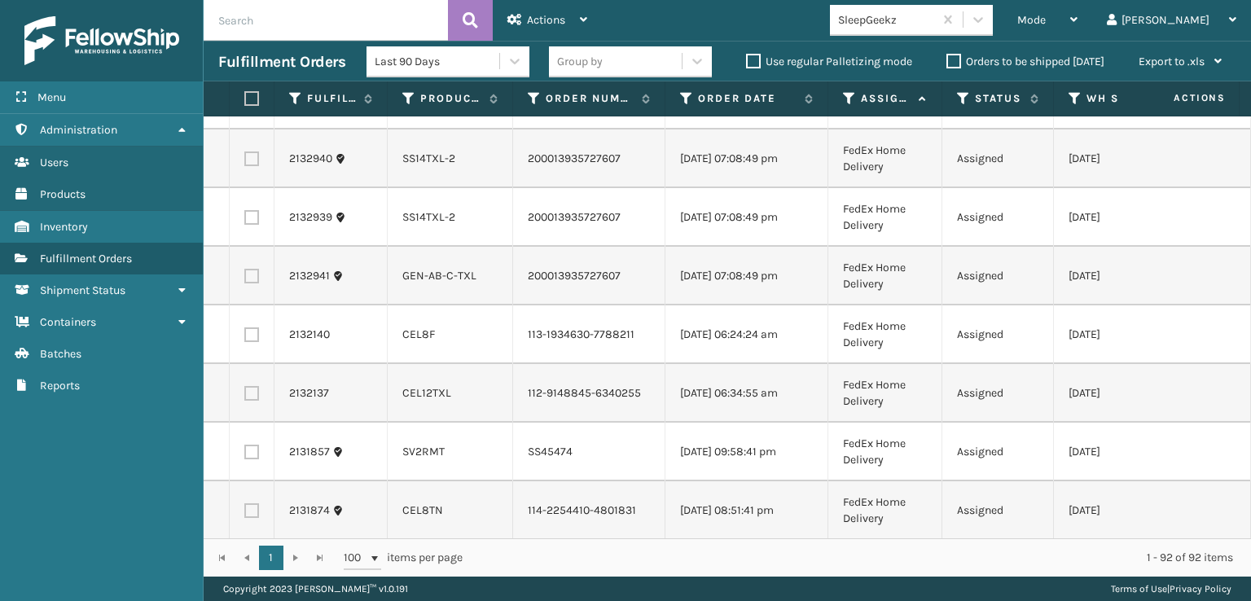
scroll to position [3094, 0]
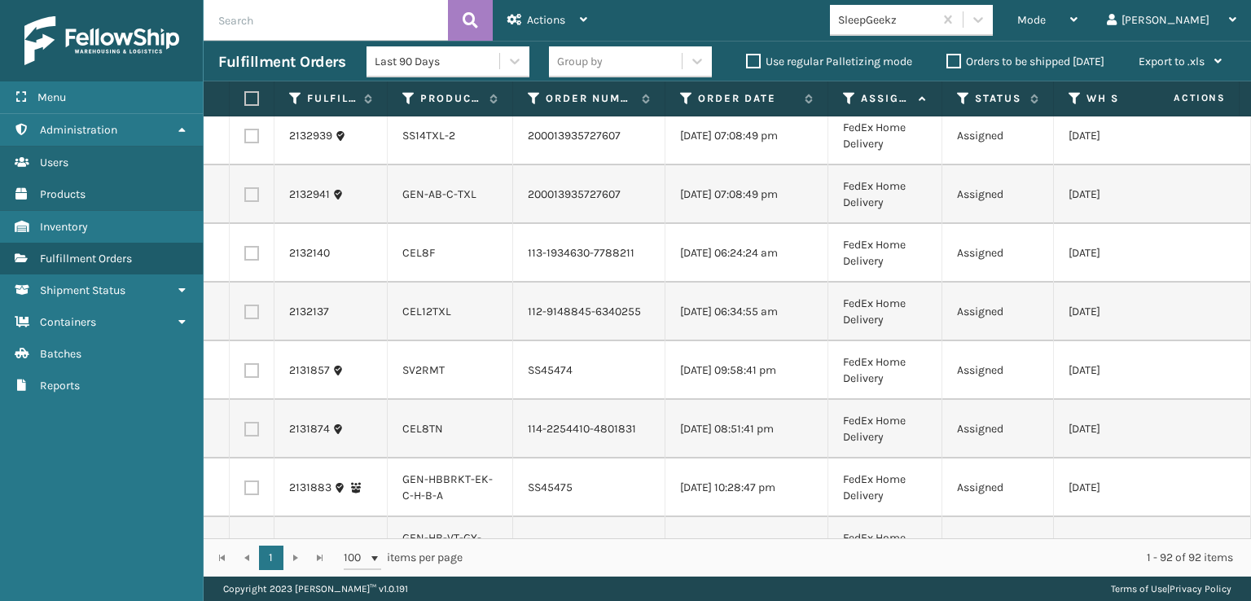
checkbox input "true"
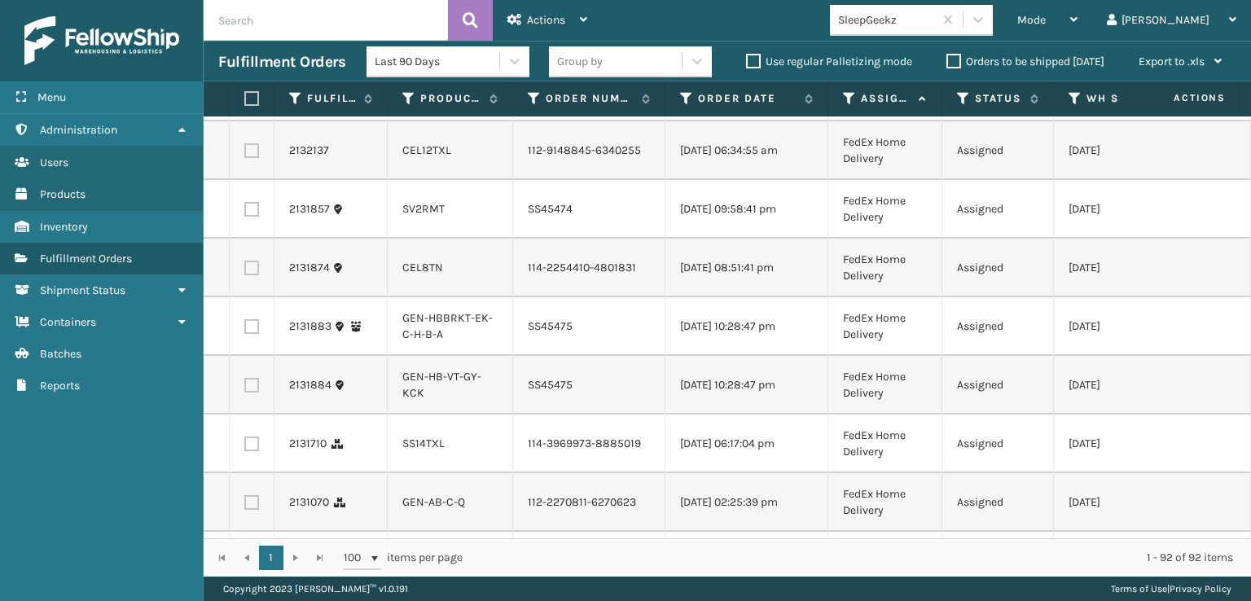
scroll to position [3257, 0]
checkbox input "true"
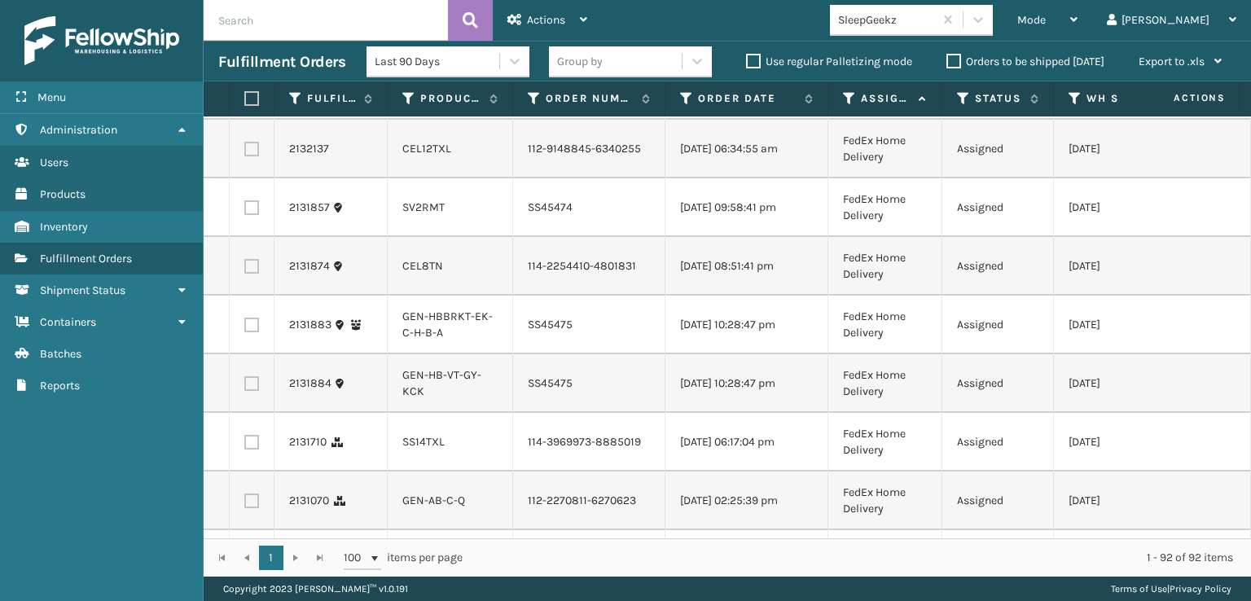
checkbox input "true"
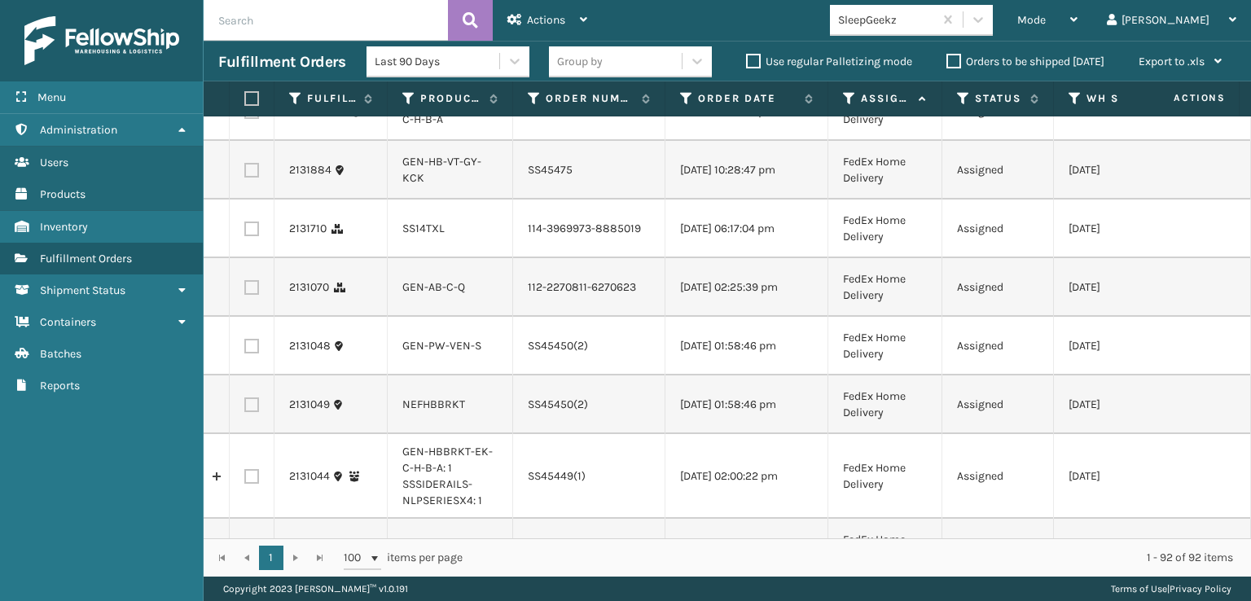
scroll to position [3501, 0]
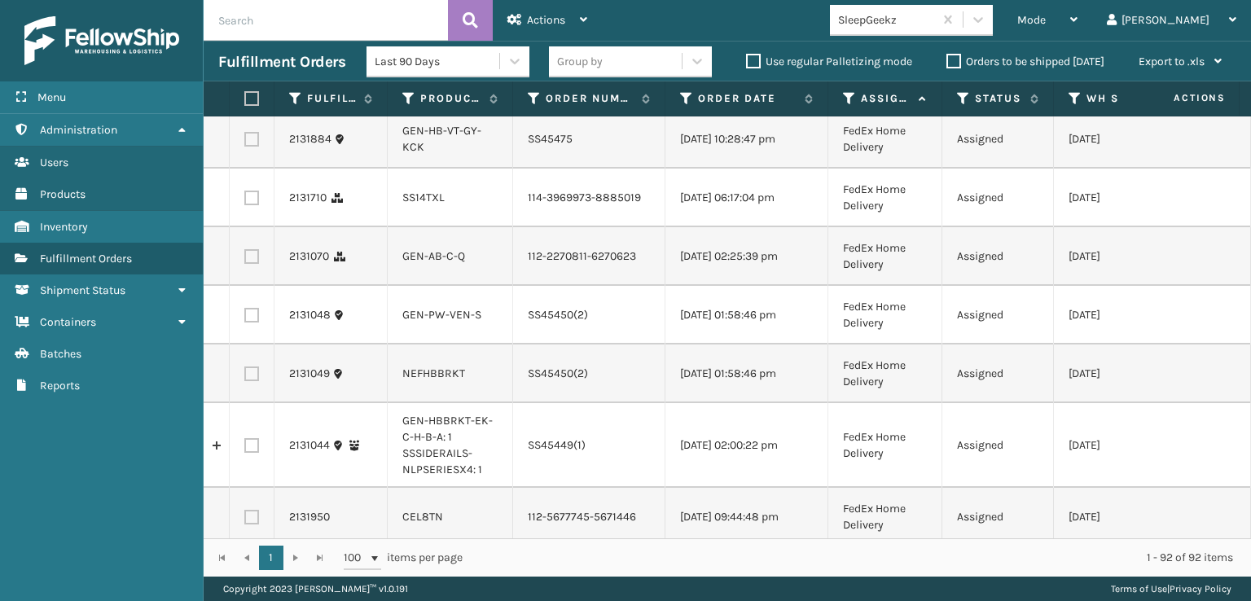
checkbox input "true"
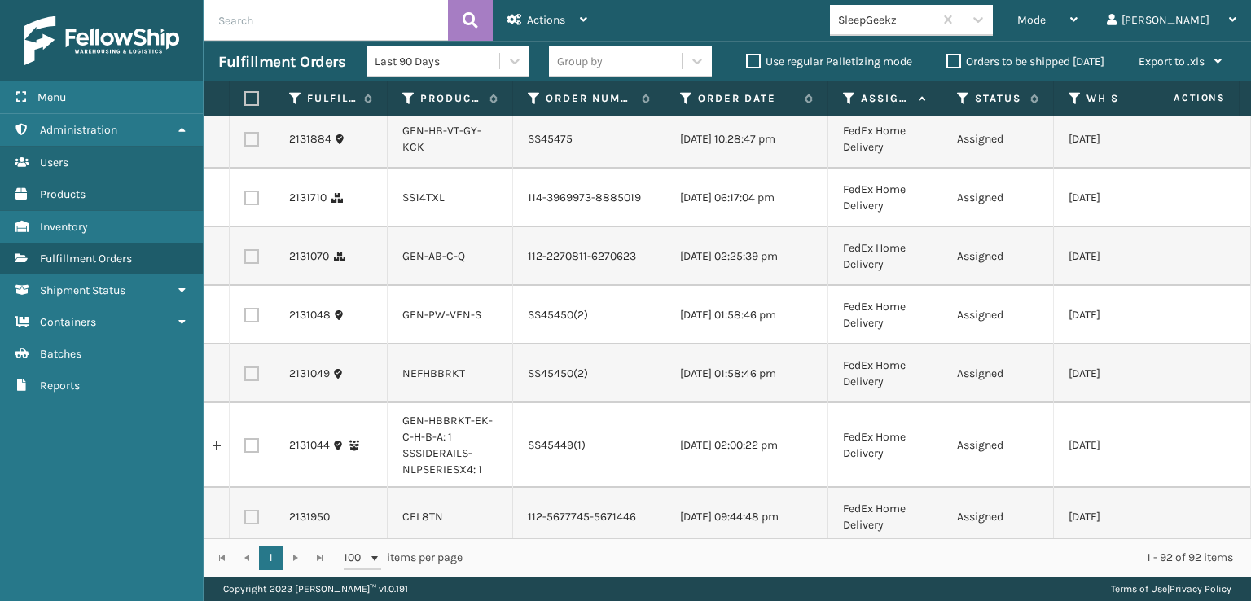
checkbox input "true"
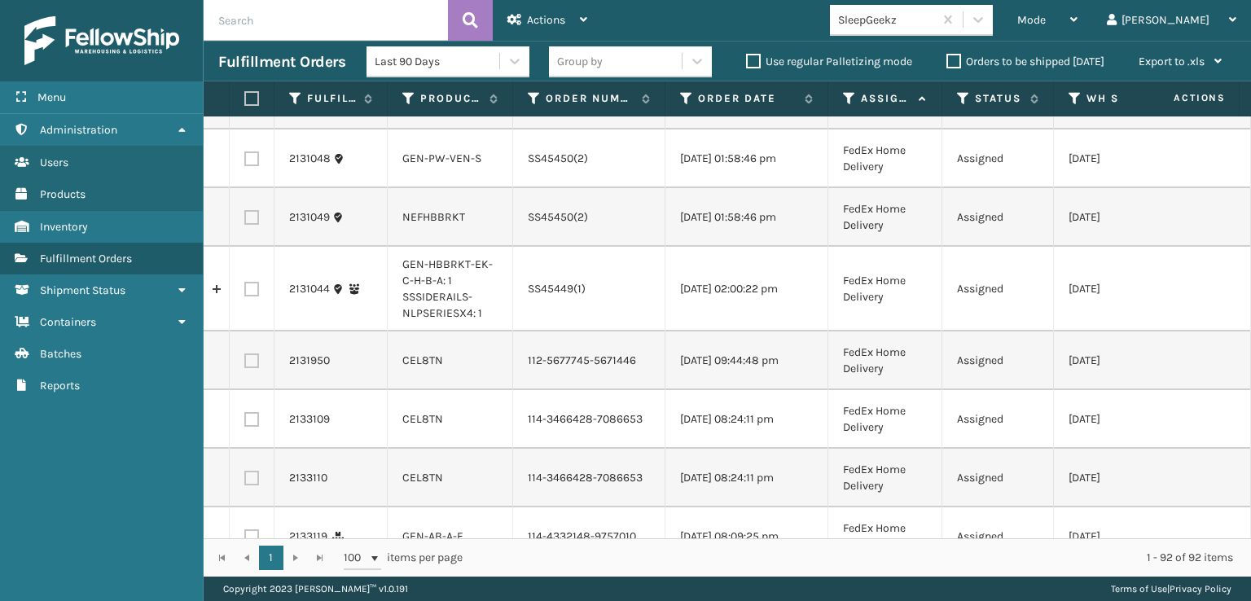
scroll to position [3746, 0]
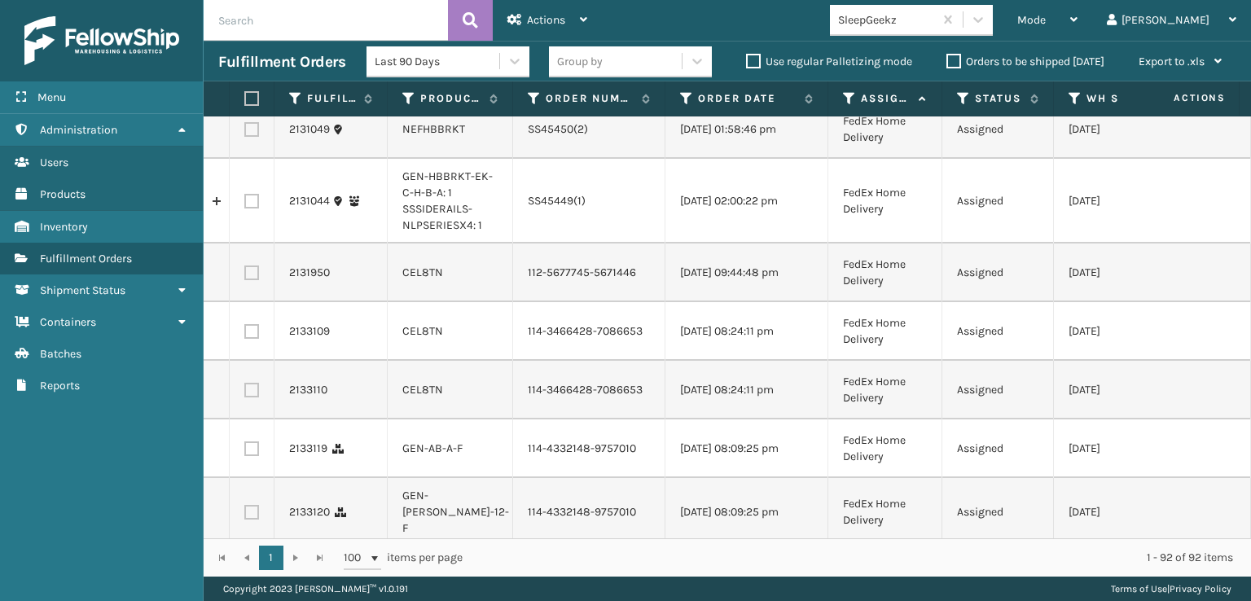
checkbox input "true"
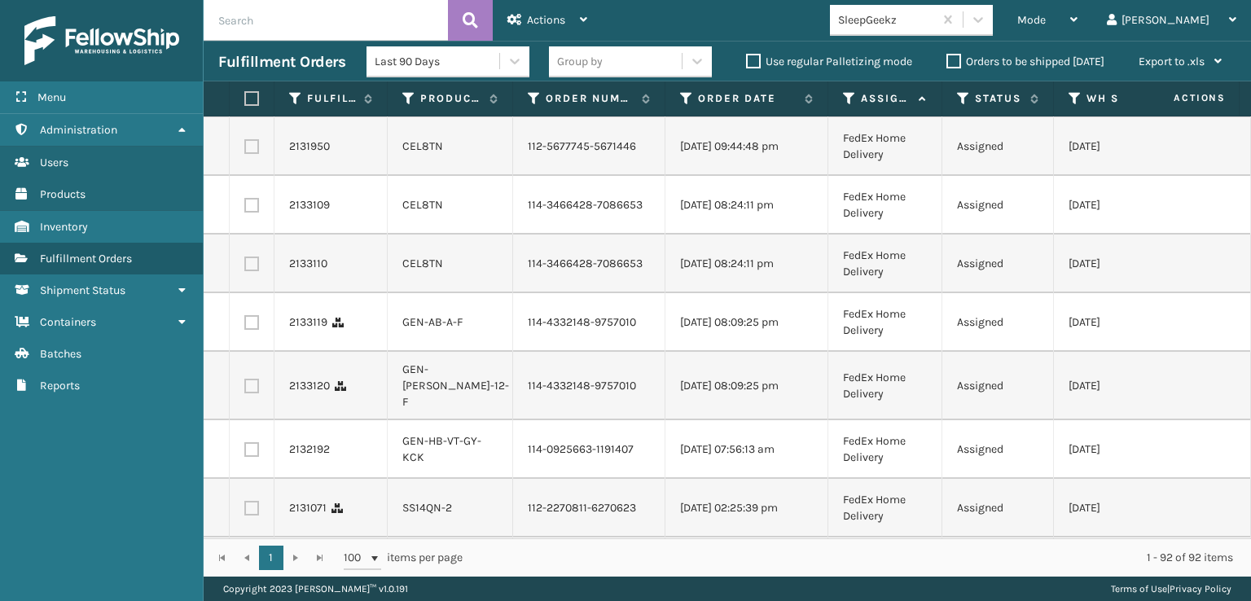
scroll to position [3908, 0]
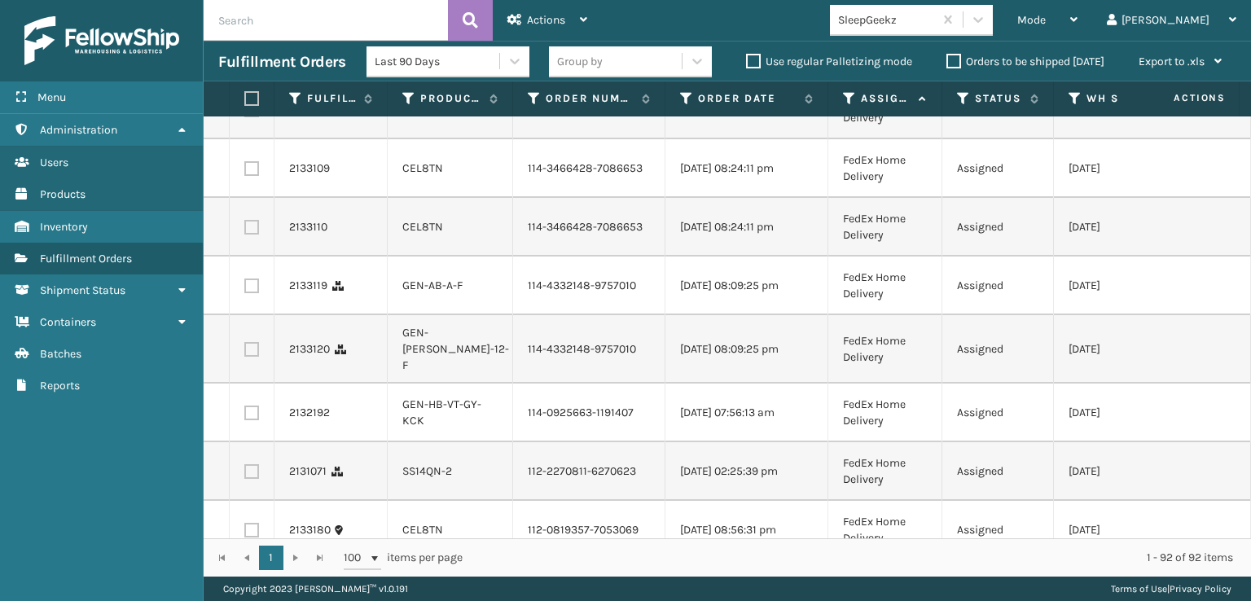
checkbox input "true"
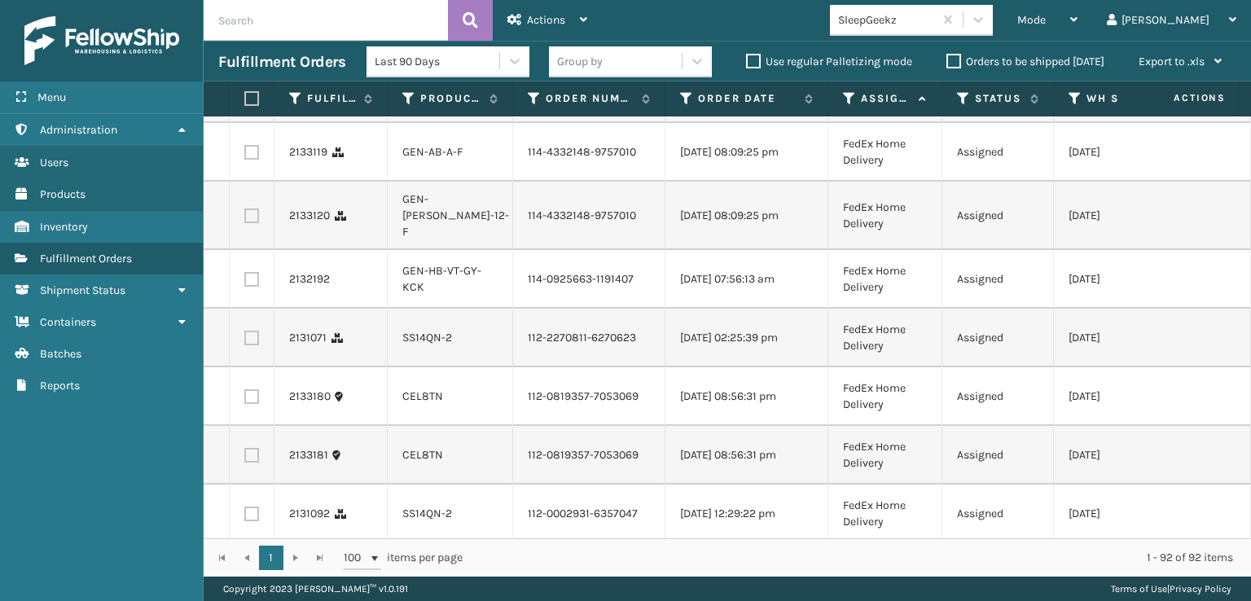
scroll to position [4071, 0]
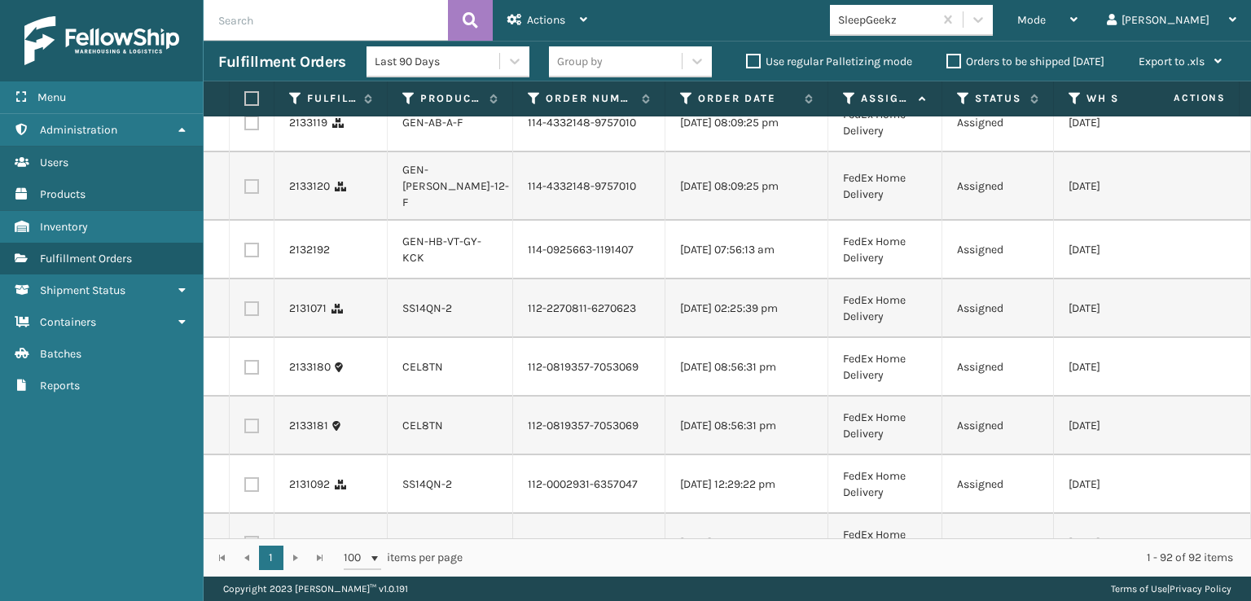
checkbox input "true"
click at [254, 13] on label at bounding box center [251, 5] width 15 height 15
click at [245, 9] on input "checkbox" at bounding box center [244, 3] width 1 height 11
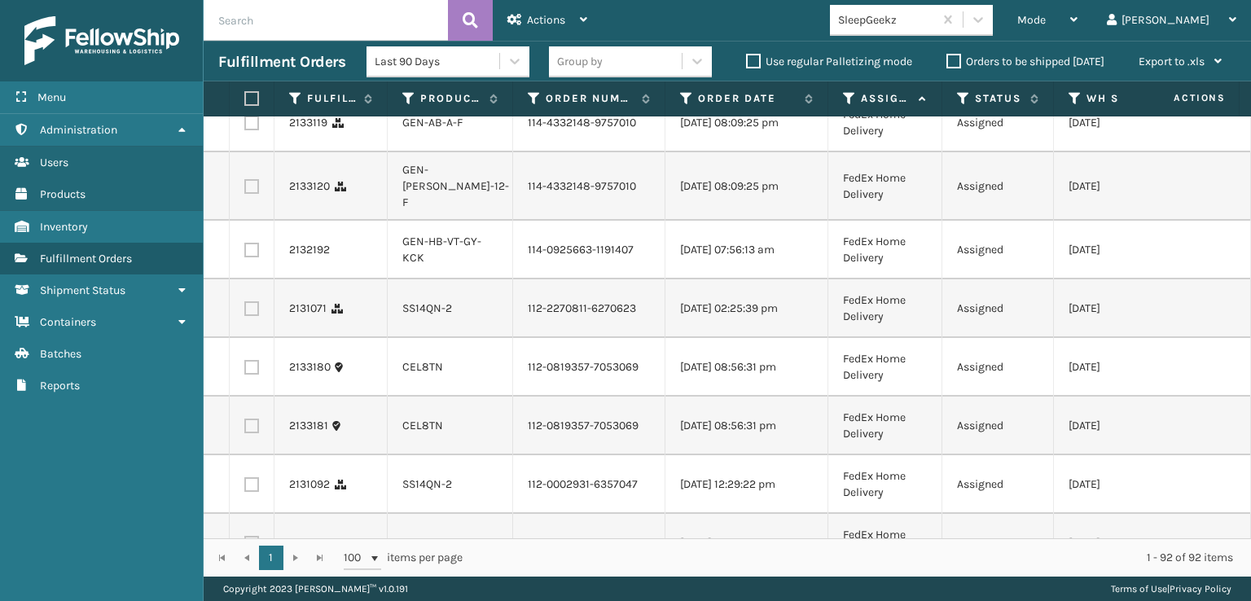
checkbox input "true"
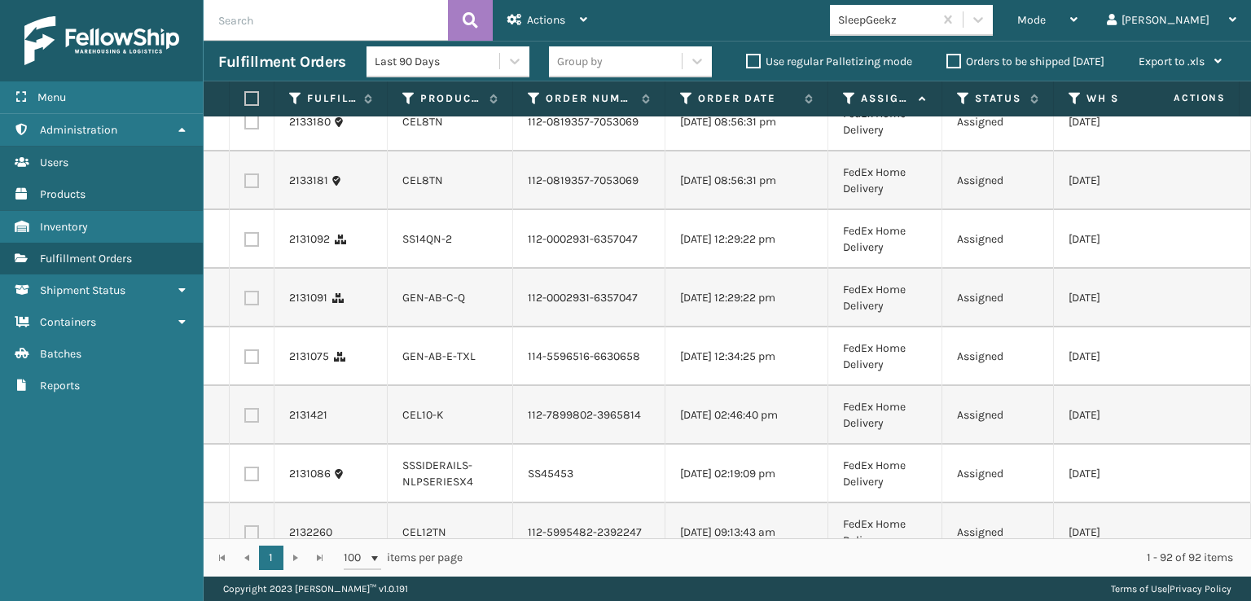
scroll to position [4397, 0]
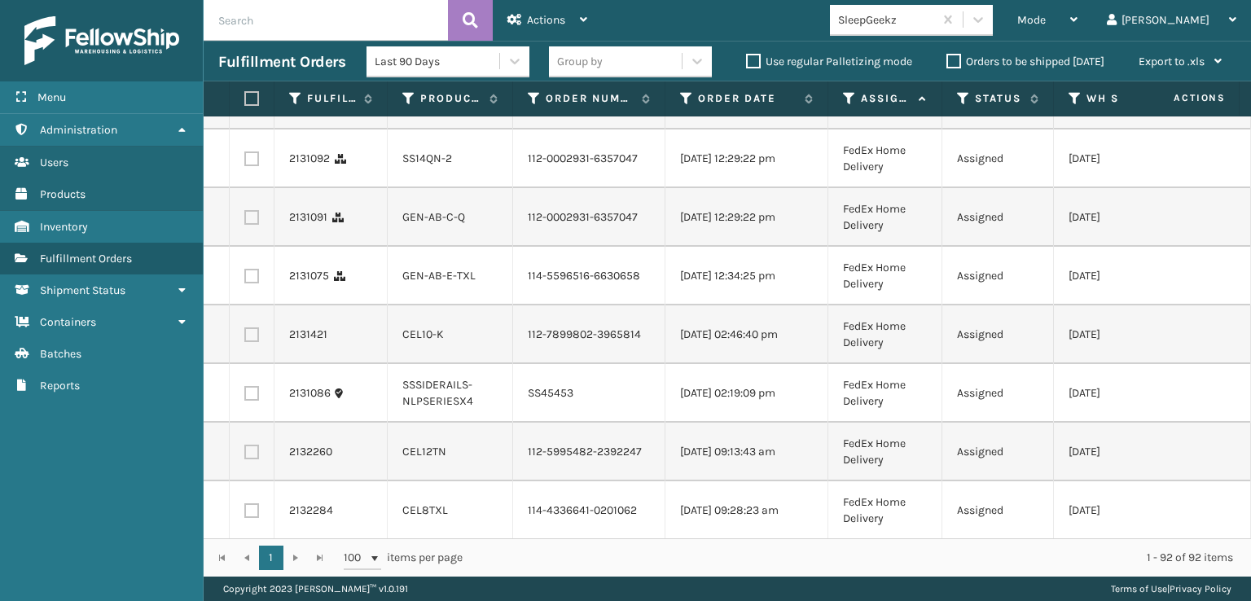
checkbox input "true"
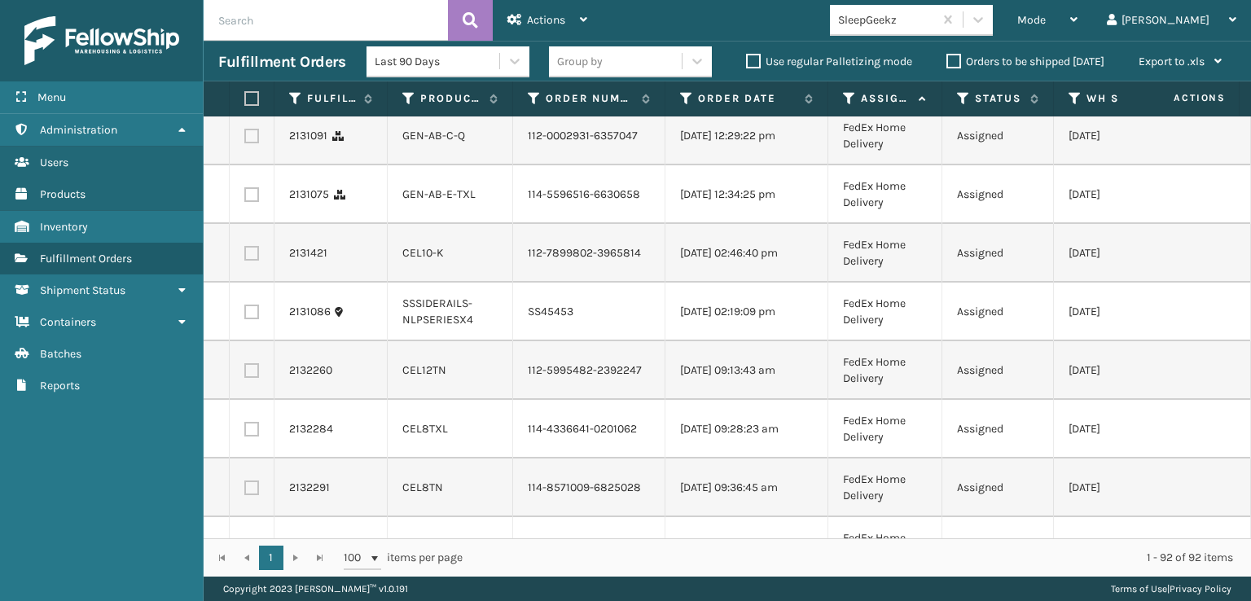
checkbox input "true"
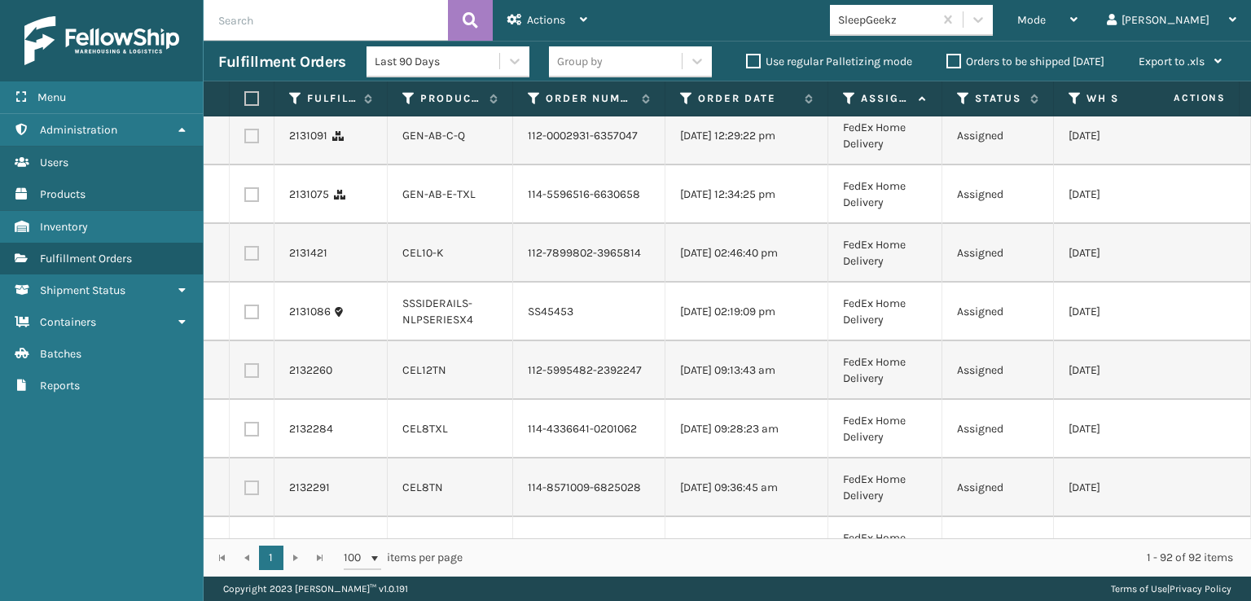
checkbox input "true"
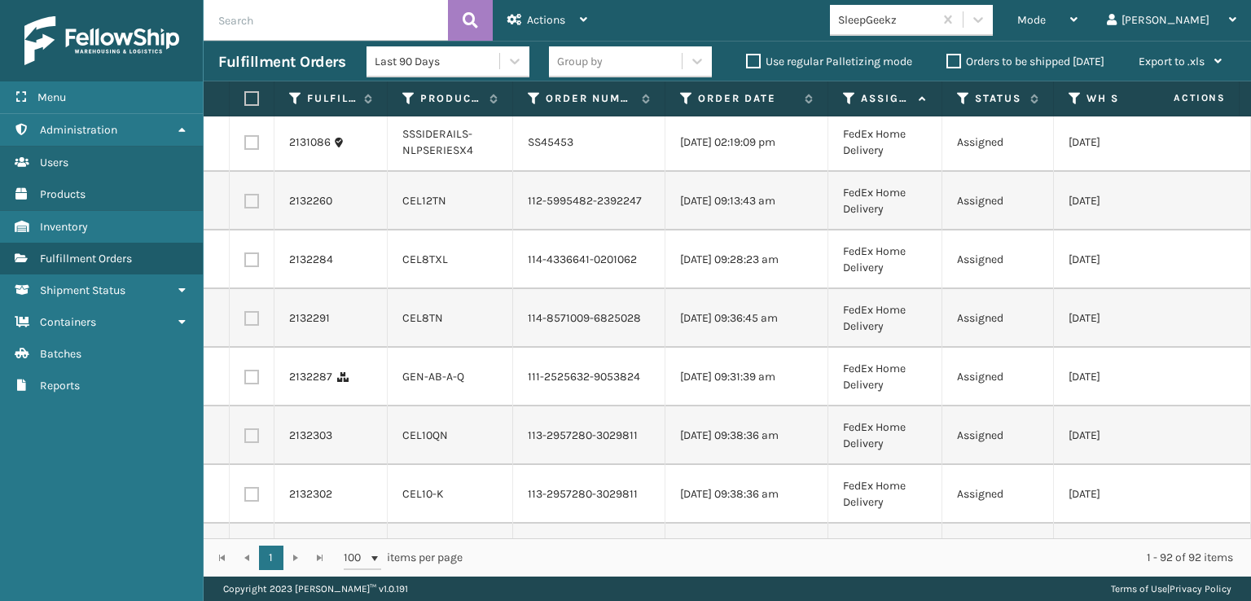
scroll to position [4723, 0]
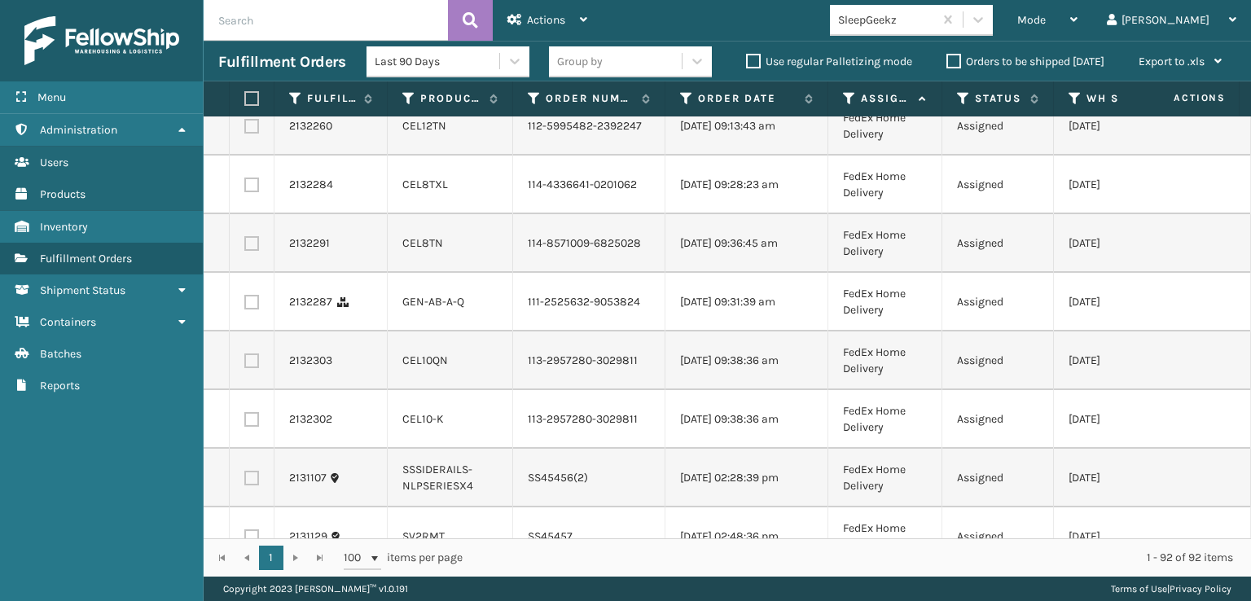
checkbox input "true"
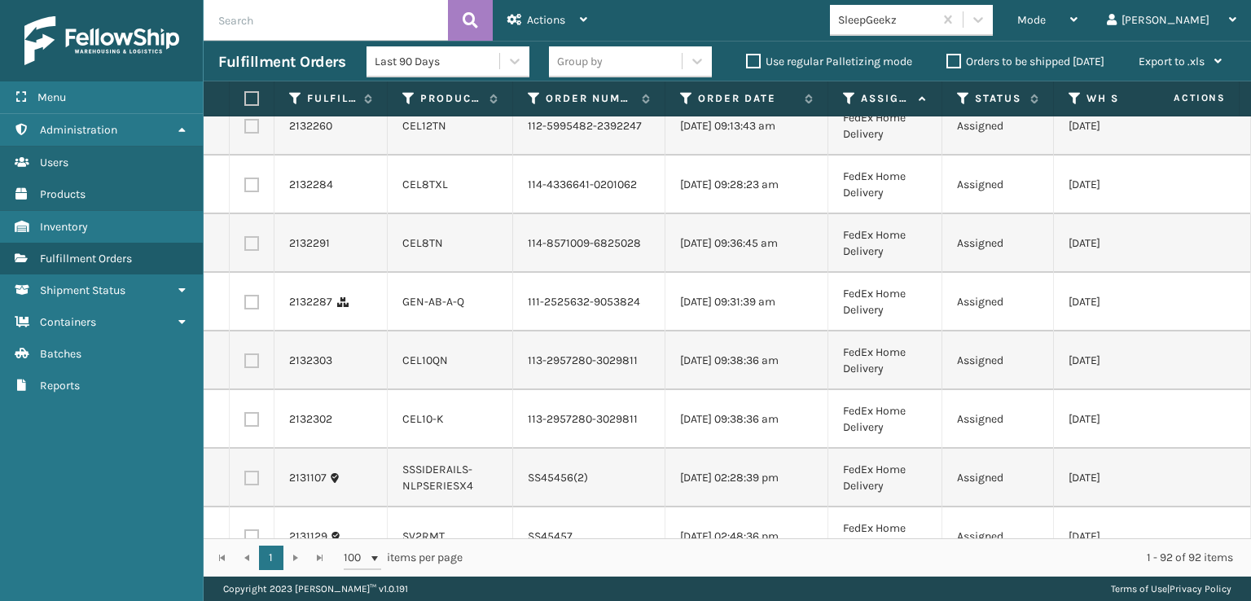
checkbox input "true"
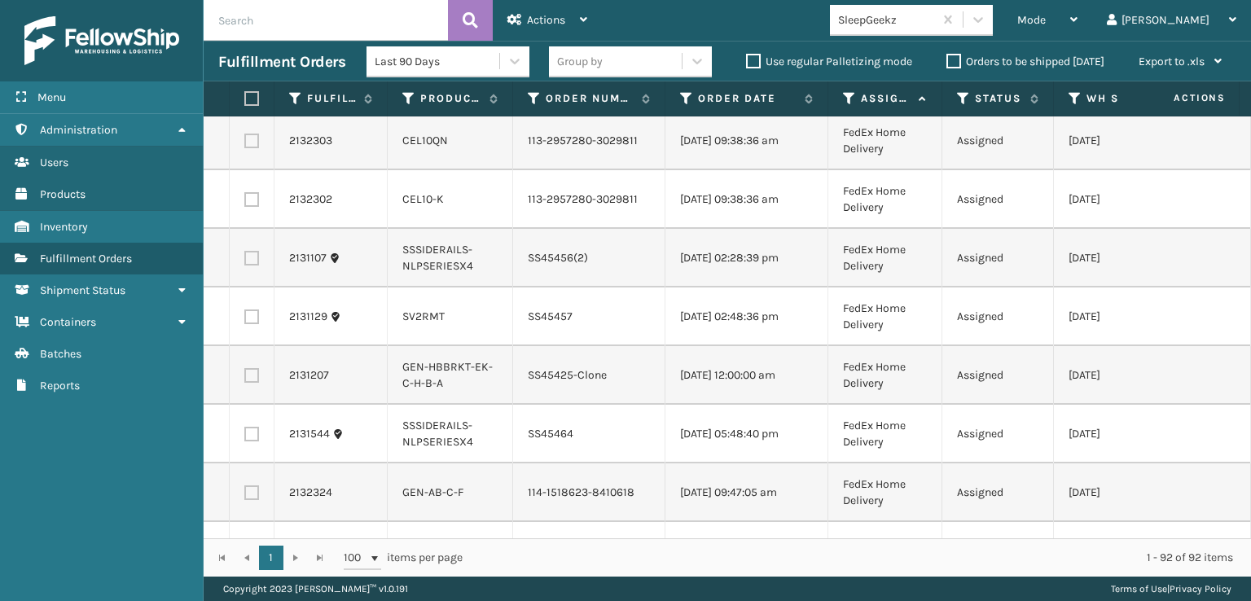
scroll to position [4967, 0]
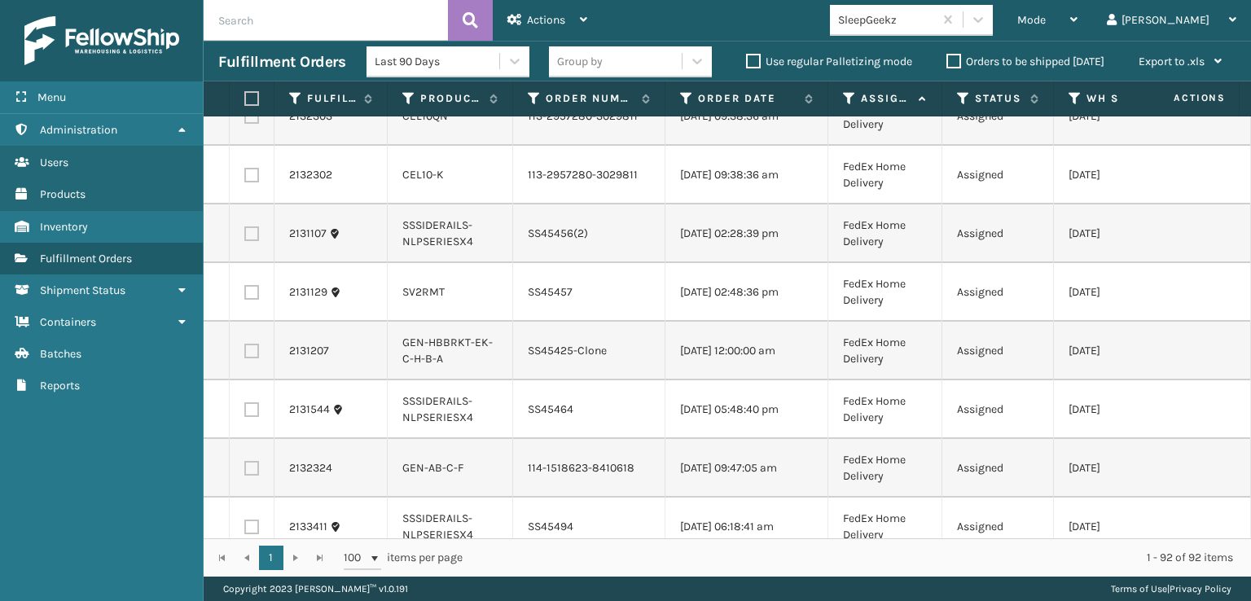
checkbox input "true"
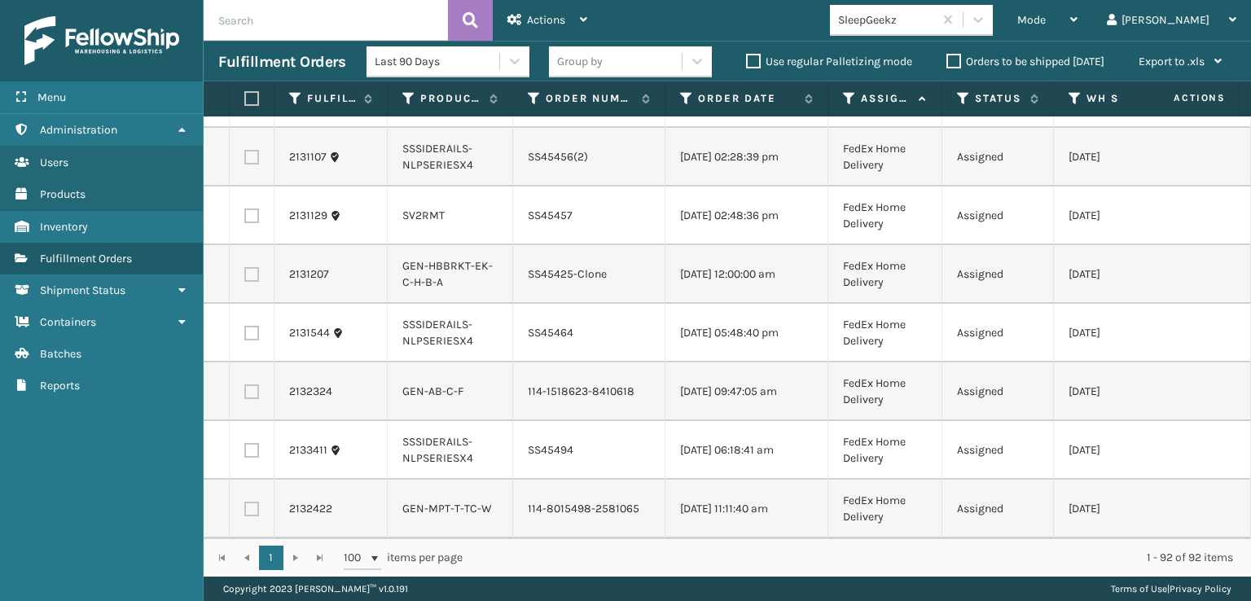
scroll to position [5211, 0]
checkbox input "true"
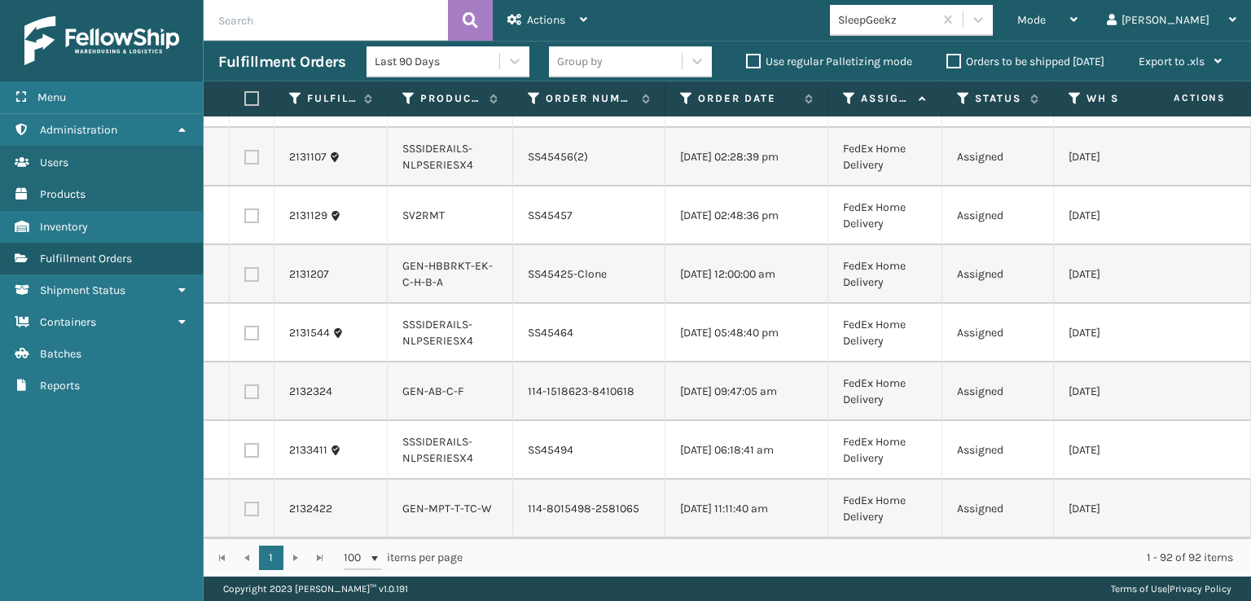
checkbox input "true"
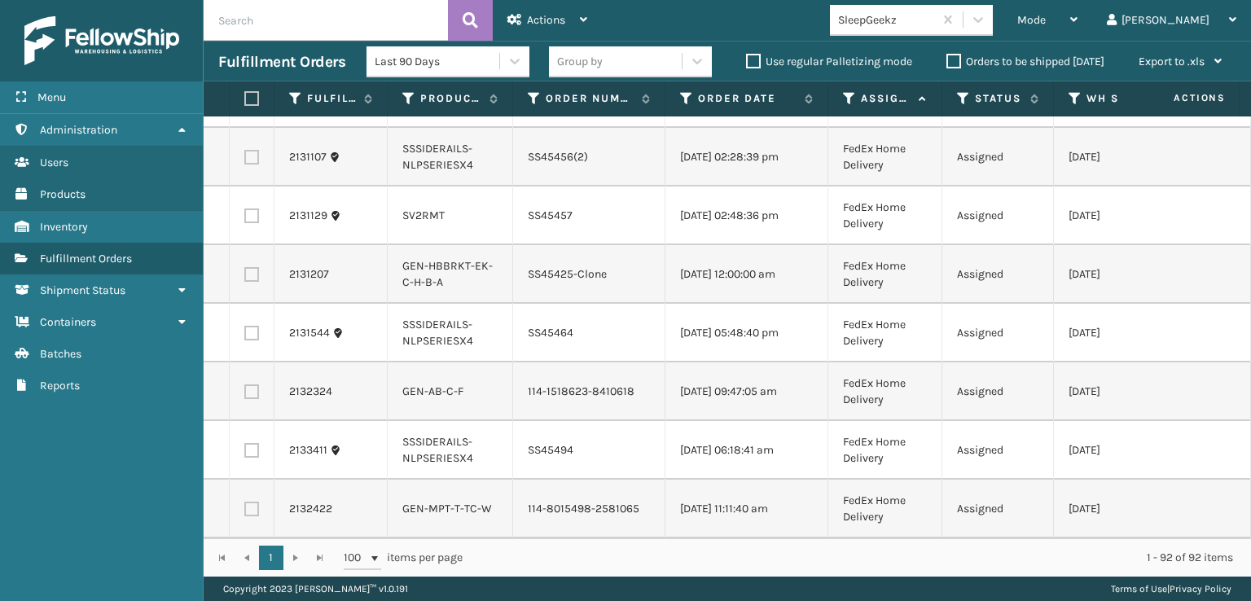
scroll to position [5537, 0]
click at [253, 47] on label at bounding box center [251, 40] width 15 height 15
click at [245, 43] on input "checkbox" at bounding box center [244, 38] width 1 height 11
checkbox input "true"
click at [252, 106] on label at bounding box center [251, 98] width 15 height 15
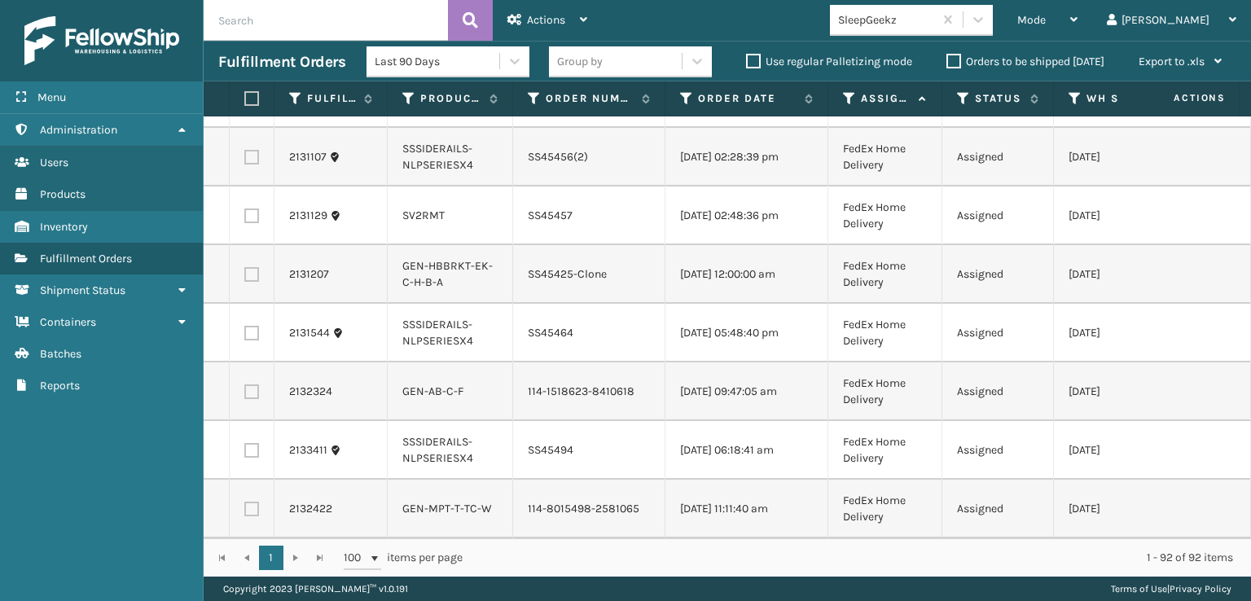
click at [245, 102] on input "checkbox" at bounding box center [244, 96] width 1 height 11
checkbox input "true"
click at [545, 19] on span "Actions" at bounding box center [546, 20] width 38 height 14
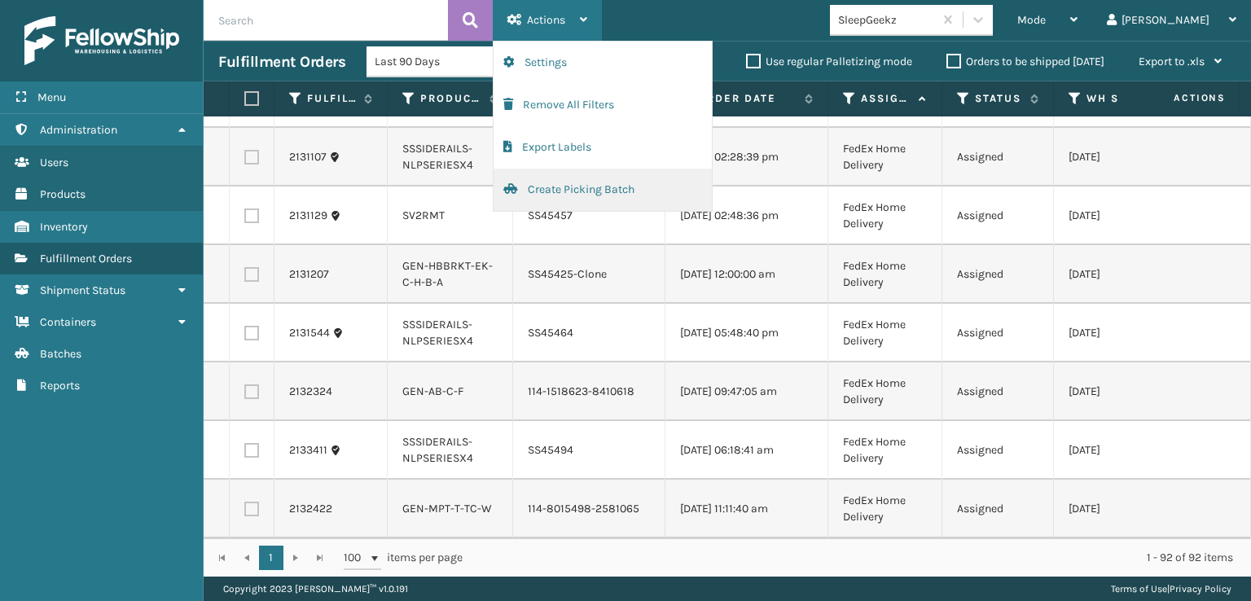
click at [553, 184] on button "Create Picking Batch" at bounding box center [602, 190] width 218 height 42
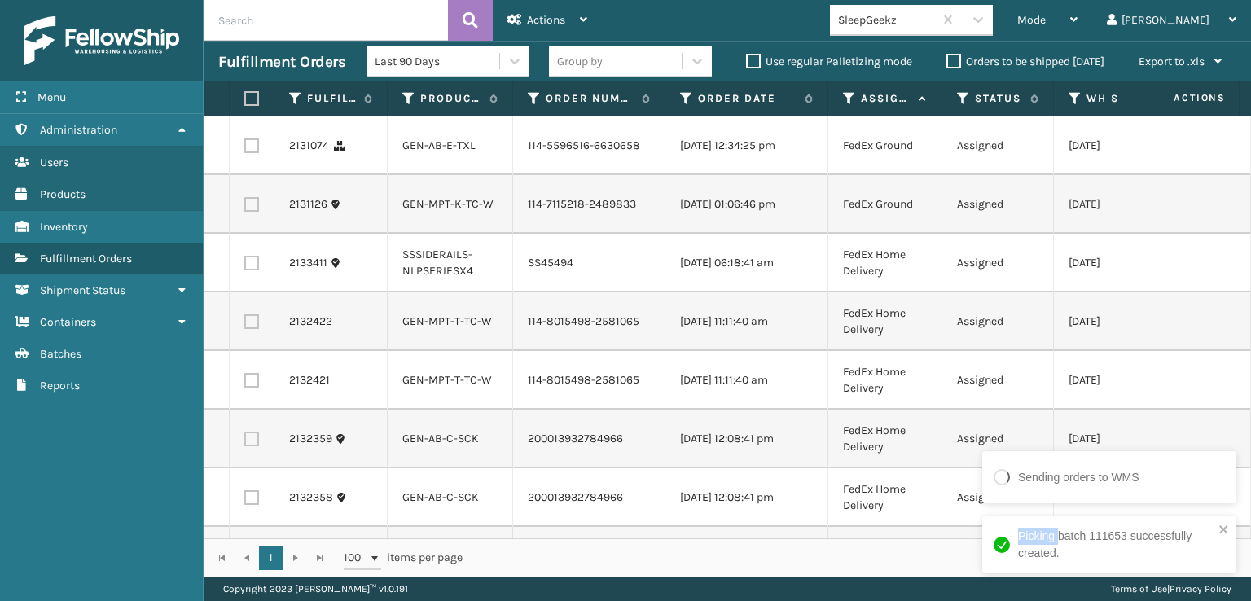
click at [1009, 519] on div "Picking batch 111653 successfully created." at bounding box center [1109, 544] width 254 height 57
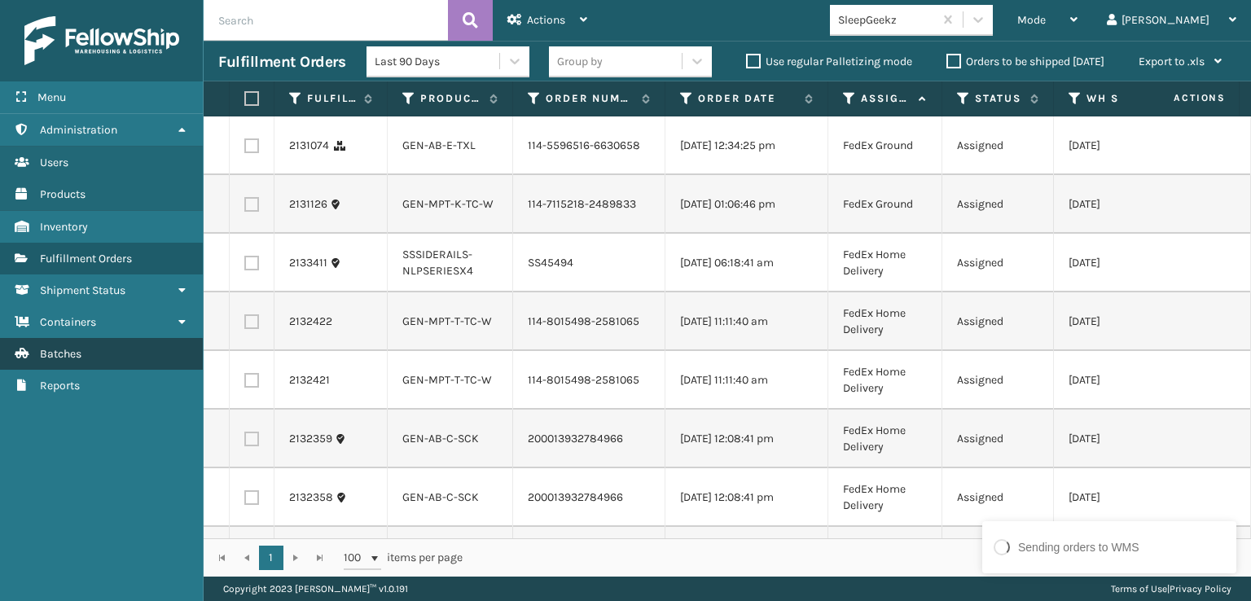
click at [77, 347] on span "Batches" at bounding box center [61, 354] width 42 height 14
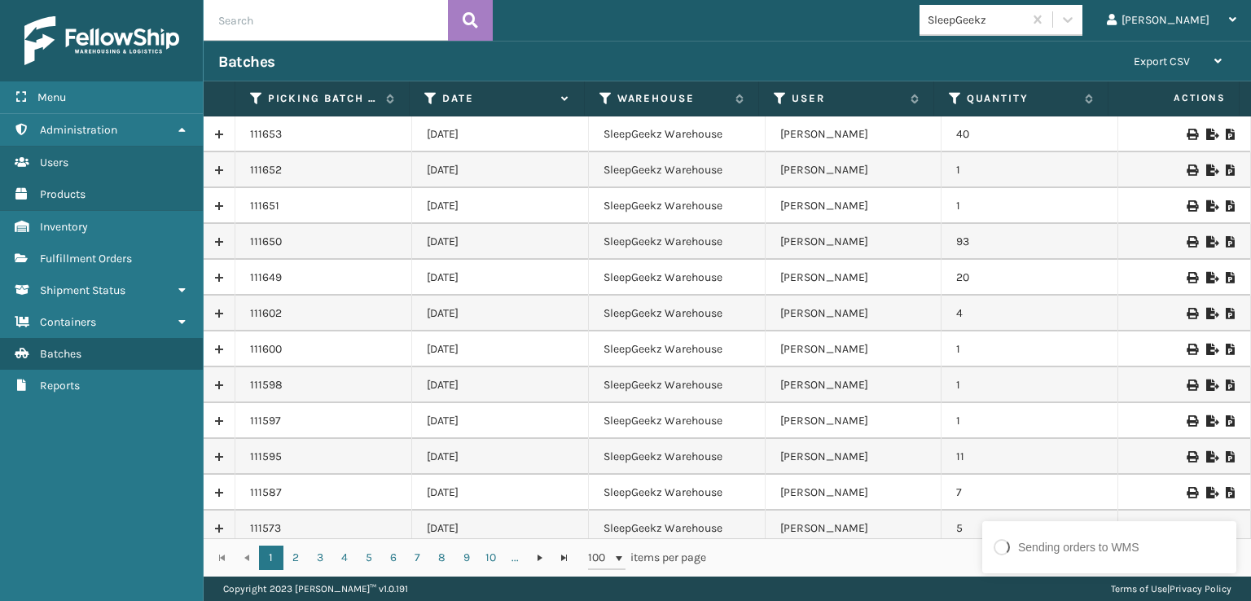
click at [218, 242] on link at bounding box center [219, 242] width 31 height 26
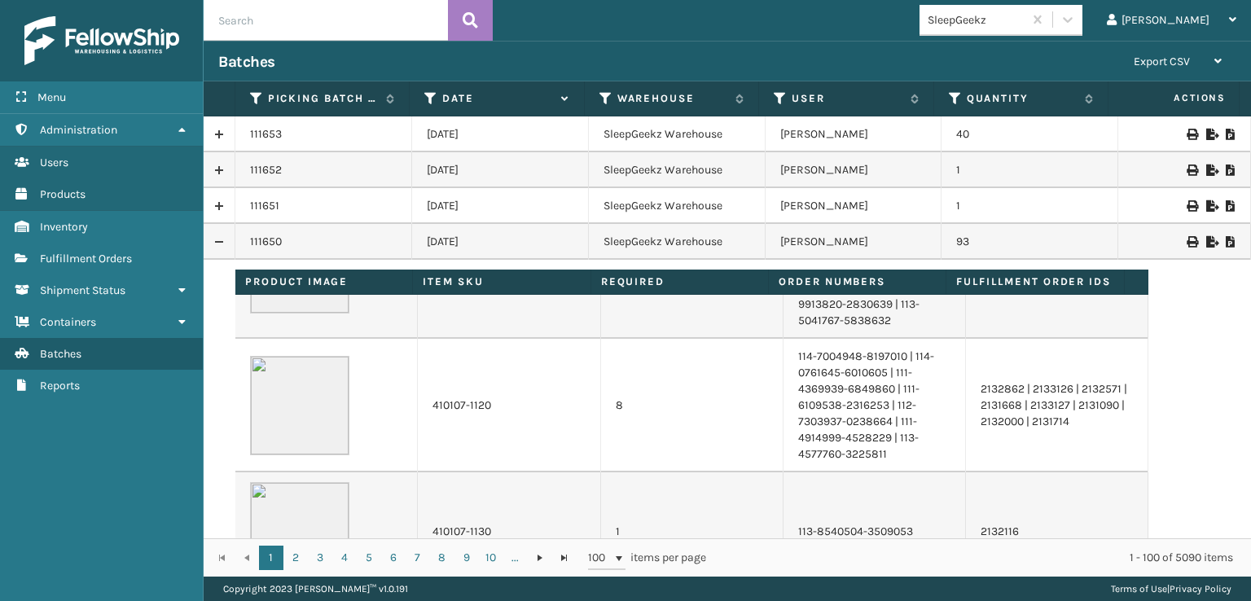
scroll to position [1143, 0]
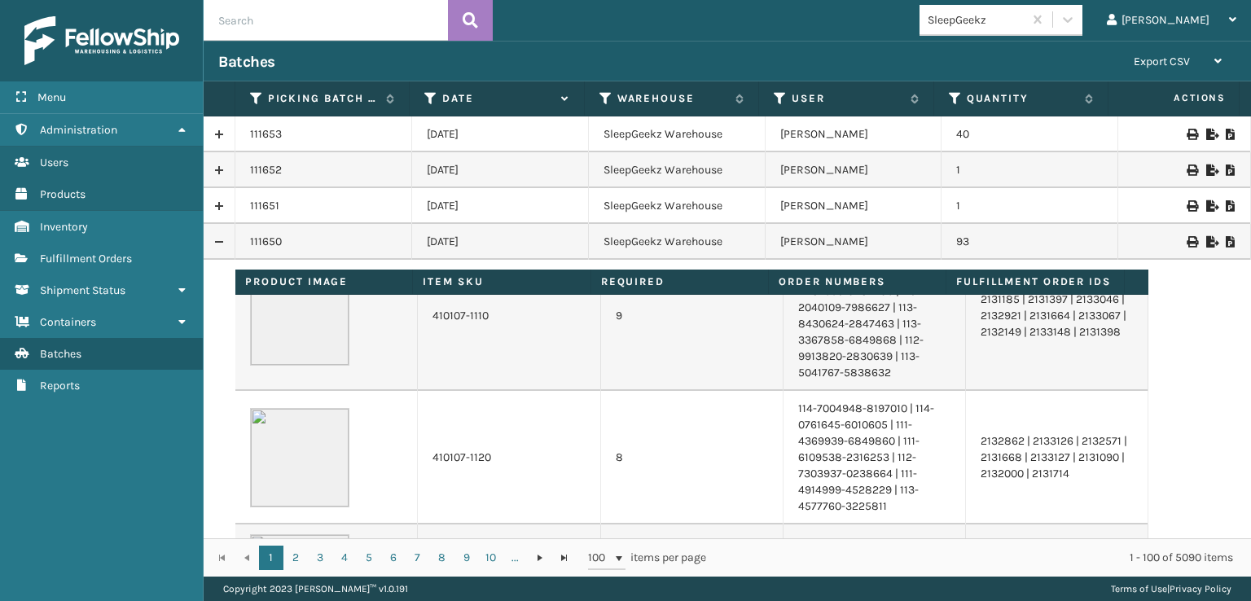
click at [218, 240] on link at bounding box center [219, 242] width 31 height 26
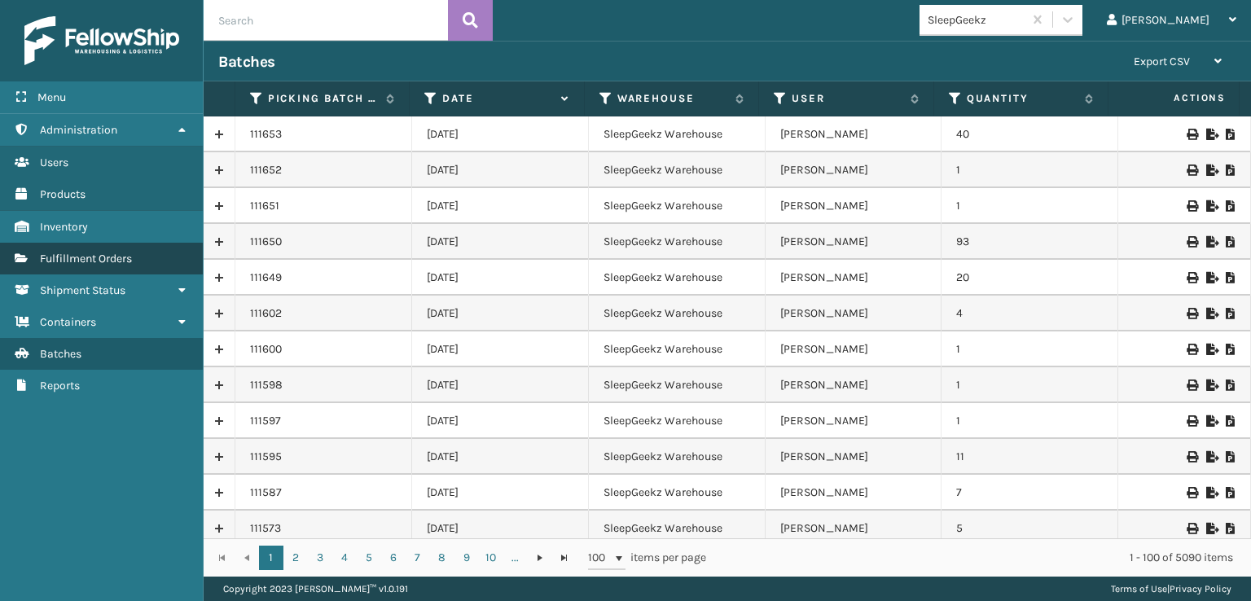
click at [82, 252] on span "Fulfillment Orders" at bounding box center [86, 259] width 92 height 14
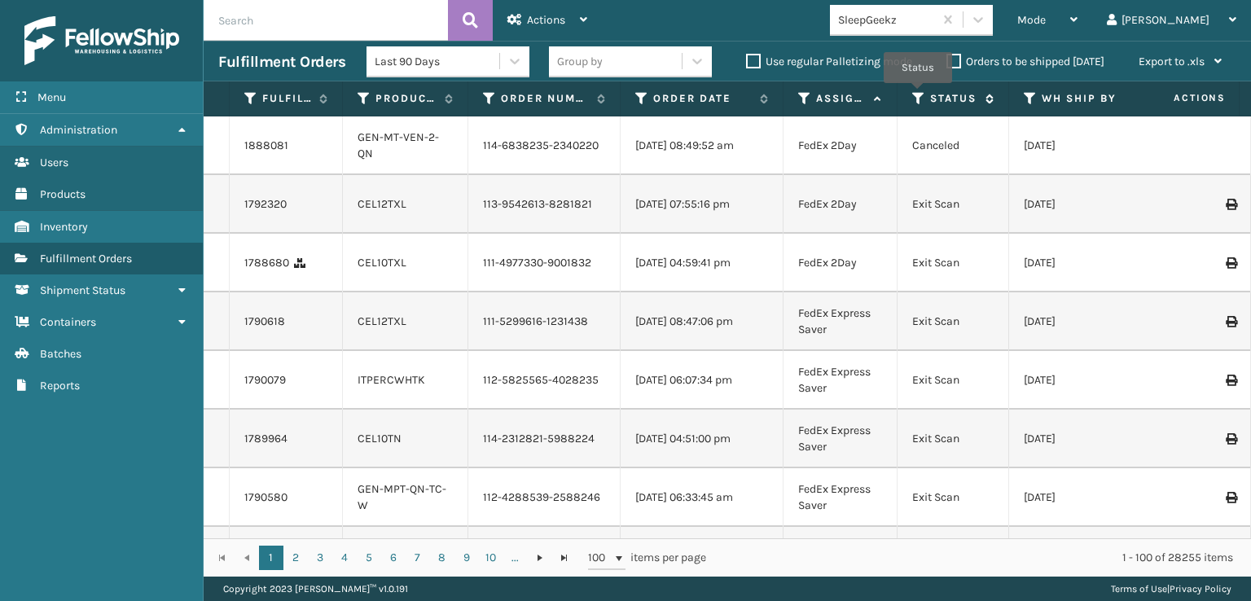
click at [918, 94] on icon at bounding box center [918, 98] width 13 height 15
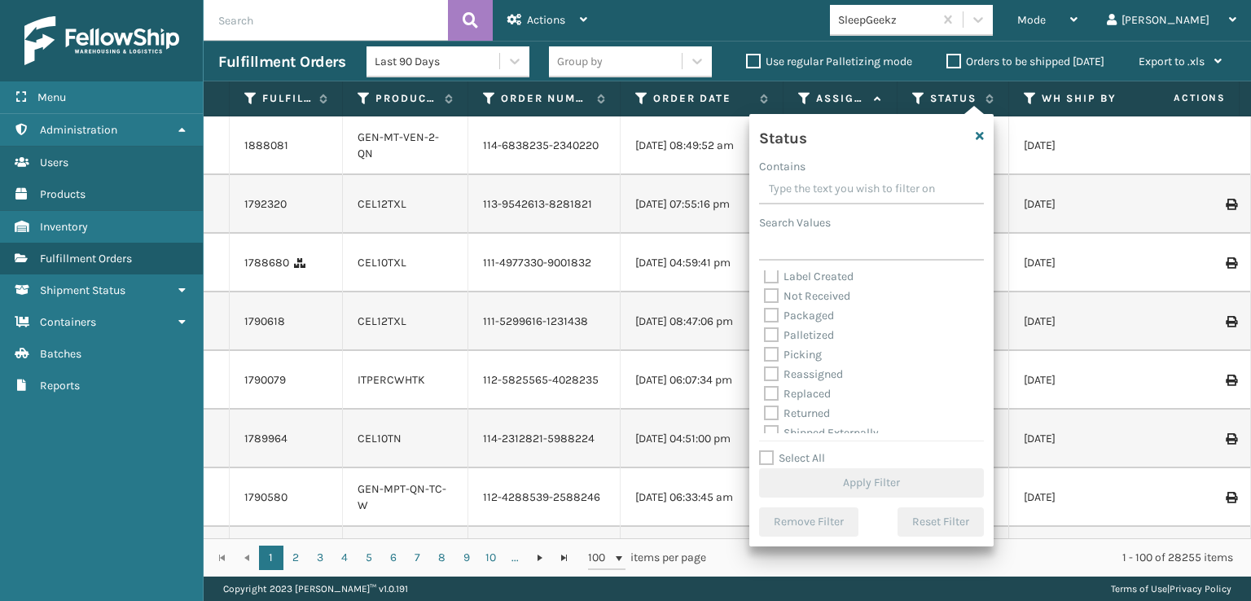
scroll to position [91, 0]
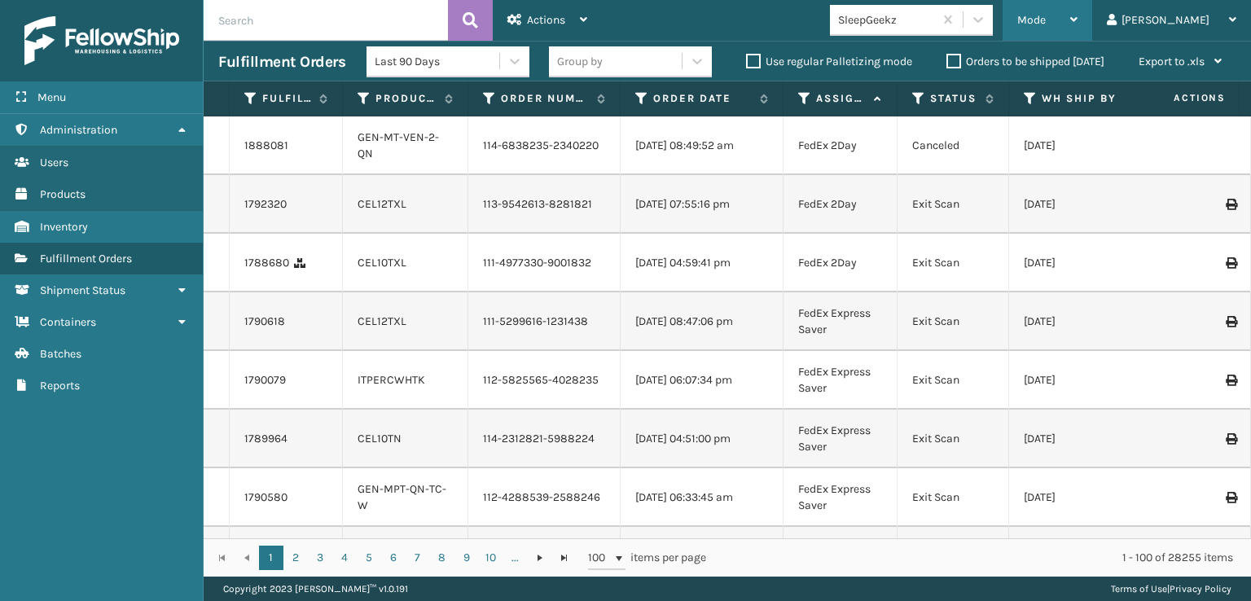
click at [1046, 14] on span "Mode" at bounding box center [1031, 20] width 28 height 14
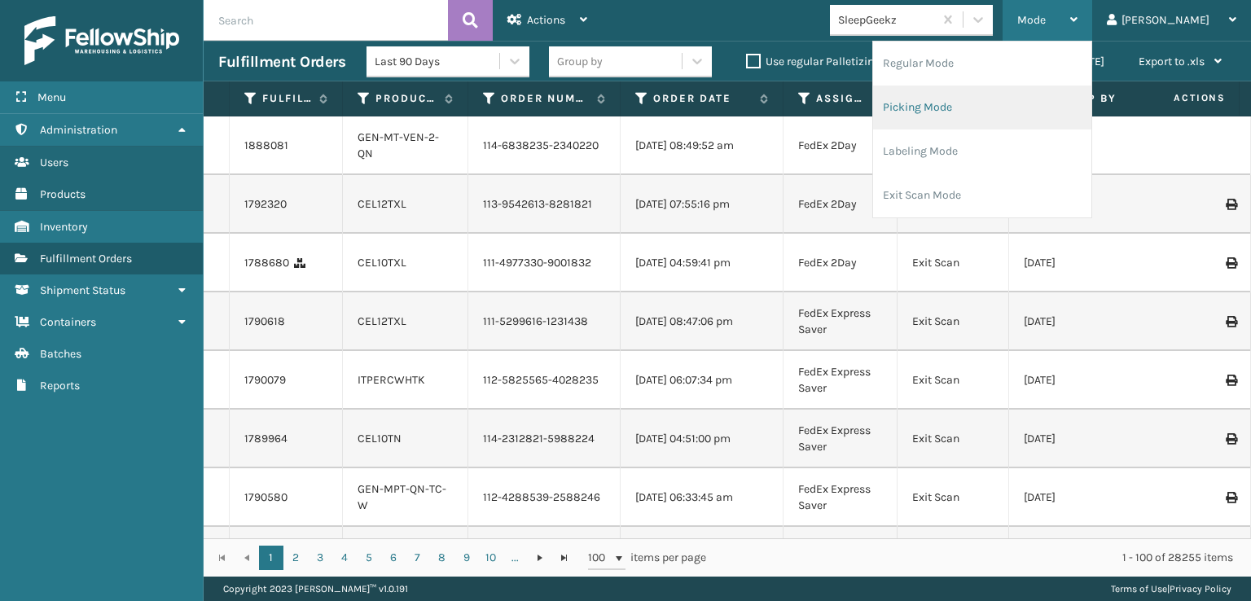
click at [984, 106] on li "Picking Mode" at bounding box center [982, 107] width 218 height 44
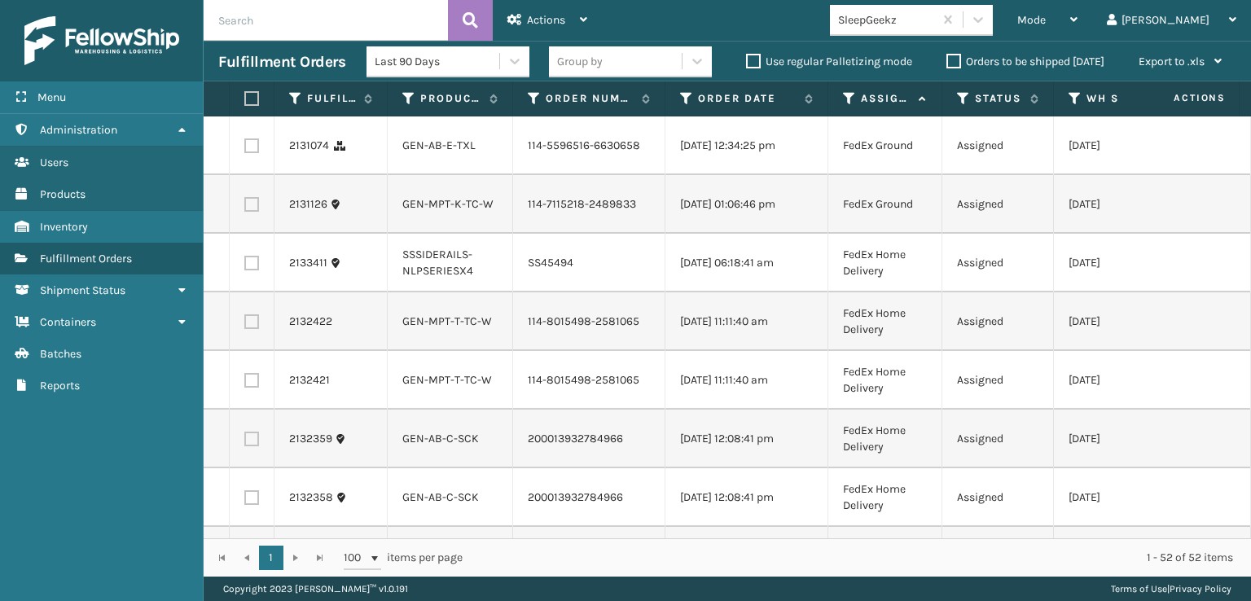
click at [251, 144] on label at bounding box center [251, 145] width 15 height 15
click at [245, 144] on input "checkbox" at bounding box center [244, 143] width 1 height 11
checkbox input "true"
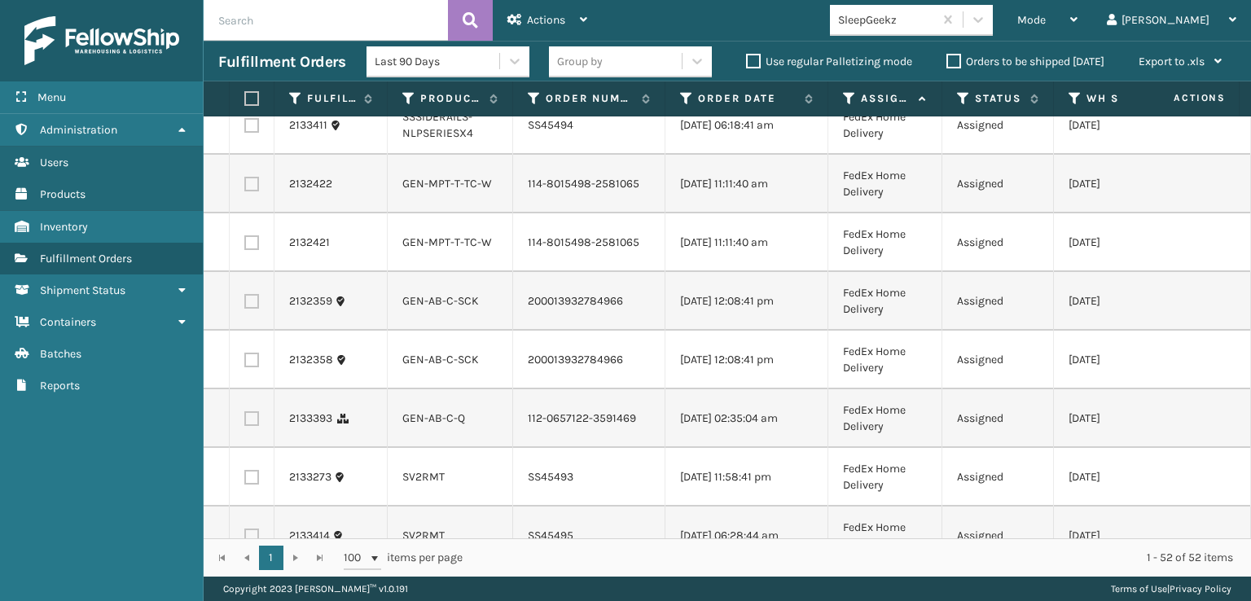
scroll to position [163, 0]
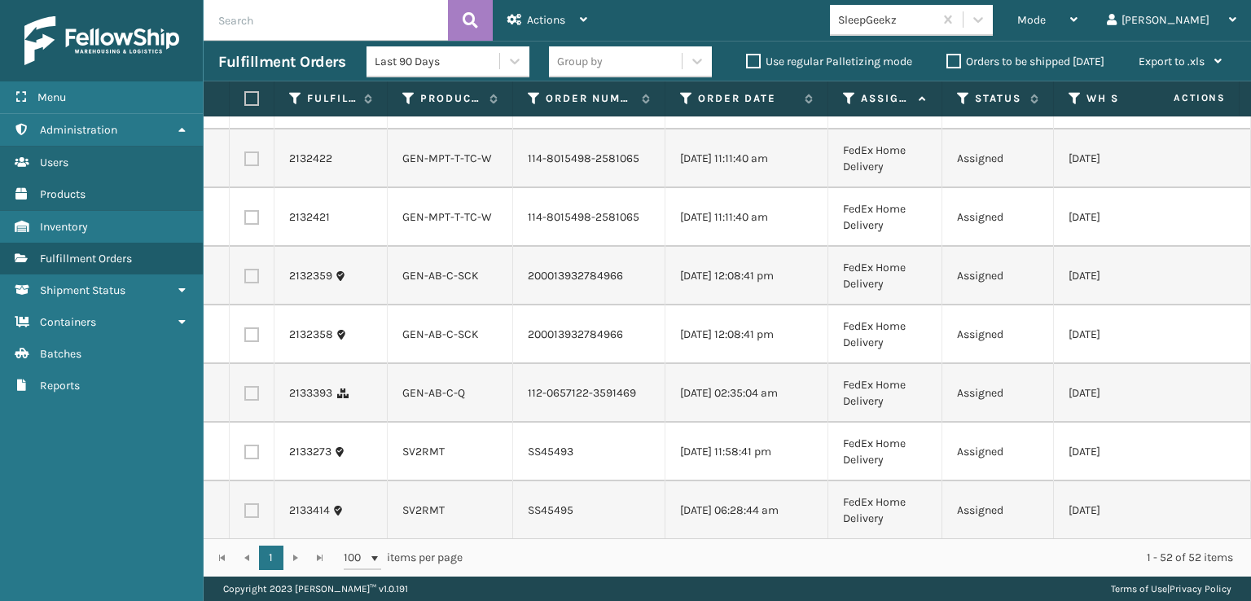
click at [248, 283] on label at bounding box center [251, 276] width 15 height 15
click at [245, 279] on input "checkbox" at bounding box center [244, 274] width 1 height 11
checkbox input "true"
click at [249, 364] on td at bounding box center [252, 334] width 45 height 59
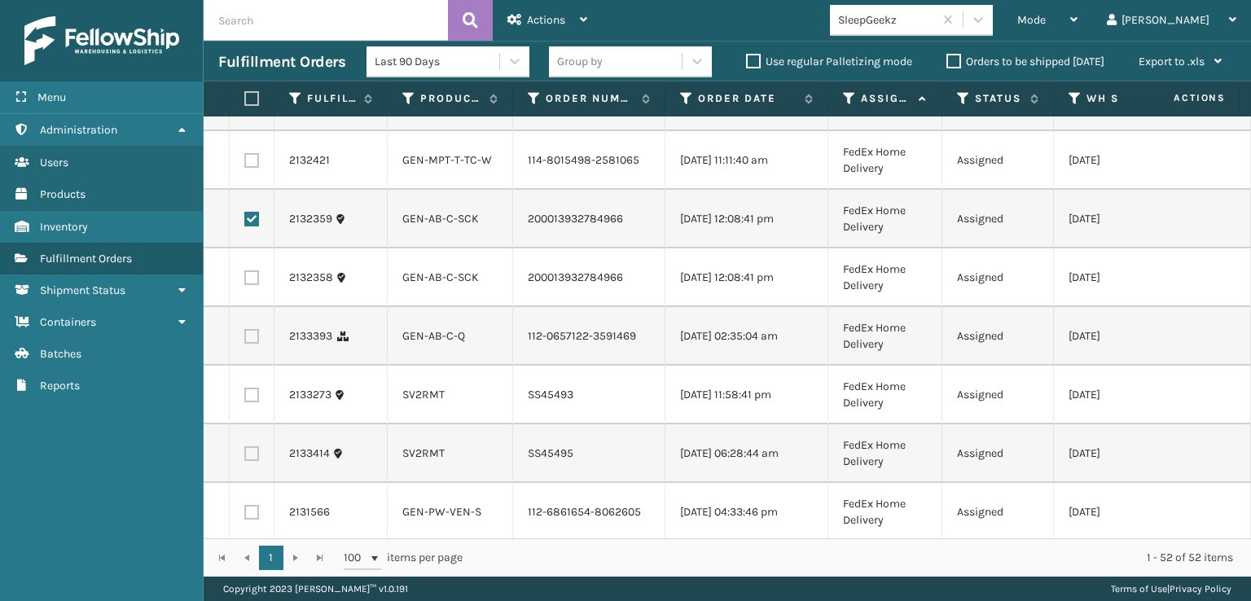
scroll to position [244, 0]
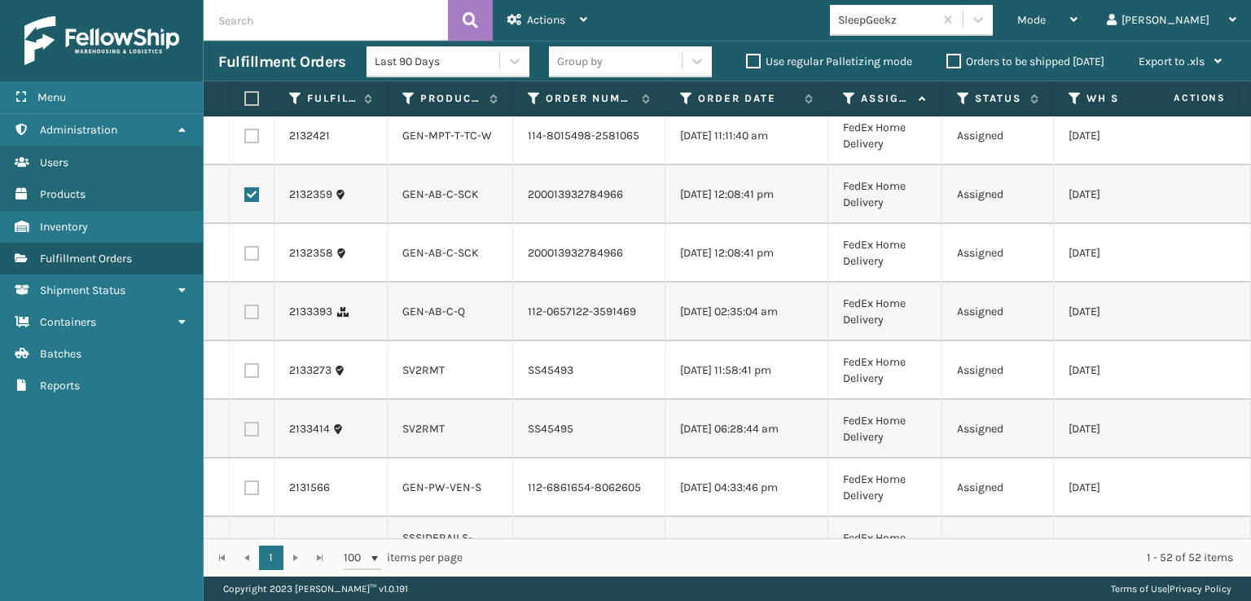
click at [251, 261] on label at bounding box center [251, 253] width 15 height 15
click at [245, 256] on input "checkbox" at bounding box center [244, 251] width 1 height 11
checkbox input "true"
click at [244, 319] on label at bounding box center [251, 312] width 15 height 15
click at [244, 315] on input "checkbox" at bounding box center [244, 310] width 1 height 11
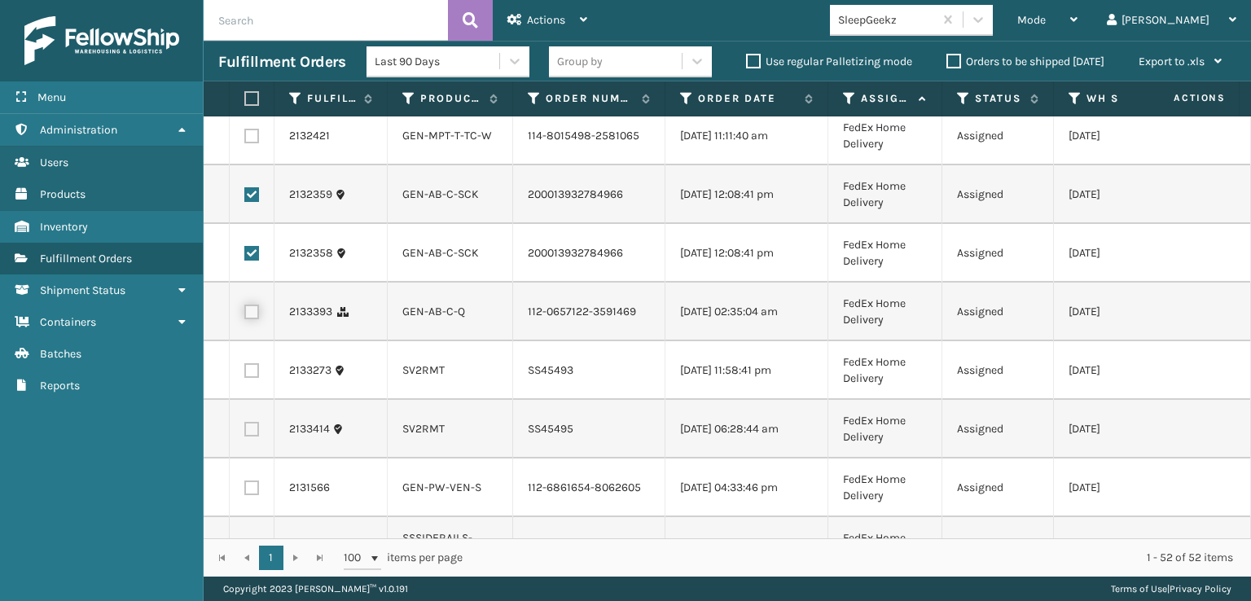
checkbox input "true"
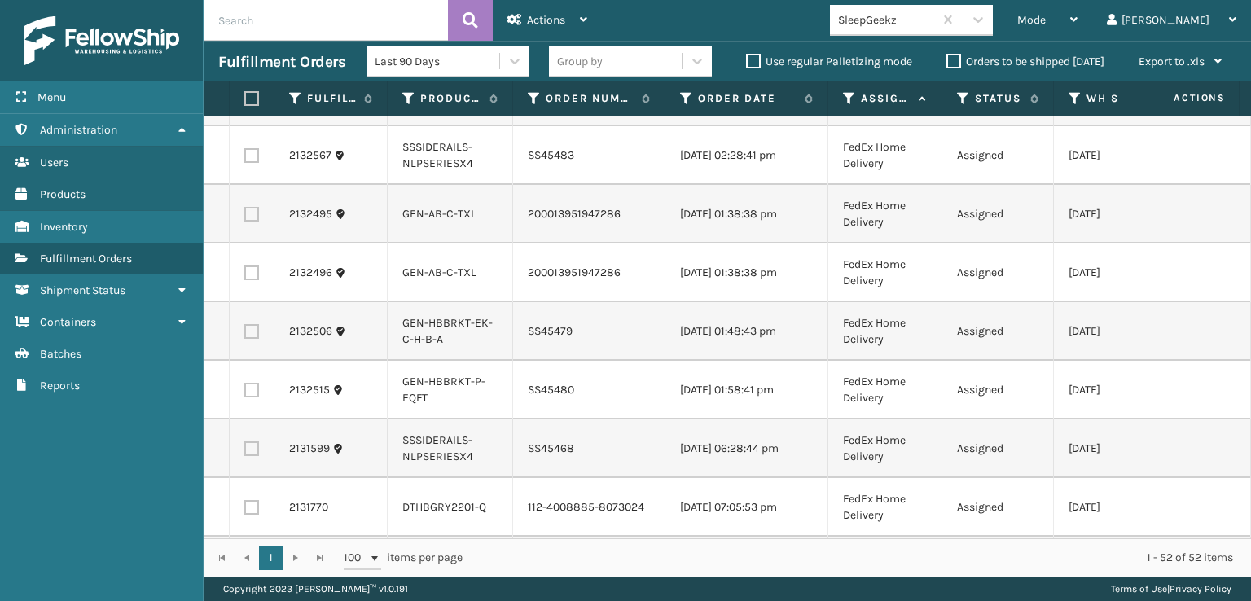
scroll to position [733, 0]
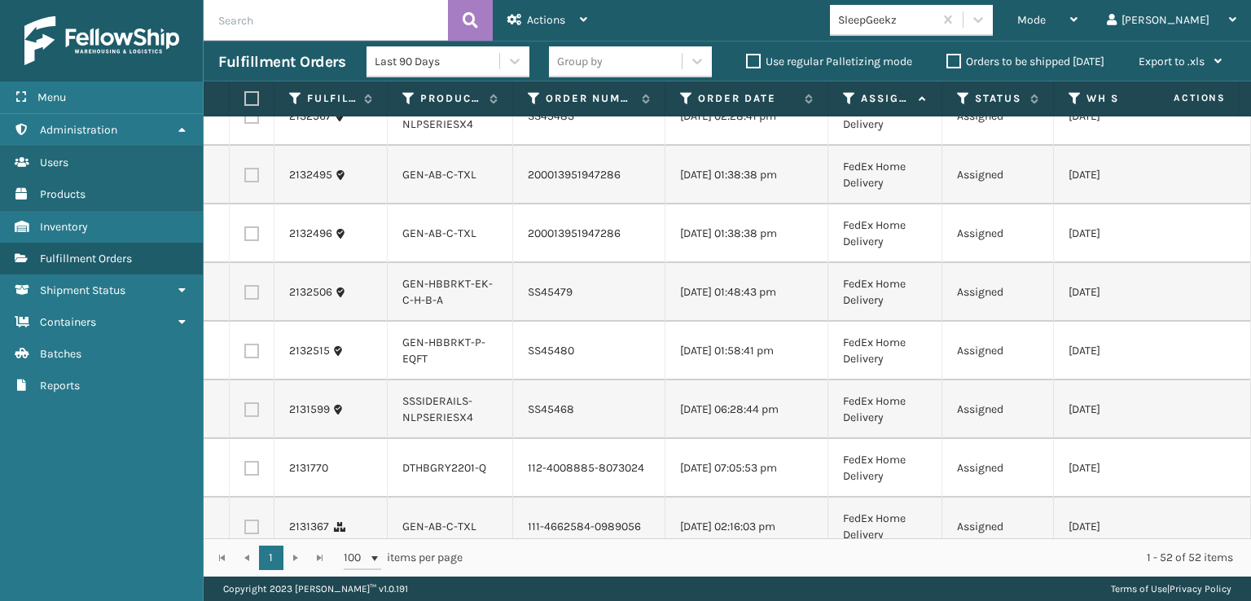
click at [252, 182] on label at bounding box center [251, 175] width 15 height 15
click at [245, 178] on input "checkbox" at bounding box center [244, 173] width 1 height 11
checkbox input "true"
click at [252, 241] on label at bounding box center [251, 233] width 15 height 15
click at [245, 237] on input "checkbox" at bounding box center [244, 231] width 1 height 11
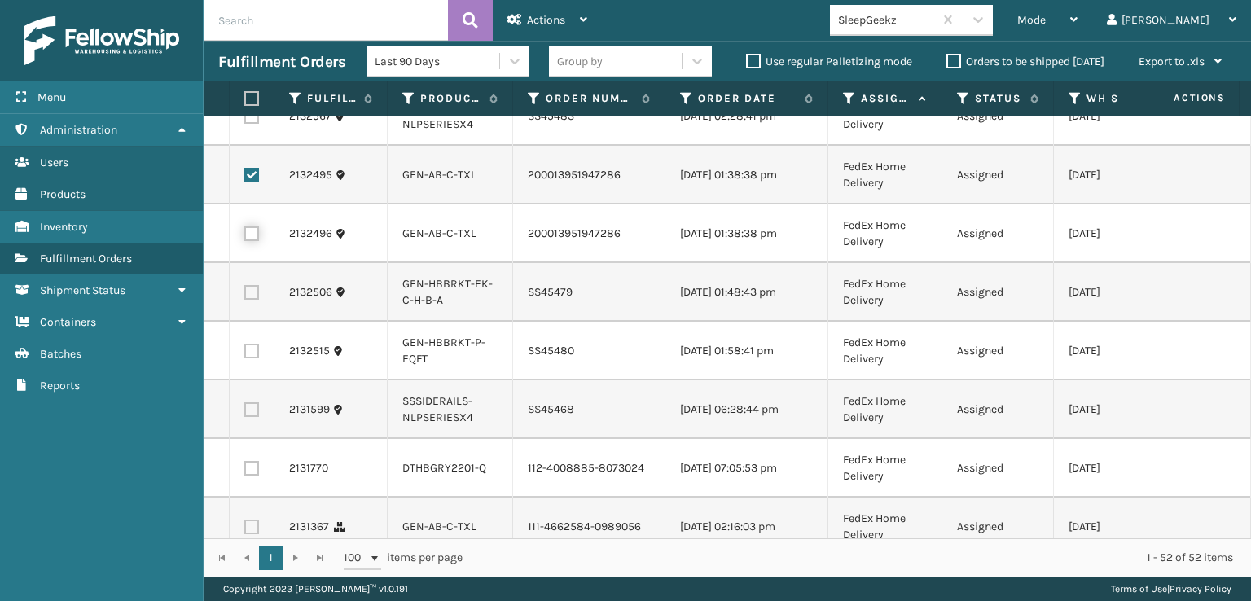
checkbox input "true"
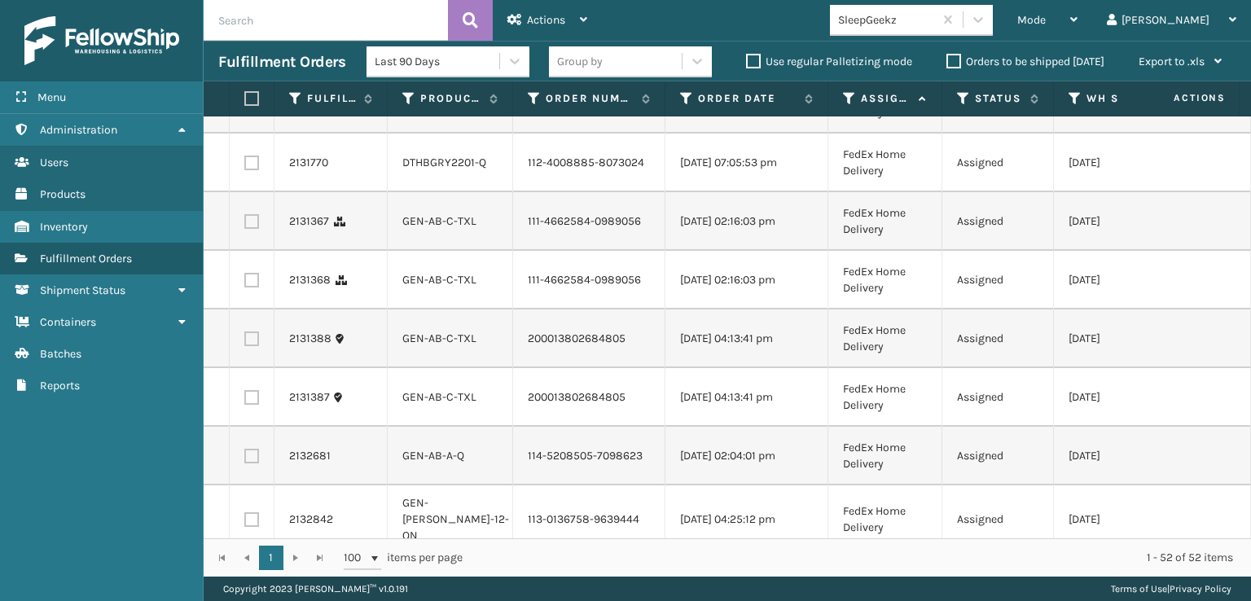
scroll to position [1059, 0]
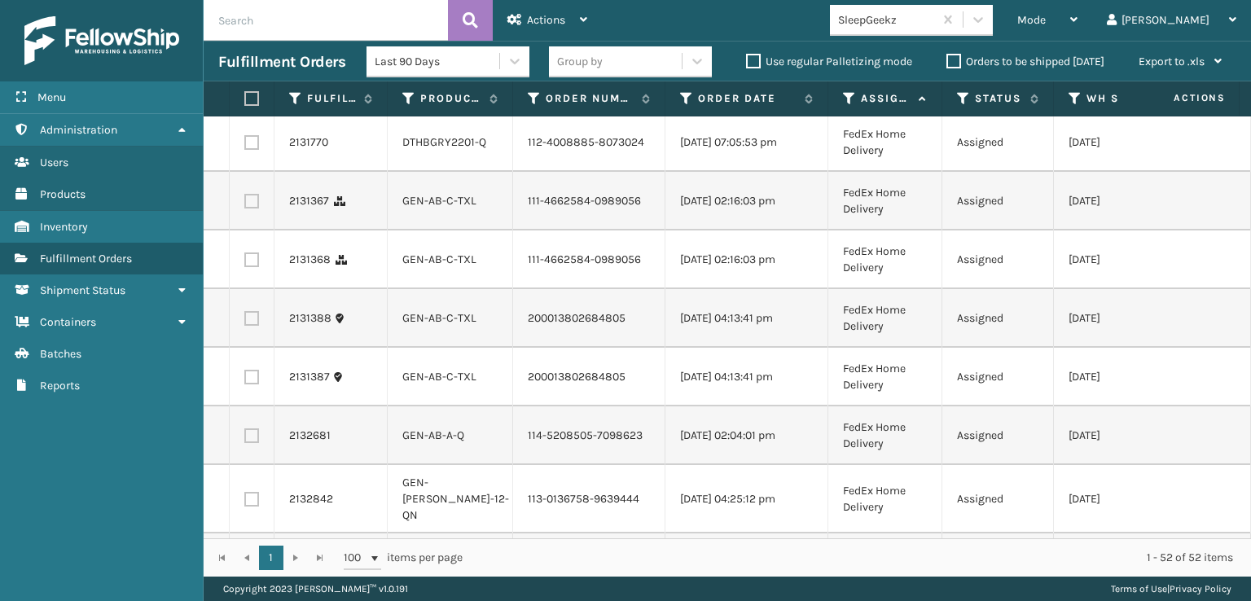
click at [250, 150] on label at bounding box center [251, 142] width 15 height 15
click at [245, 146] on input "checkbox" at bounding box center [244, 140] width 1 height 11
checkbox input "true"
click at [251, 208] on label at bounding box center [251, 201] width 15 height 15
click at [245, 204] on input "checkbox" at bounding box center [244, 199] width 1 height 11
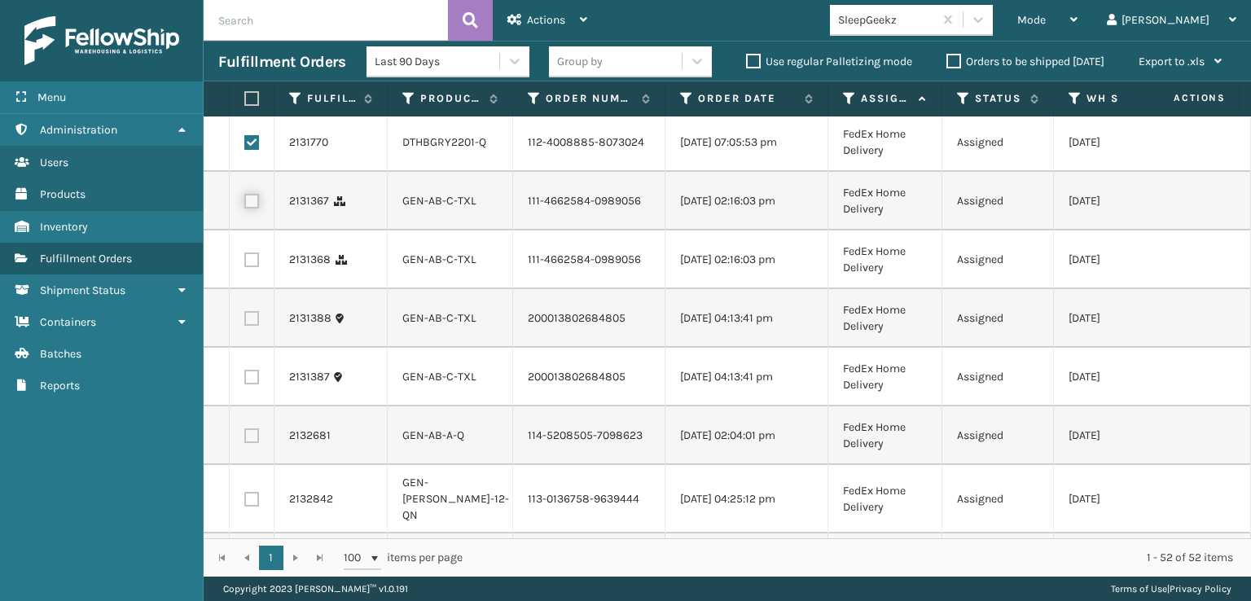
checkbox input "true"
click at [255, 267] on label at bounding box center [251, 259] width 15 height 15
click at [245, 263] on input "checkbox" at bounding box center [244, 257] width 1 height 11
checkbox input "true"
click at [252, 326] on label at bounding box center [251, 318] width 15 height 15
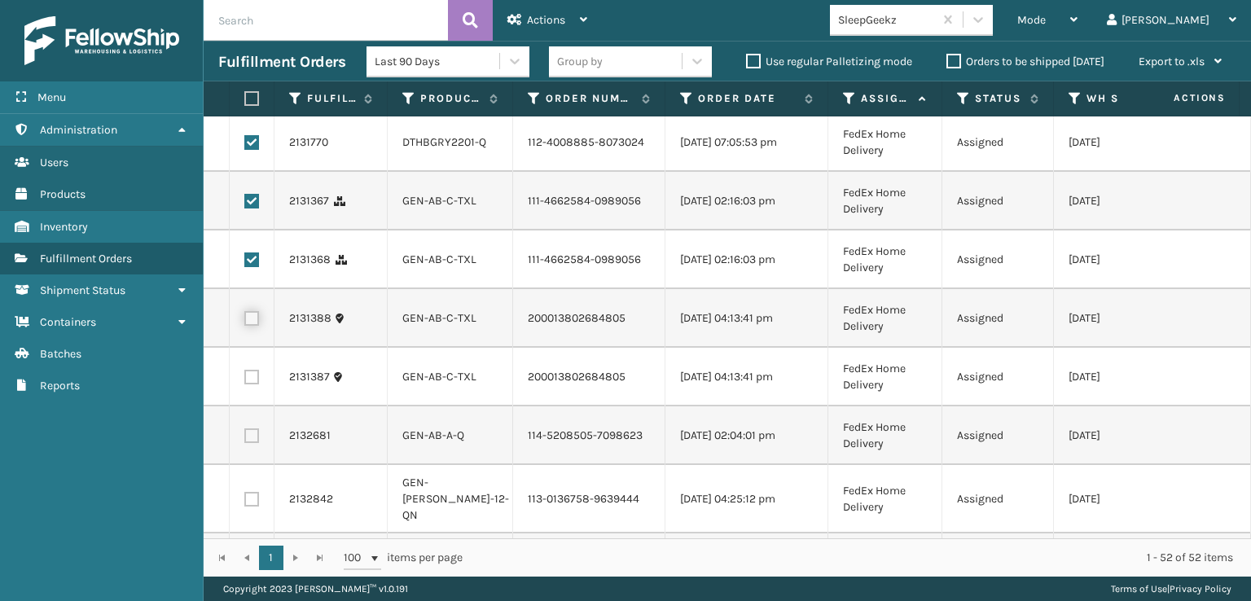
click at [245, 322] on input "checkbox" at bounding box center [244, 316] width 1 height 11
checkbox input "true"
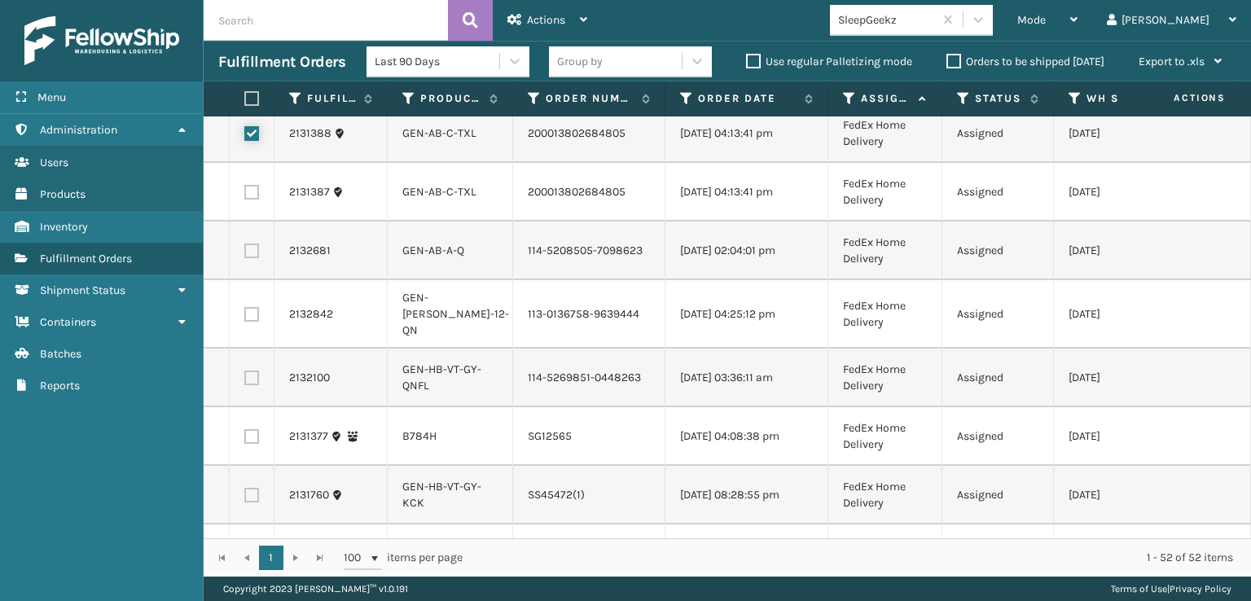
scroll to position [1384, 0]
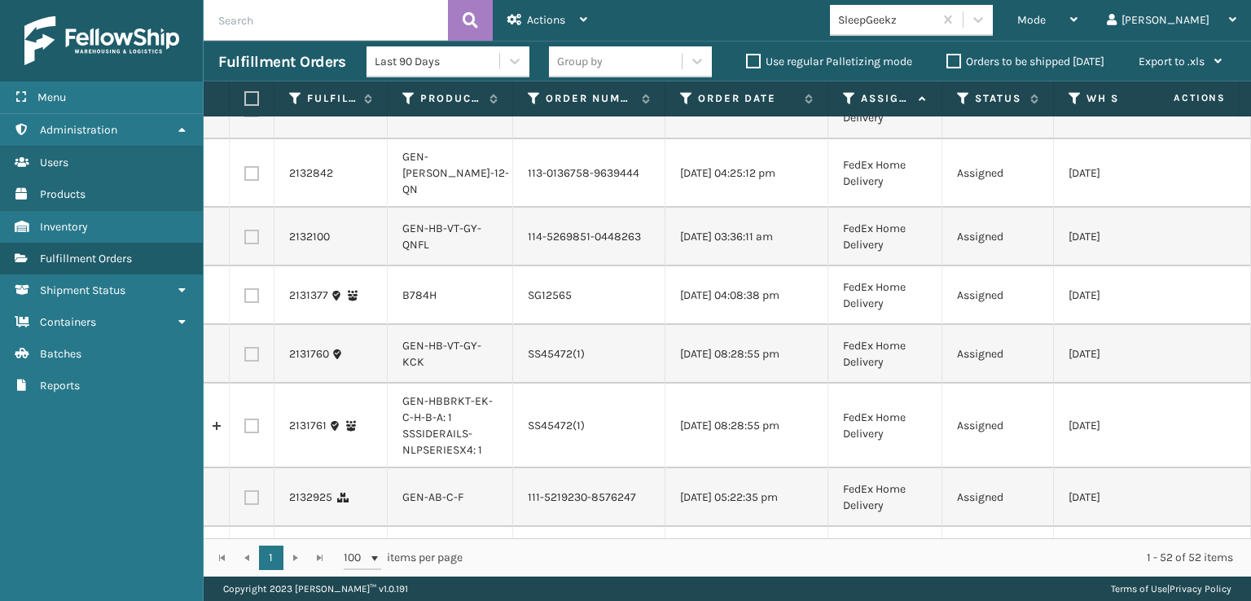
click at [250, 59] on label at bounding box center [251, 51] width 15 height 15
click at [245, 55] on input "checkbox" at bounding box center [244, 49] width 1 height 11
checkbox input "true"
click at [248, 117] on label at bounding box center [251, 110] width 15 height 15
click at [245, 113] on input "checkbox" at bounding box center [244, 108] width 1 height 11
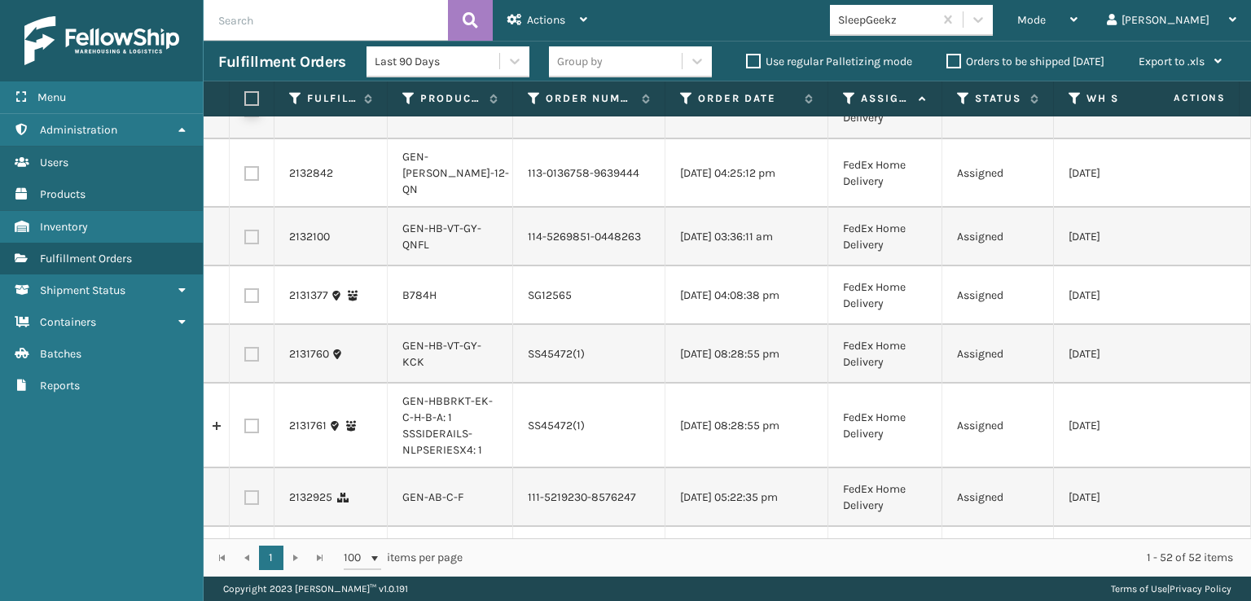
checkbox input "true"
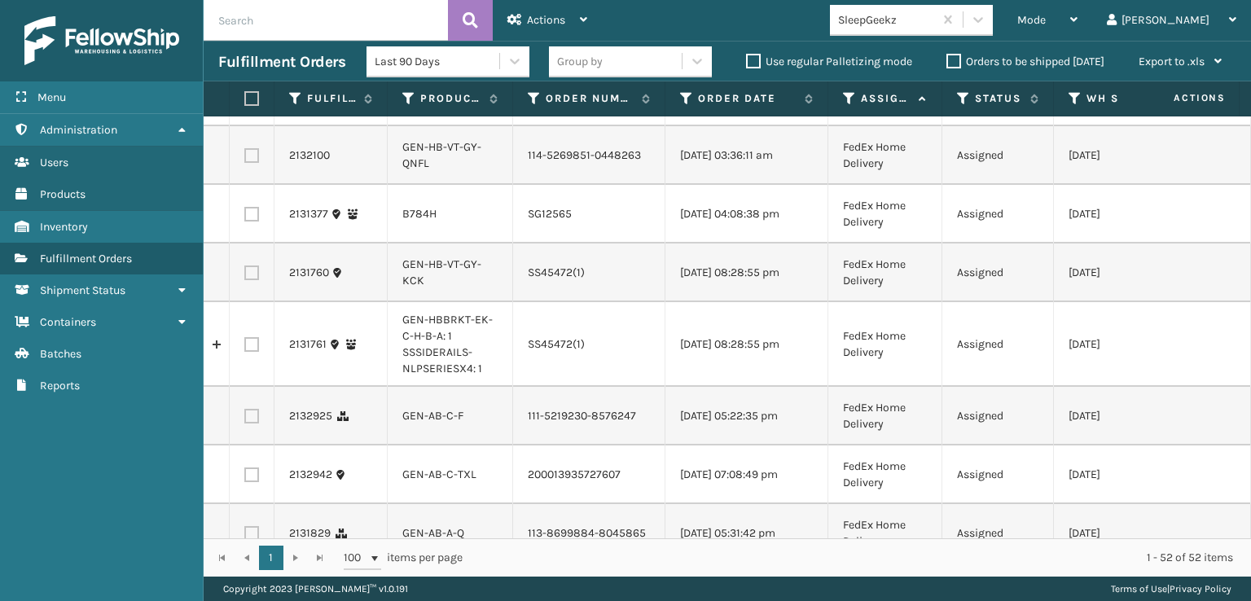
click at [250, 163] on label at bounding box center [251, 155] width 15 height 15
click at [245, 159] on input "checkbox" at bounding box center [244, 153] width 1 height 11
checkbox input "true"
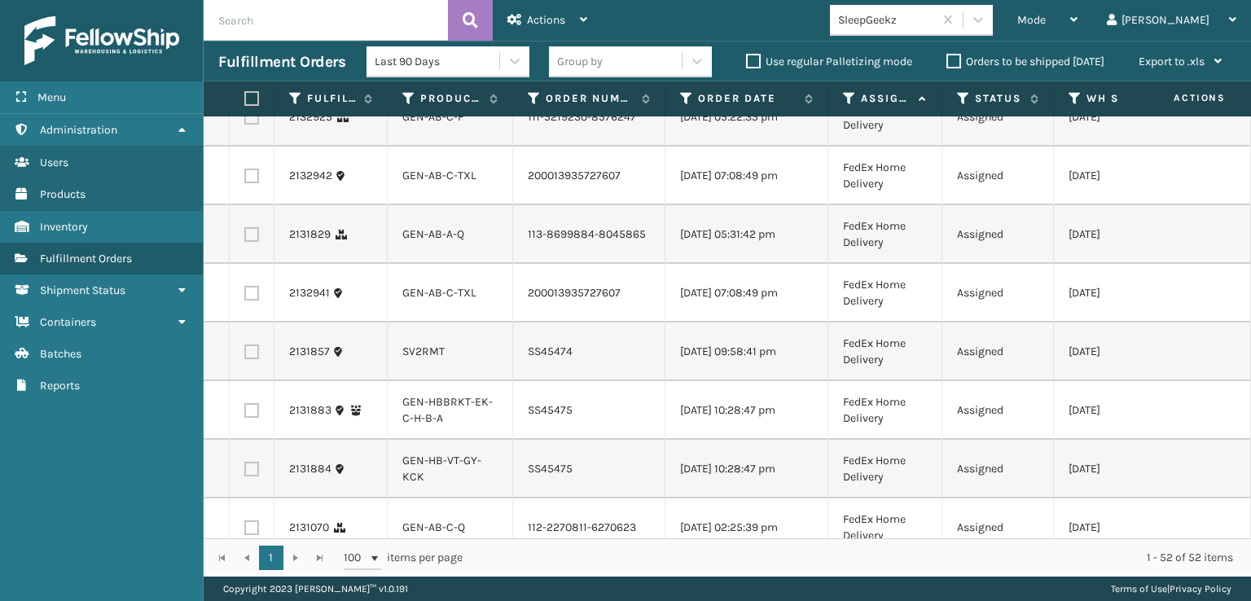
scroll to position [1791, 0]
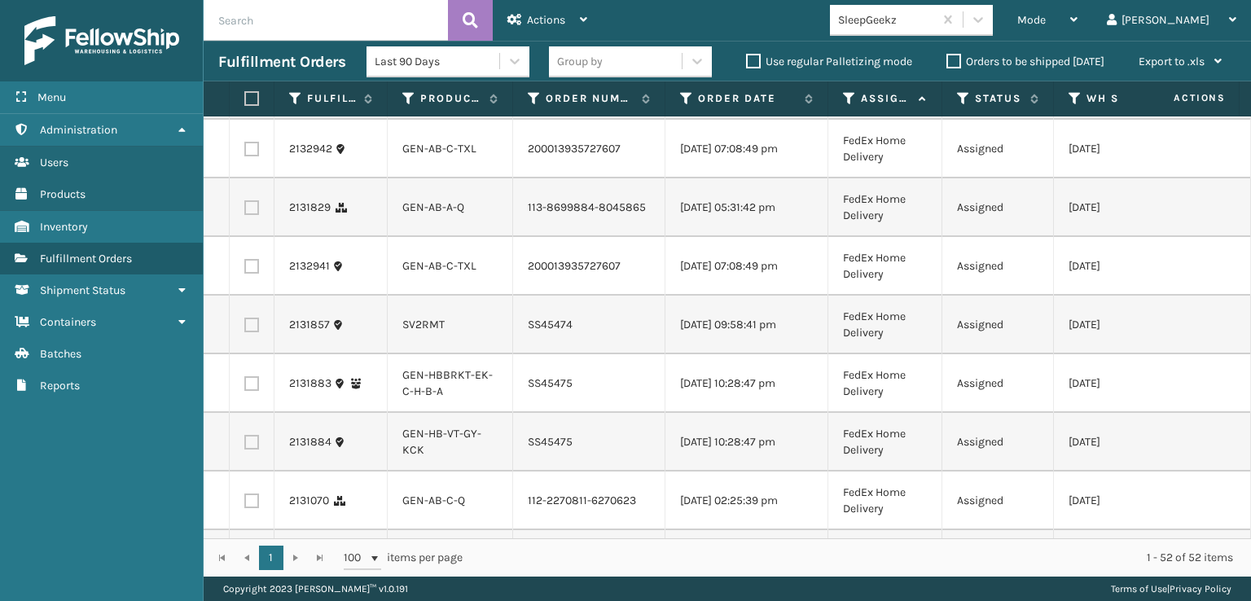
click at [251, 98] on label at bounding box center [251, 90] width 15 height 15
click at [245, 94] on input "checkbox" at bounding box center [244, 88] width 1 height 11
checkbox input "true"
click at [248, 156] on label at bounding box center [251, 149] width 15 height 15
click at [245, 152] on input "checkbox" at bounding box center [244, 147] width 1 height 11
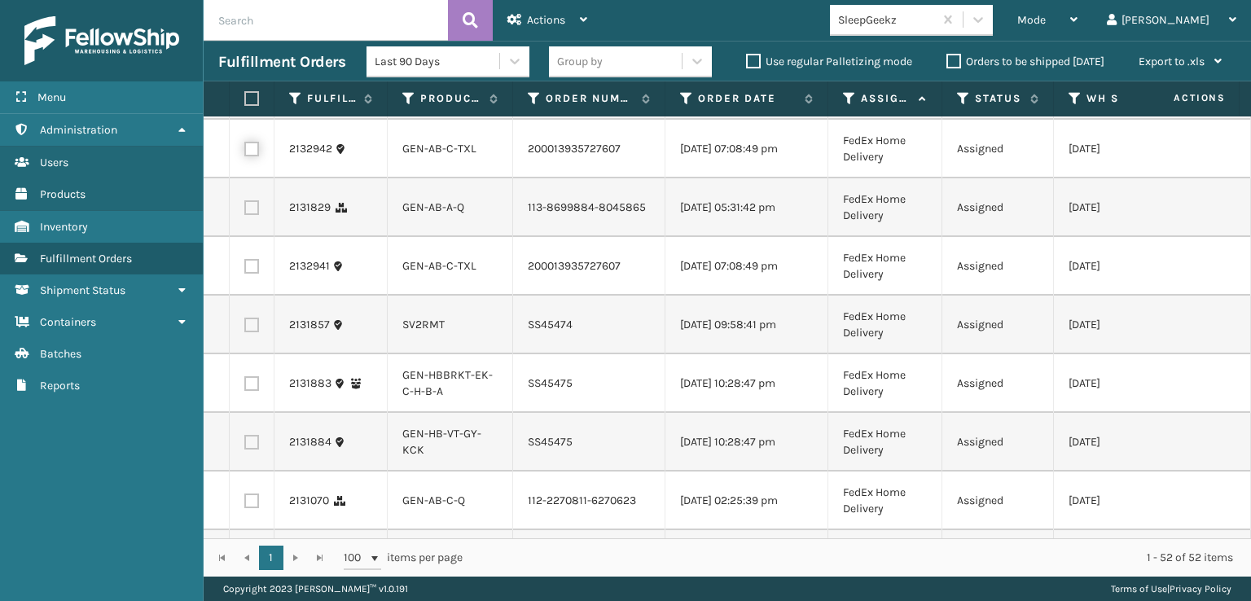
checkbox input "true"
click at [255, 215] on label at bounding box center [251, 207] width 15 height 15
click at [245, 211] on input "checkbox" at bounding box center [244, 205] width 1 height 11
checkbox input "true"
click at [248, 274] on label at bounding box center [251, 266] width 15 height 15
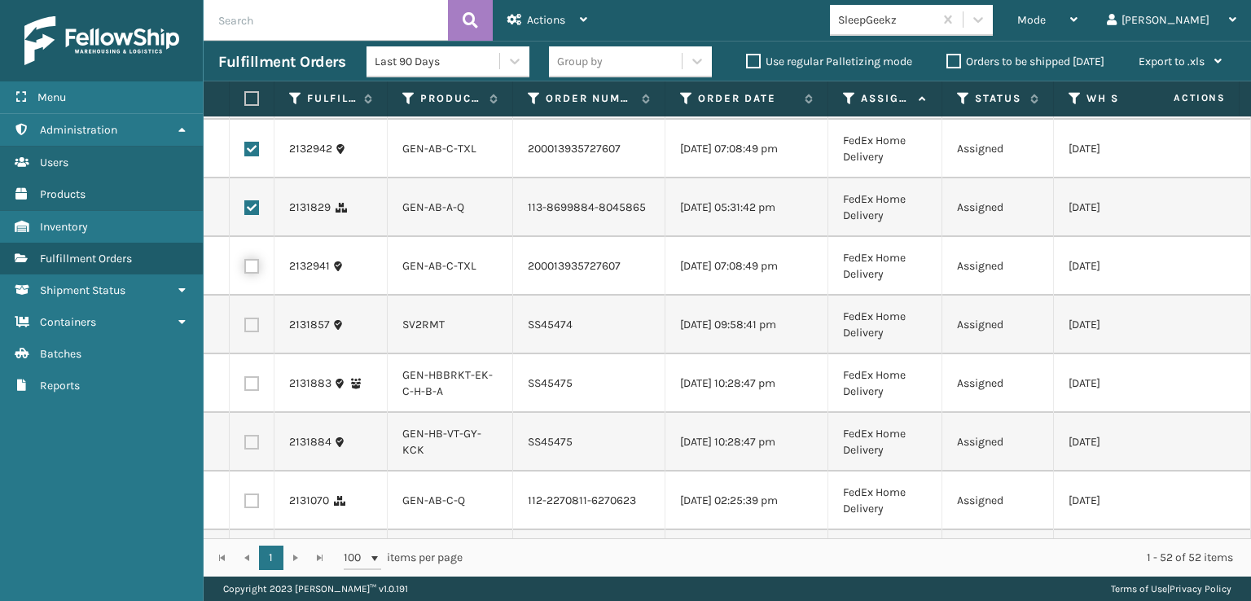
click at [245, 270] on input "checkbox" at bounding box center [244, 264] width 1 height 11
checkbox input "true"
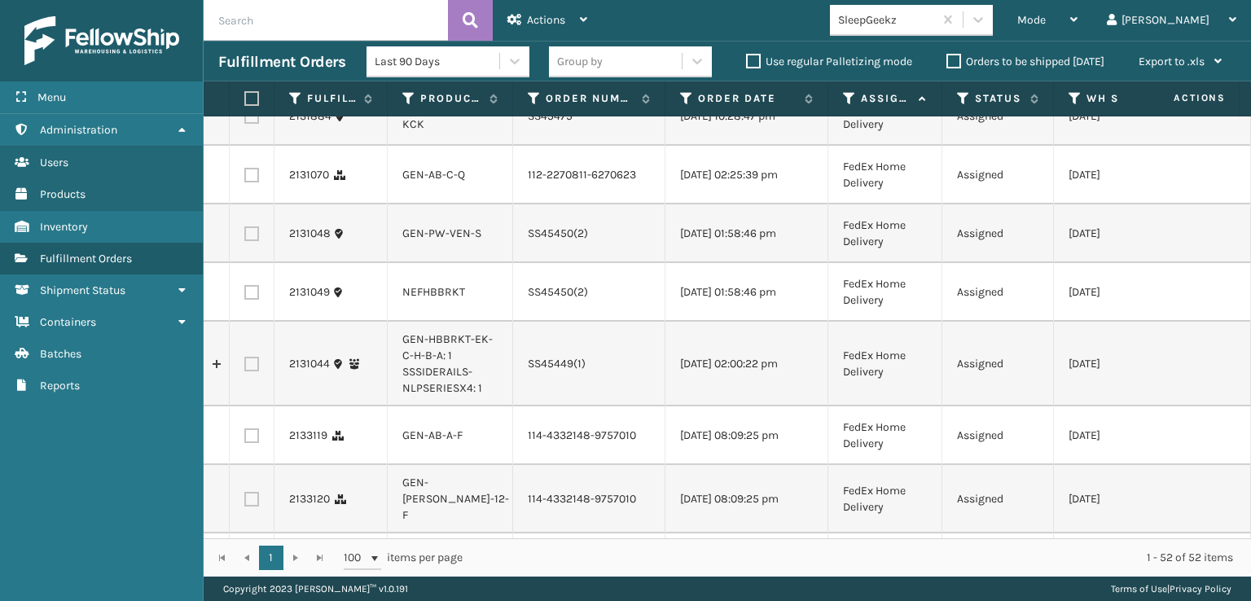
scroll to position [2199, 0]
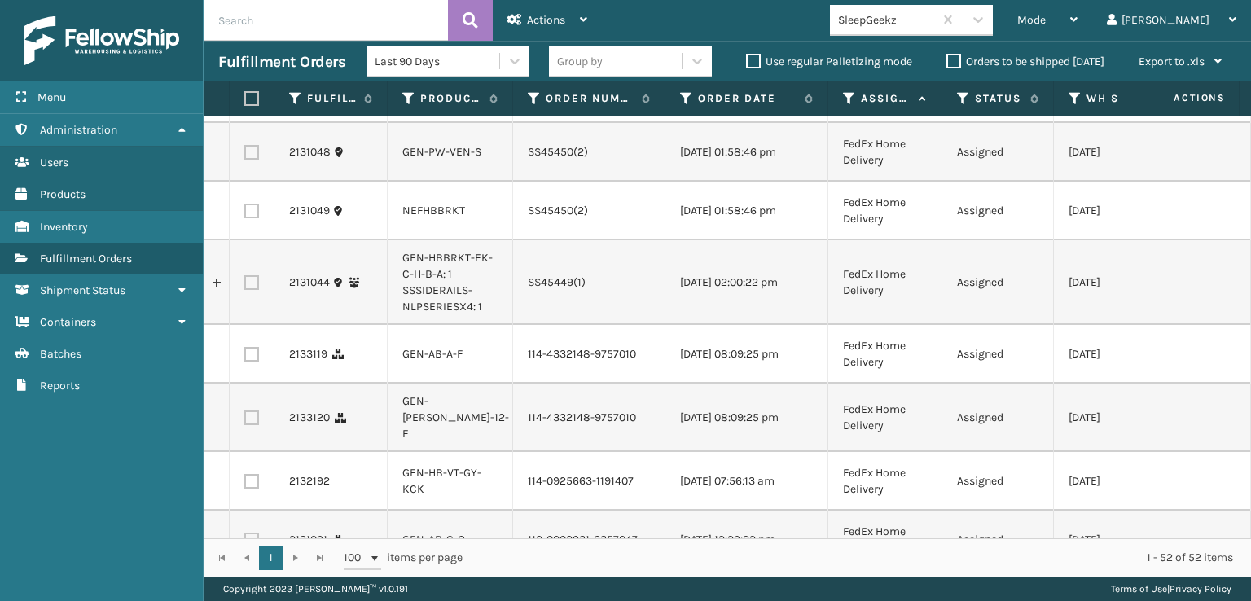
click at [251, 101] on label at bounding box center [251, 93] width 15 height 15
click at [245, 97] on input "checkbox" at bounding box center [244, 91] width 1 height 11
checkbox input "true"
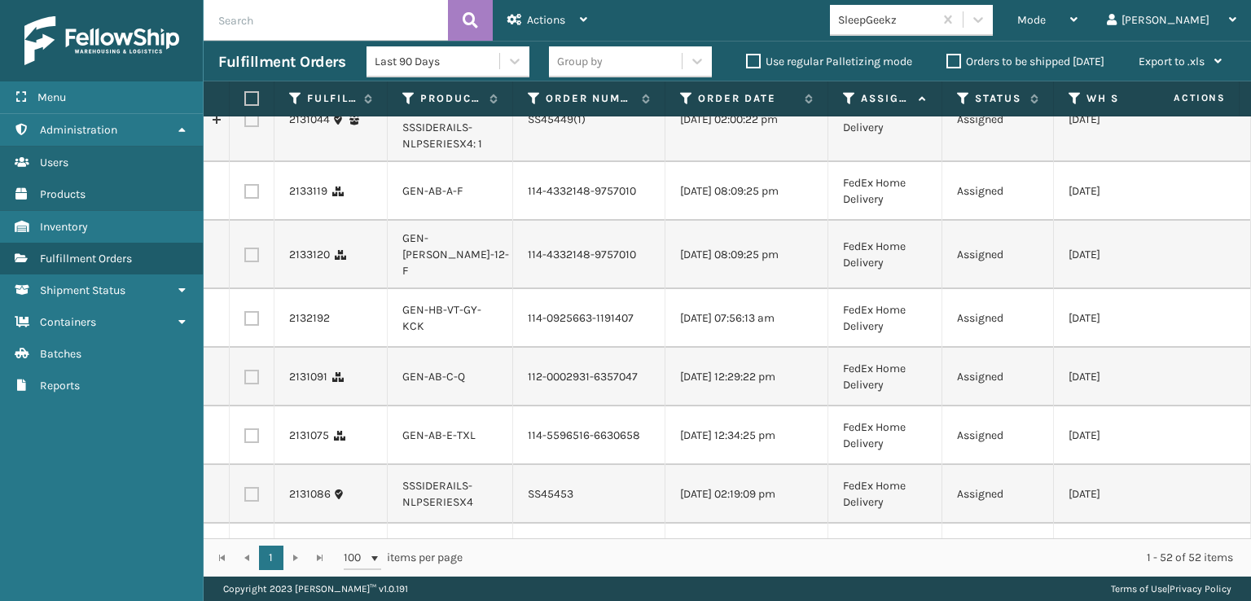
scroll to position [2443, 0]
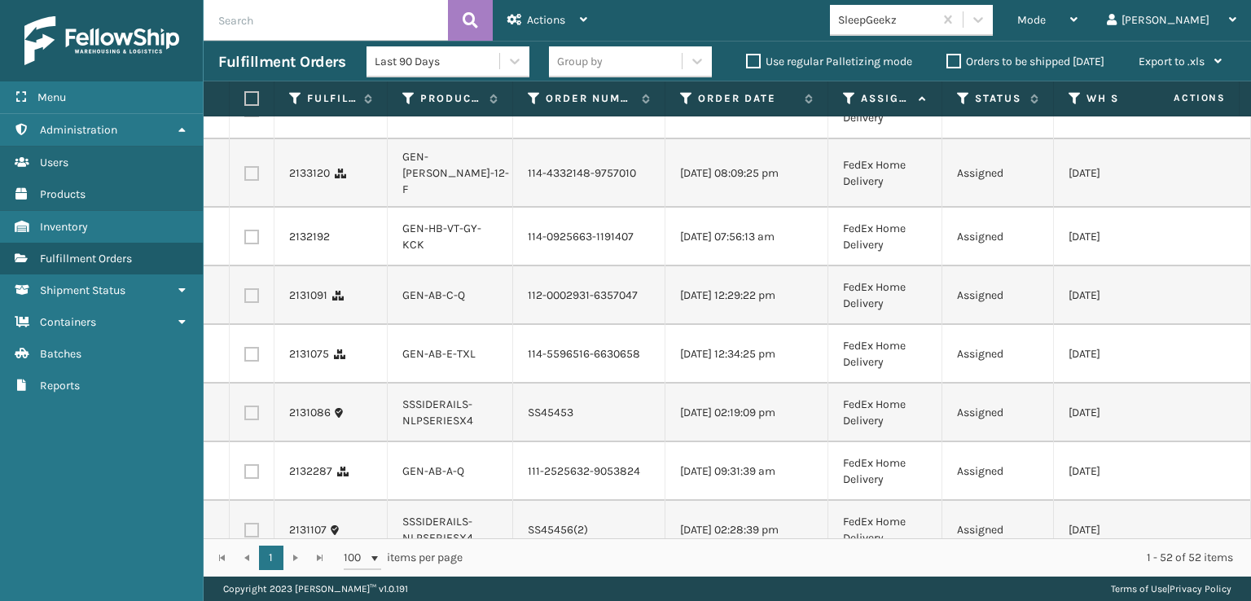
click at [252, 117] on label at bounding box center [251, 110] width 15 height 15
click at [245, 113] on input "checkbox" at bounding box center [244, 108] width 1 height 11
checkbox input "true"
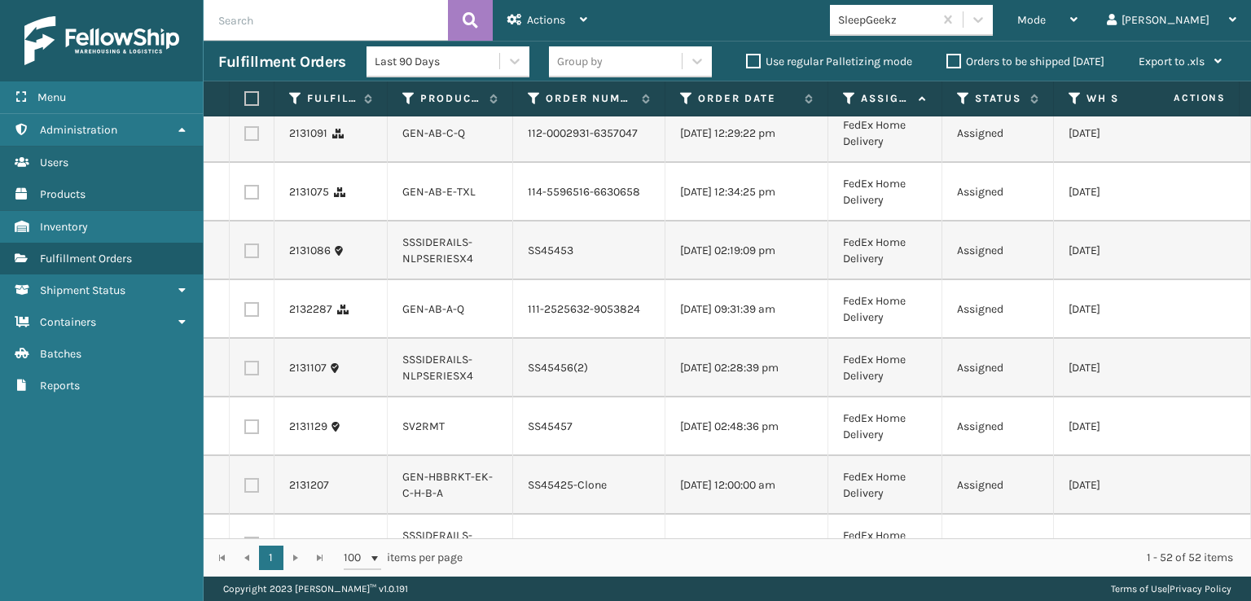
scroll to position [2606, 0]
click at [254, 81] on label at bounding box center [251, 74] width 15 height 15
click at [245, 77] on input "checkbox" at bounding box center [244, 72] width 1 height 11
checkbox input "true"
click at [253, 140] on label at bounding box center [251, 132] width 15 height 15
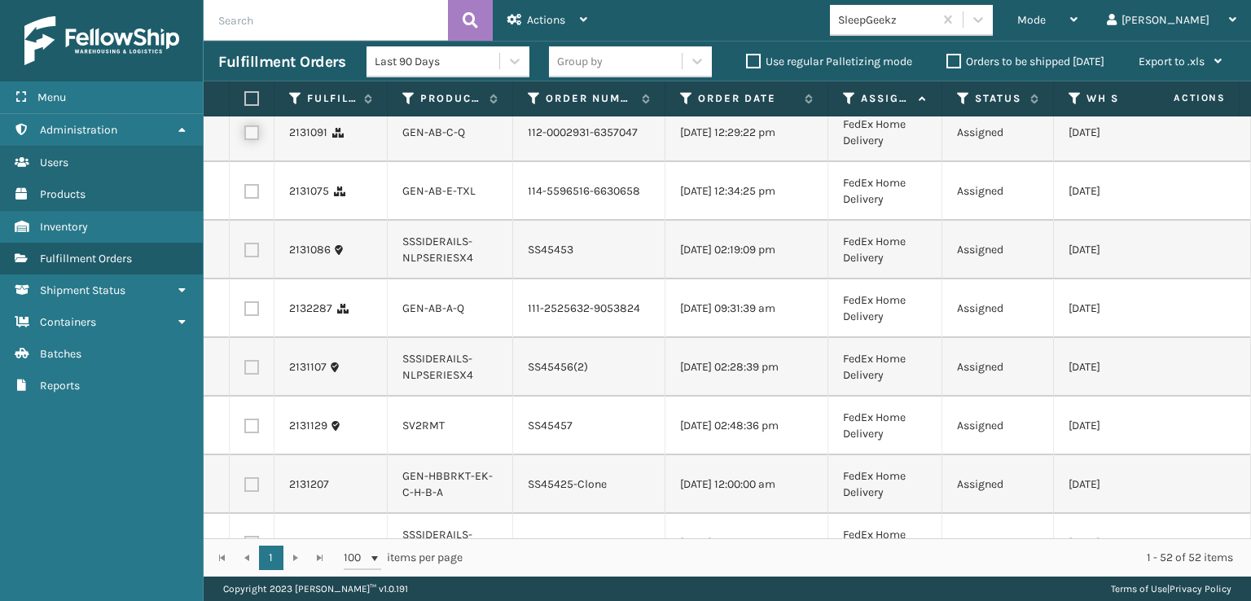
click at [245, 136] on input "checkbox" at bounding box center [244, 130] width 1 height 11
checkbox input "true"
click at [252, 199] on label at bounding box center [251, 191] width 15 height 15
click at [245, 195] on input "checkbox" at bounding box center [244, 189] width 1 height 11
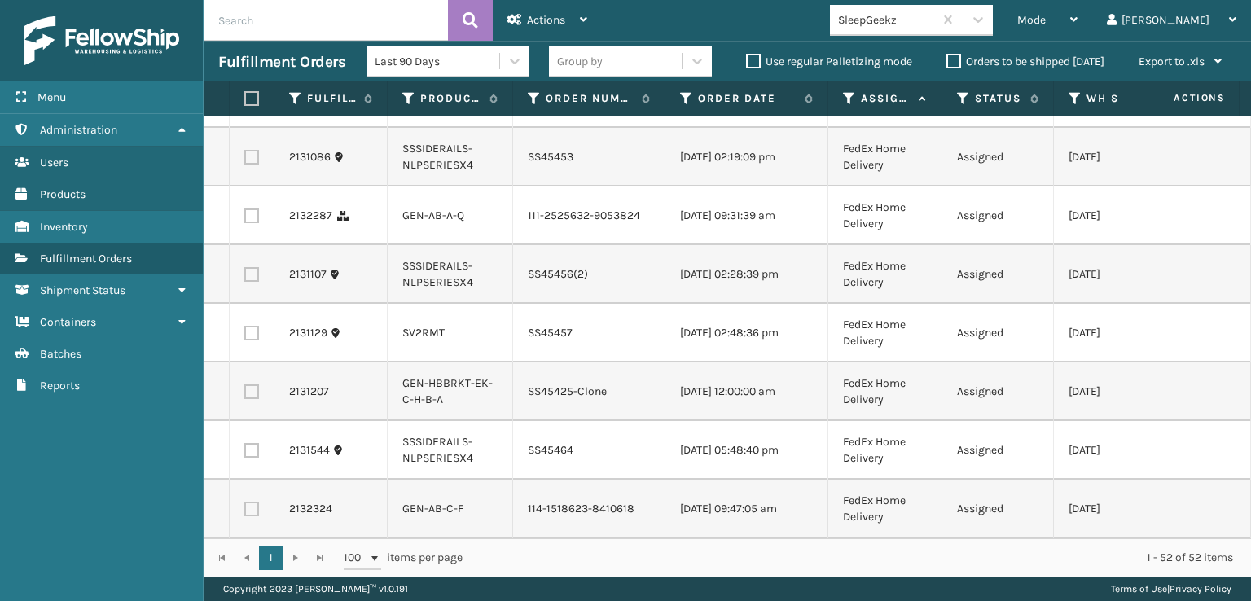
scroll to position [2931, 0]
click at [252, 223] on label at bounding box center [251, 215] width 15 height 15
click at [245, 219] on input "checkbox" at bounding box center [244, 213] width 1 height 11
click at [250, 502] on label at bounding box center [251, 509] width 15 height 15
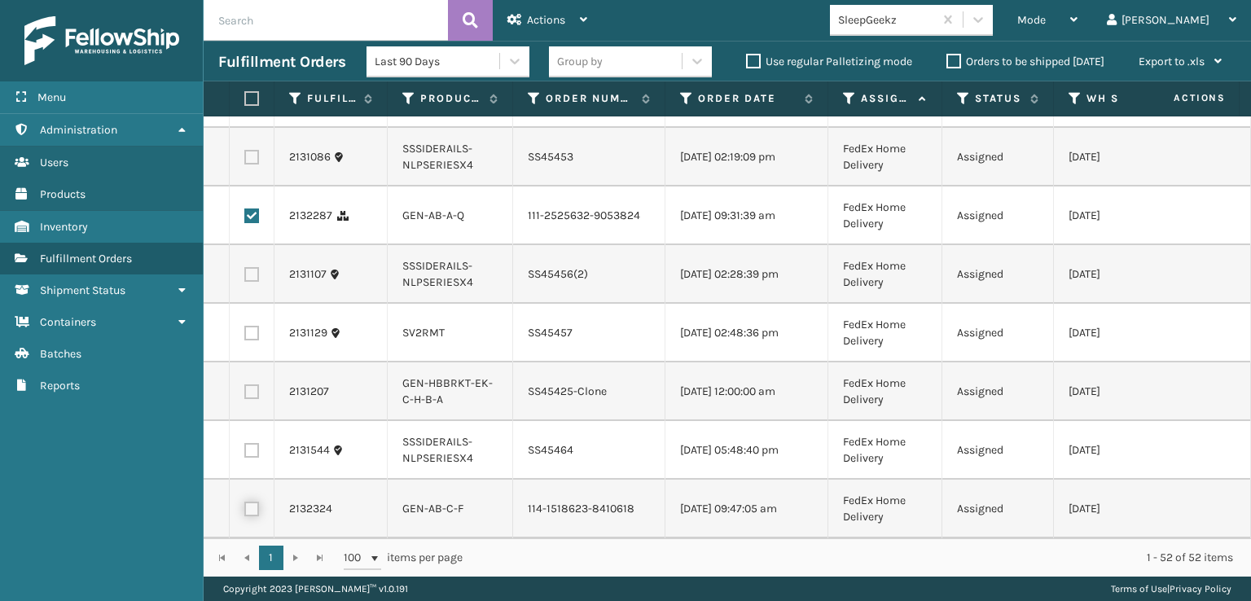
click at [245, 502] on input "checkbox" at bounding box center [244, 507] width 1 height 11
click at [549, 4] on div "Actions" at bounding box center [547, 20] width 80 height 41
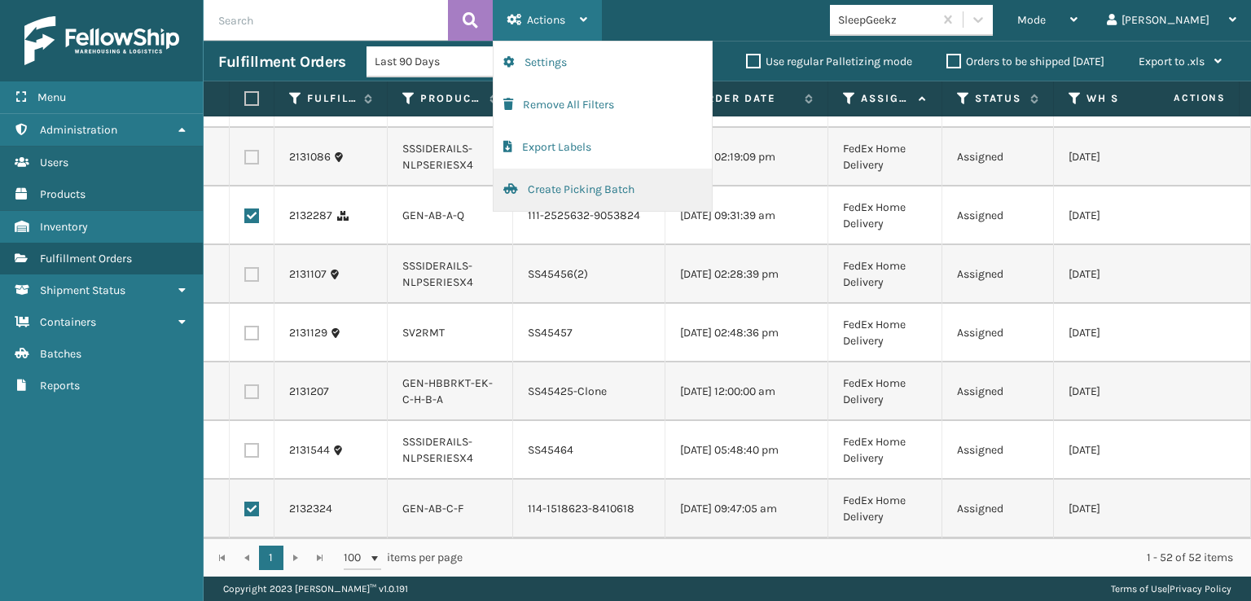
click at [565, 186] on button "Create Picking Batch" at bounding box center [602, 190] width 218 height 42
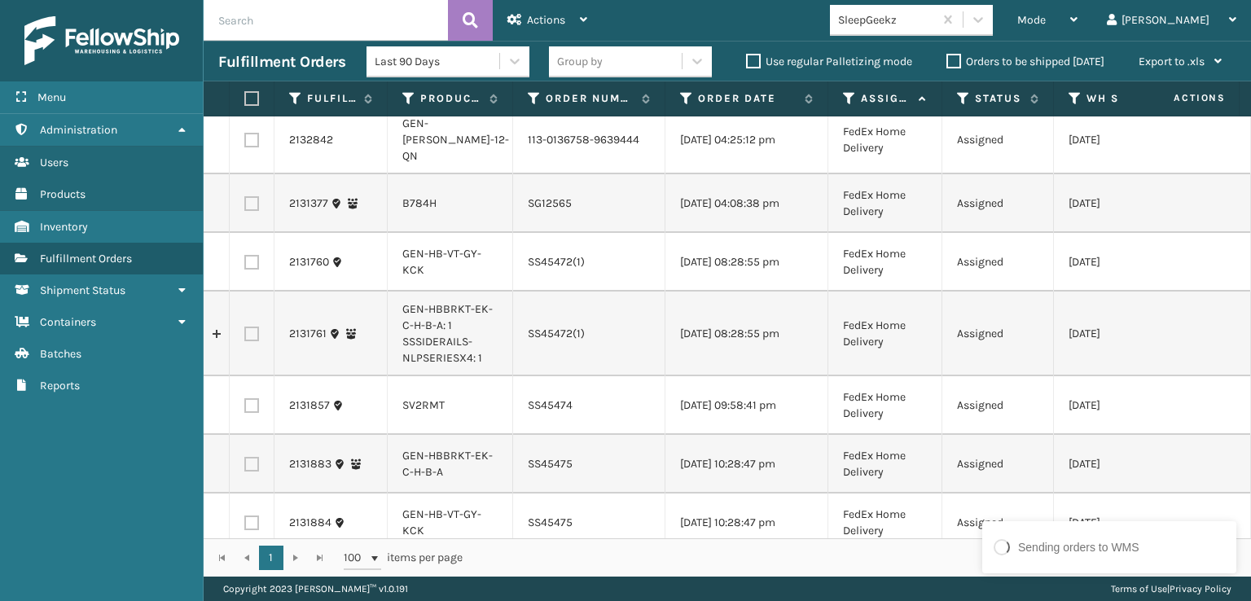
scroll to position [733, 0]
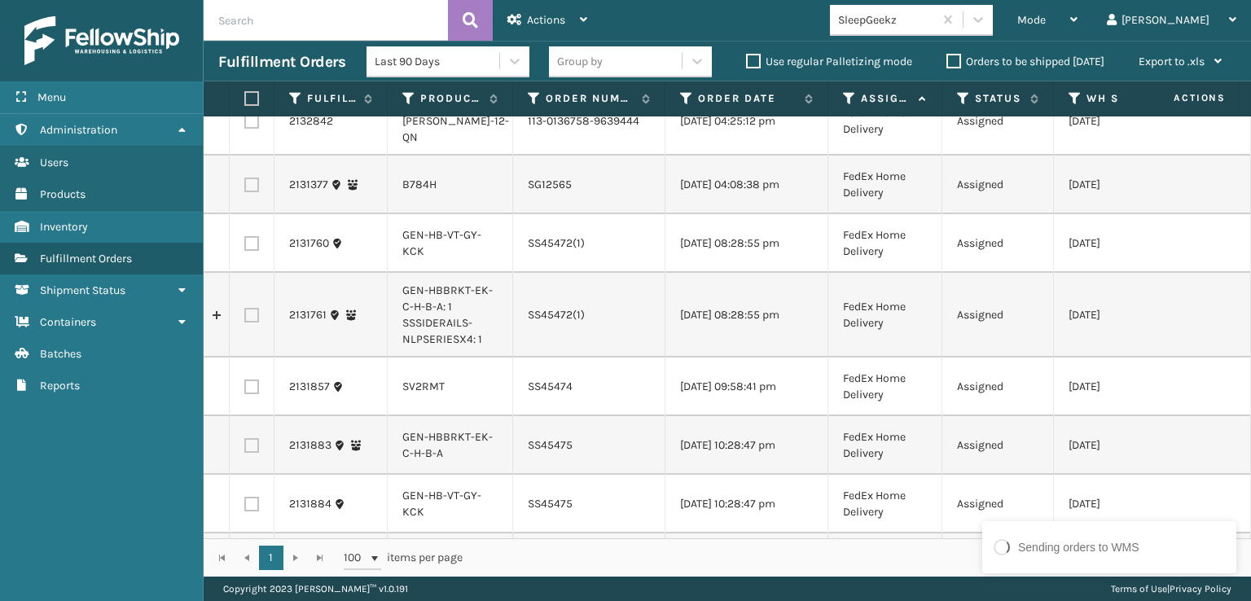
click at [248, 129] on label at bounding box center [251, 121] width 15 height 15
click at [245, 125] on input "checkbox" at bounding box center [244, 119] width 1 height 11
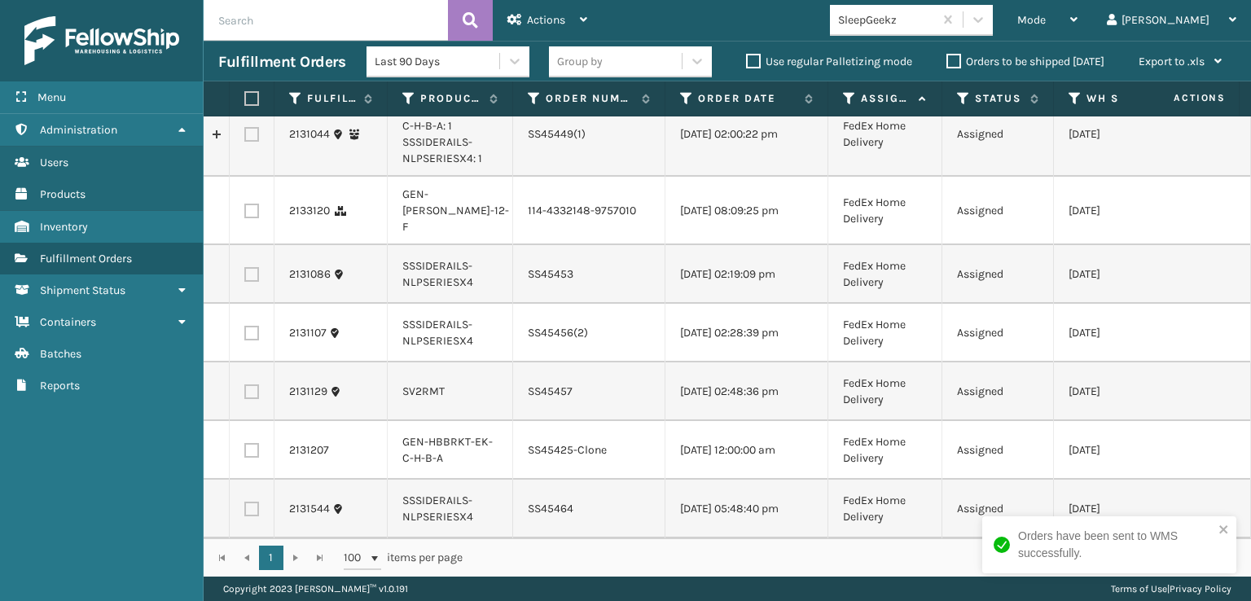
scroll to position [1342, 0]
click at [251, 204] on label at bounding box center [251, 211] width 15 height 15
click at [245, 204] on input "checkbox" at bounding box center [244, 209] width 1 height 11
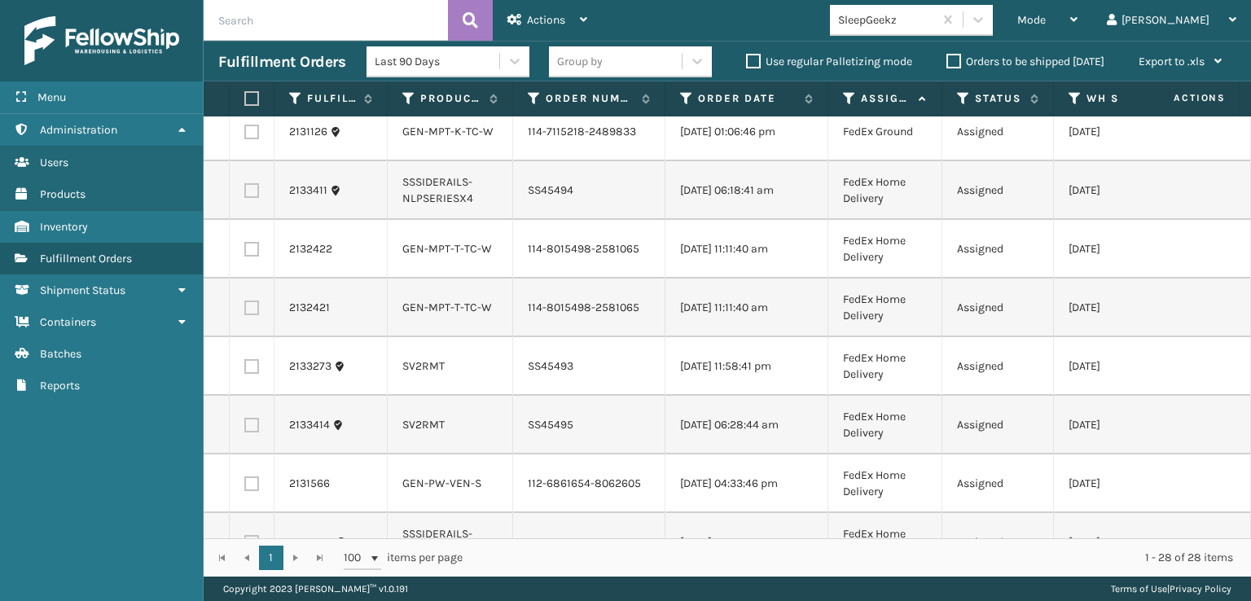
scroll to position [0, 0]
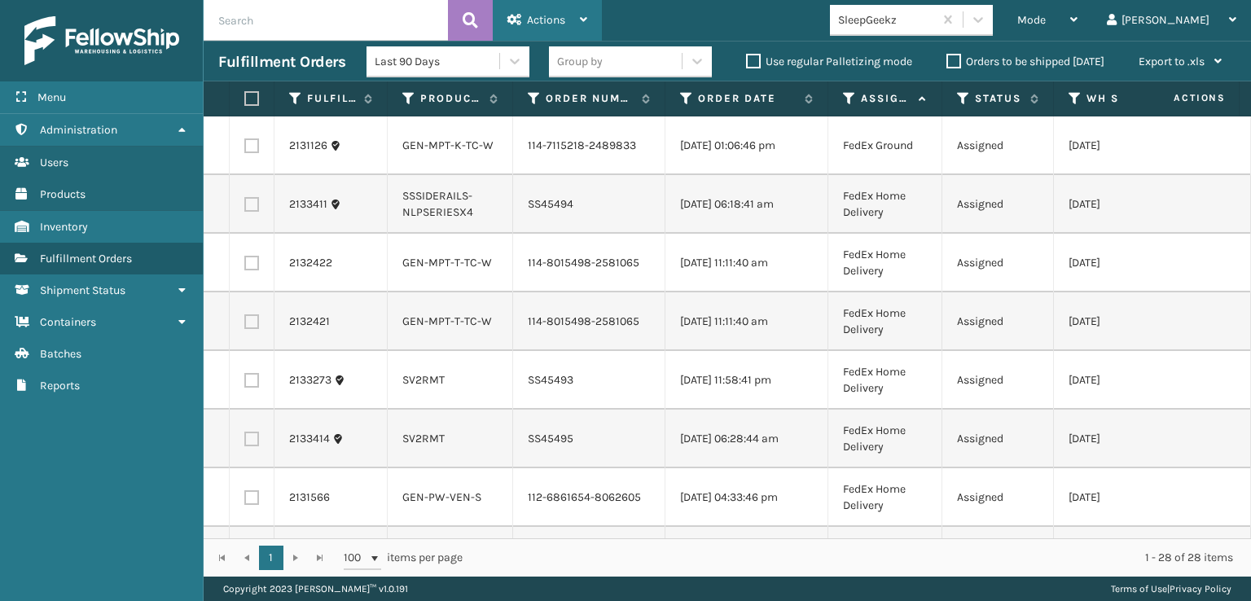
click at [545, 2] on div "Actions" at bounding box center [547, 20] width 80 height 41
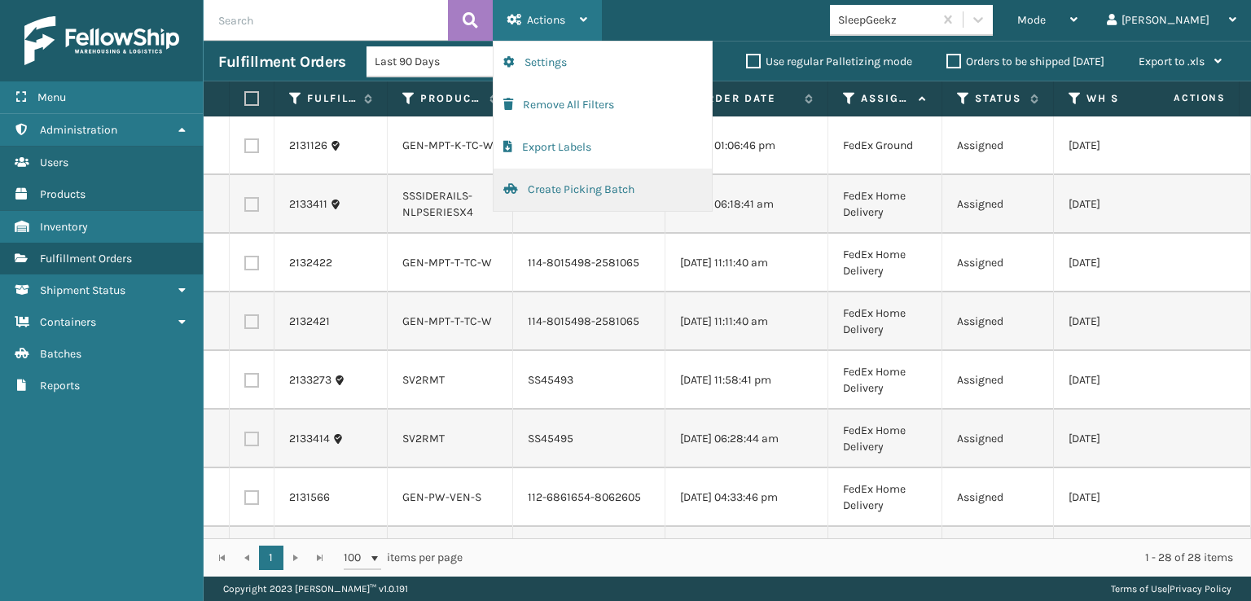
click at [557, 189] on button "Create Picking Batch" at bounding box center [602, 190] width 218 height 42
